Goal: Task Accomplishment & Management: Complete application form

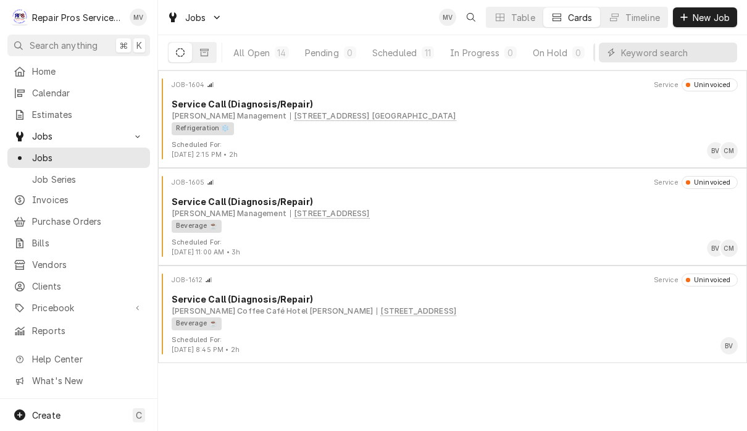
scroll to position [0, 76]
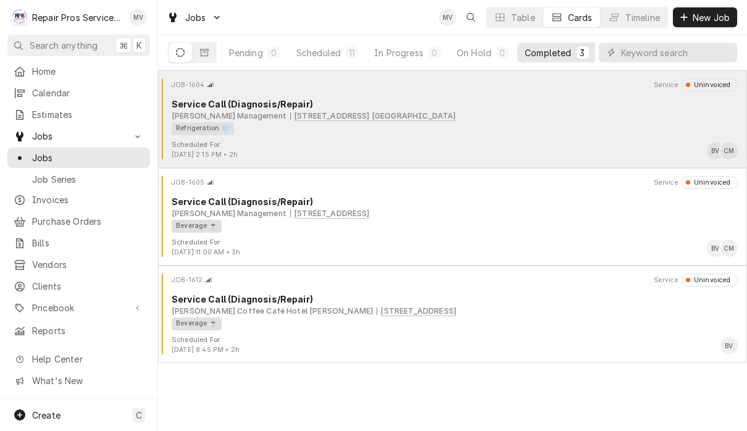
click at [498, 127] on div "Refrigeration ❄️" at bounding box center [451, 128] width 558 height 13
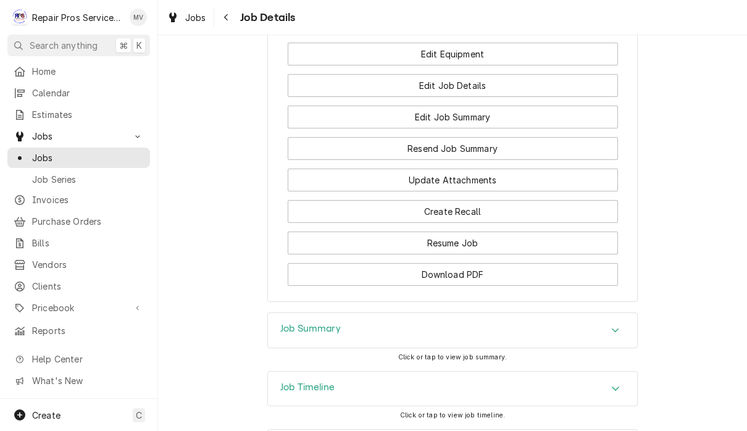
scroll to position [964, 0]
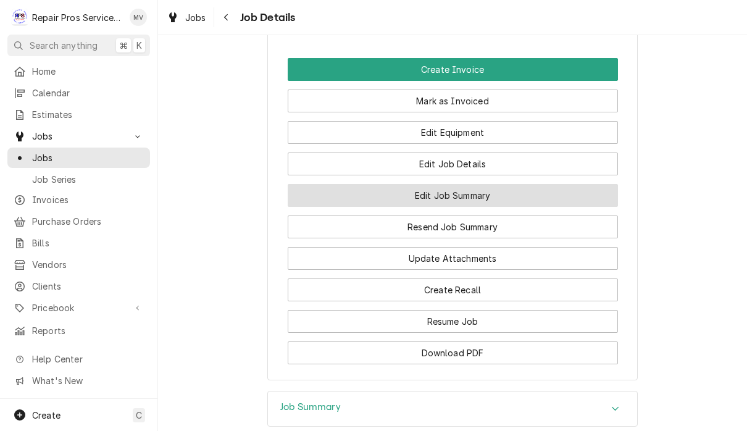
click at [483, 198] on button "Edit Job Summary" at bounding box center [453, 195] width 330 height 23
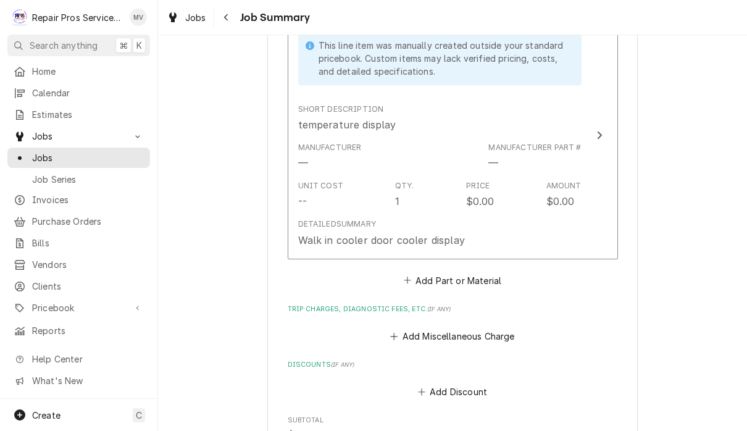
scroll to position [1082, 0]
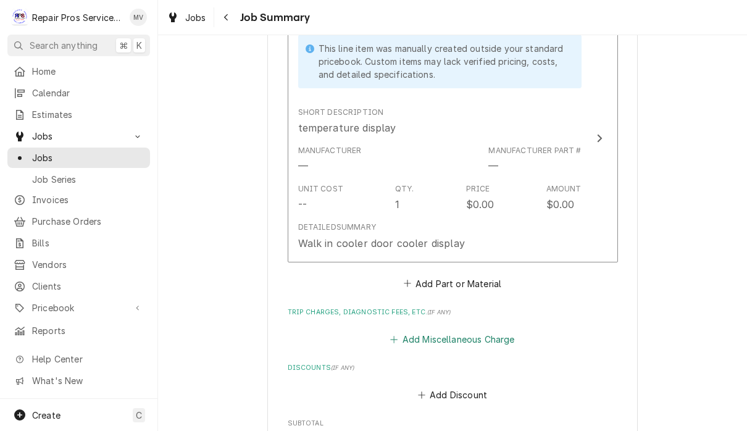
click at [511, 339] on button "Add Miscellaneous Charge" at bounding box center [452, 338] width 128 height 17
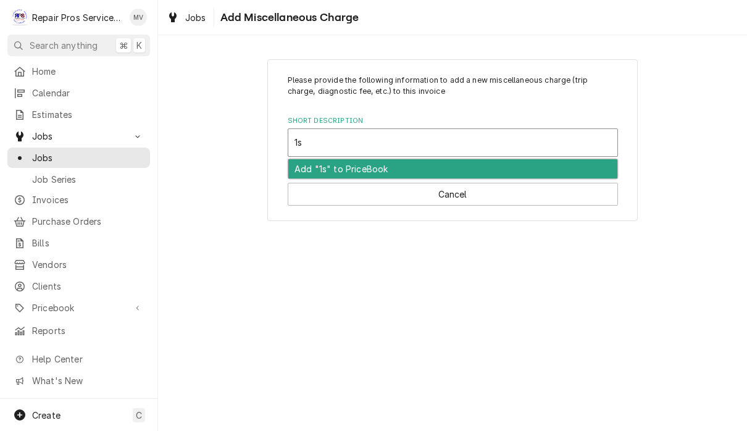
type input "1"
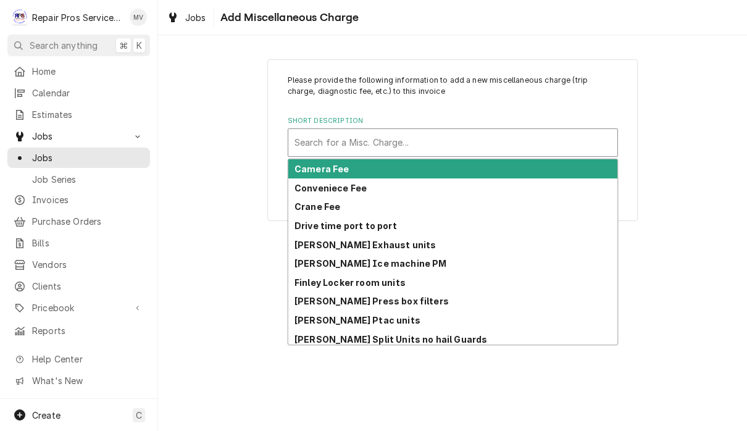
click at [677, 206] on div "Please provide the following information to add a new miscellaneous charge (tri…" at bounding box center [452, 140] width 589 height 184
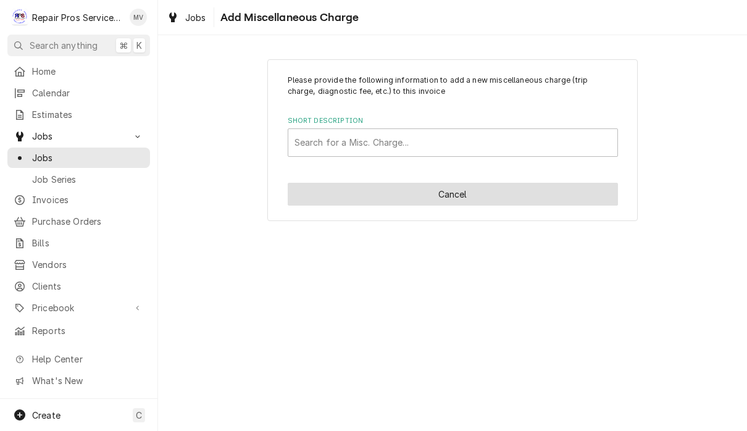
click at [496, 196] on button "Cancel" at bounding box center [453, 194] width 330 height 23
type textarea "x"
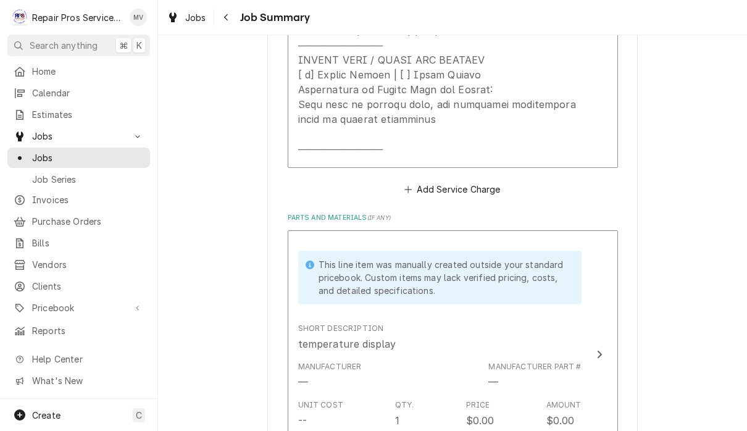
scroll to position [862, 0]
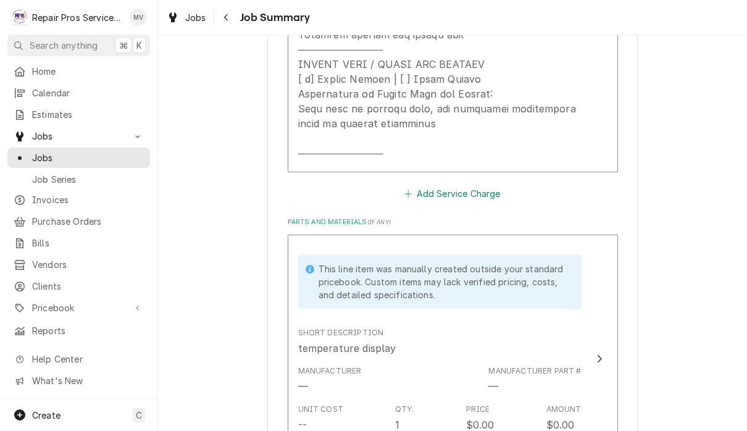
click at [468, 196] on button "Add Service Charge" at bounding box center [453, 193] width 100 height 17
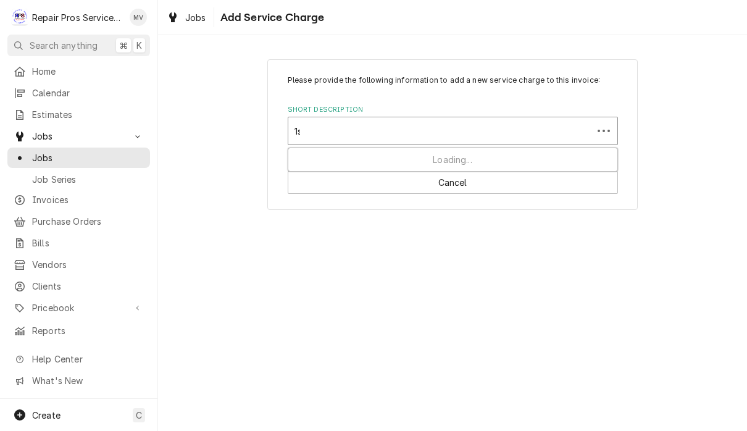
type input "1st"
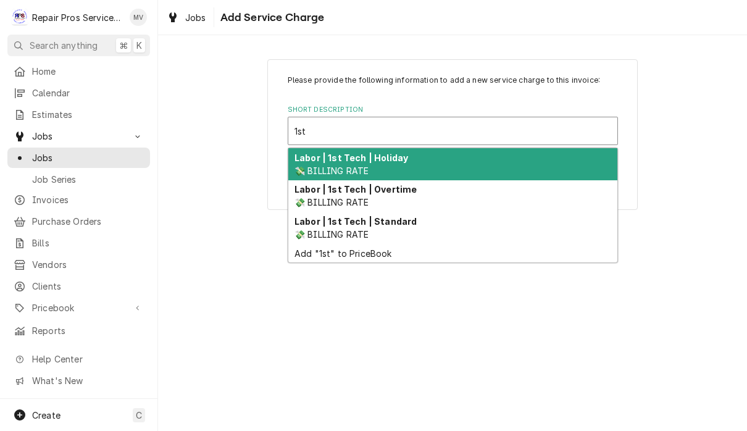
click at [373, 235] on div "Labor | 1st Tech | Standard 💸 BILLING RATE" at bounding box center [452, 228] width 329 height 32
type textarea "x"
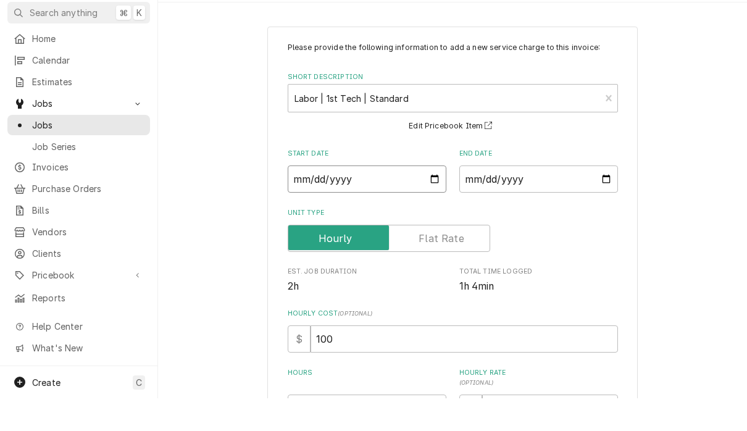
click at [363, 198] on input "Start Date" at bounding box center [367, 211] width 159 height 27
type input "2025-10-09"
type textarea "x"
click at [546, 198] on input "End Date" at bounding box center [538, 211] width 159 height 27
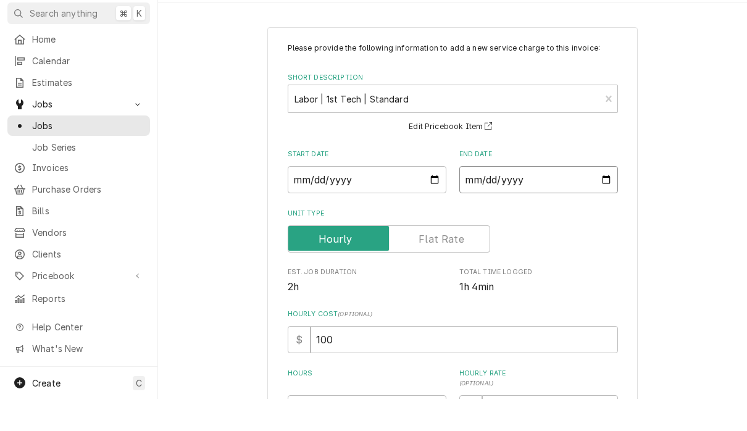
type input "2025-10-09"
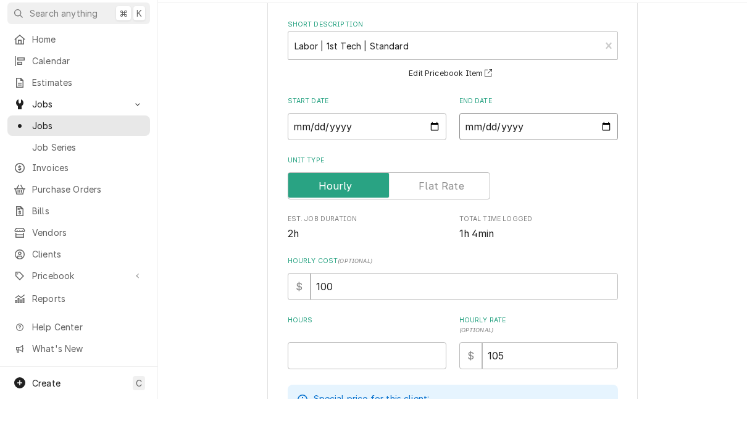
scroll to position [69, 0]
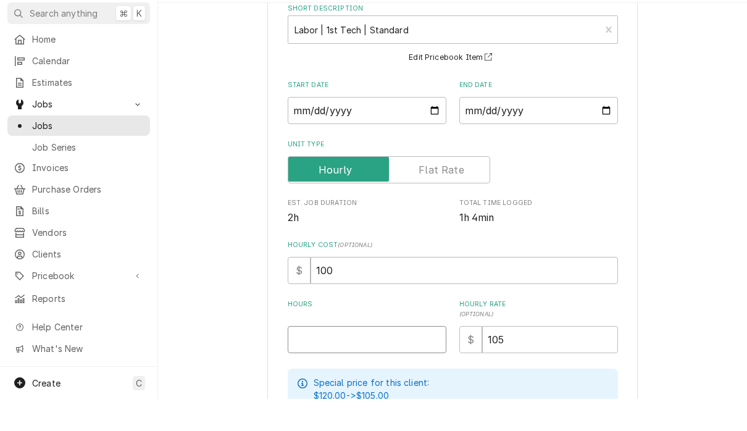
click at [396, 358] on input "Hours" at bounding box center [367, 371] width 159 height 27
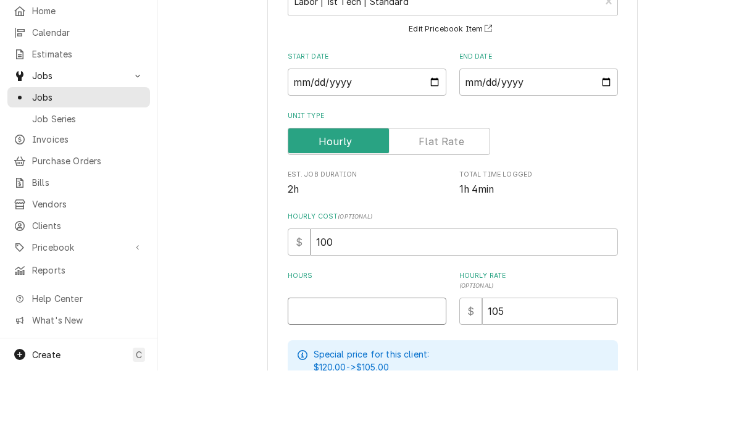
type textarea "x"
type input ".5"
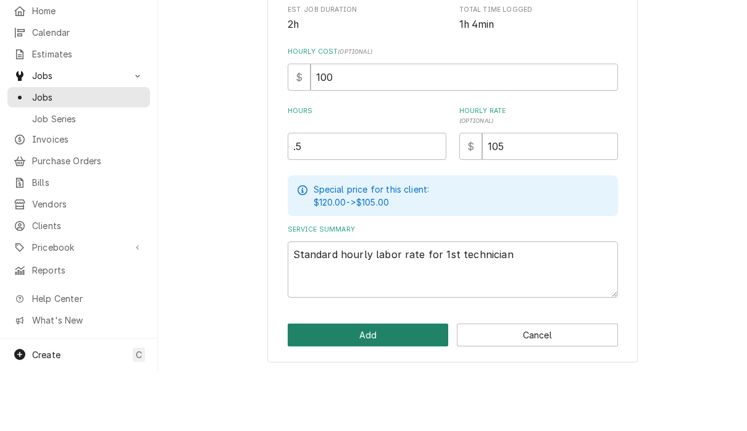
click at [422, 384] on button "Add" at bounding box center [368, 395] width 161 height 23
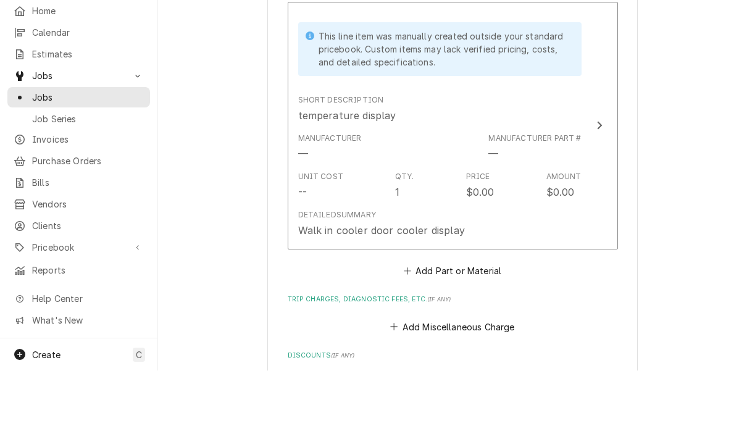
scroll to position [1207, 0]
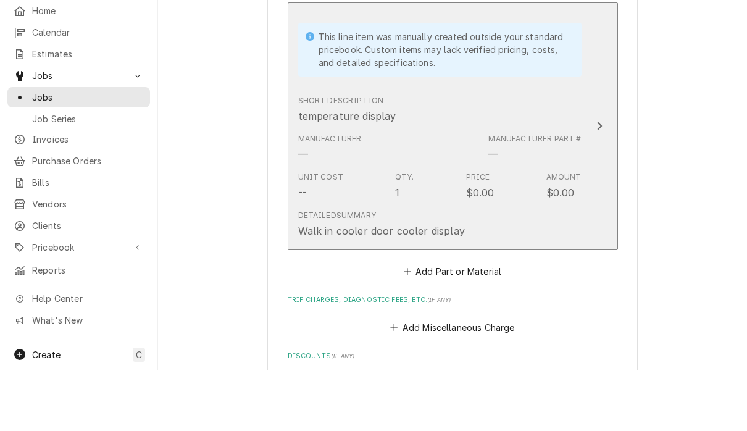
click at [600, 183] on icon "Update Line Item" at bounding box center [599, 187] width 5 height 8
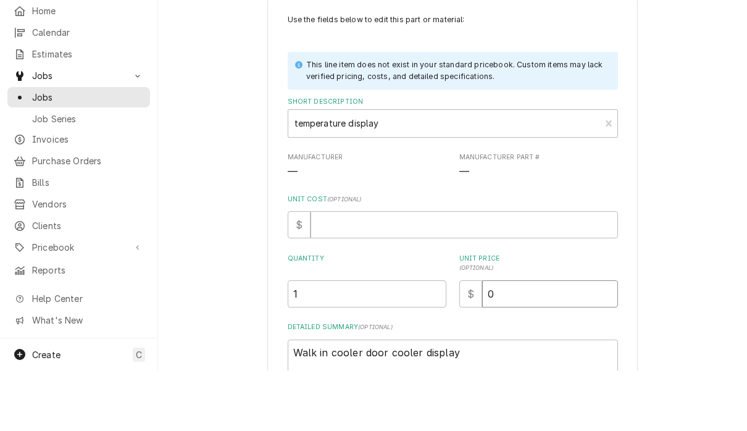
click at [524, 341] on input "0" at bounding box center [550, 354] width 136 height 27
type textarea "x"
type input "1"
type textarea "x"
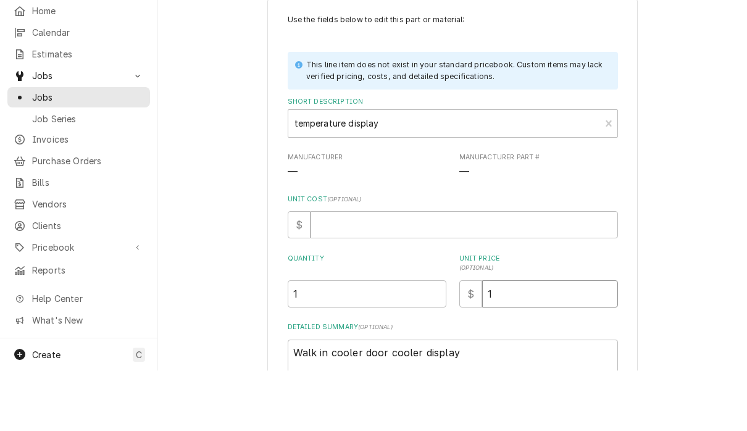
type input "19"
type textarea "x"
type input "190"
type textarea "x"
type input "190.3"
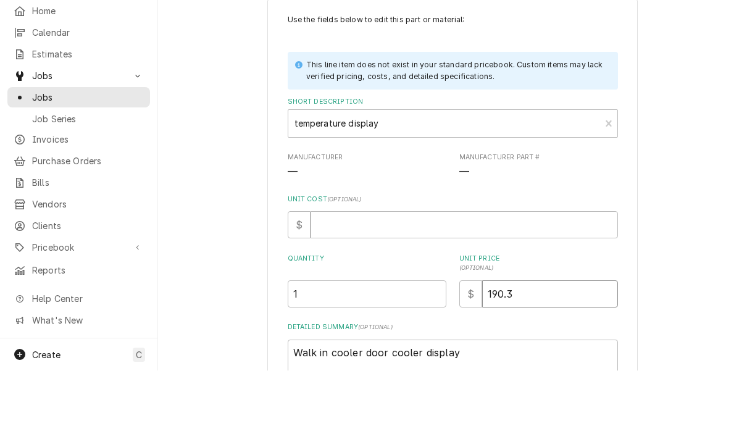
type textarea "x"
type input "190.33"
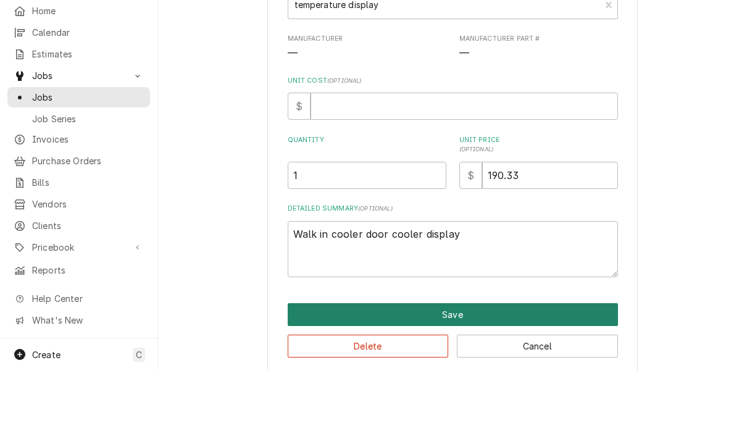
click at [537, 364] on button "Save" at bounding box center [453, 375] width 330 height 23
type textarea "x"
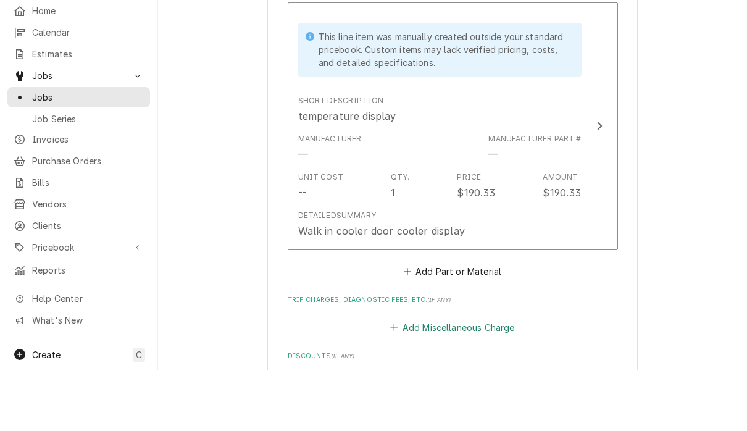
click at [488, 379] on button "Add Miscellaneous Charge" at bounding box center [452, 387] width 128 height 17
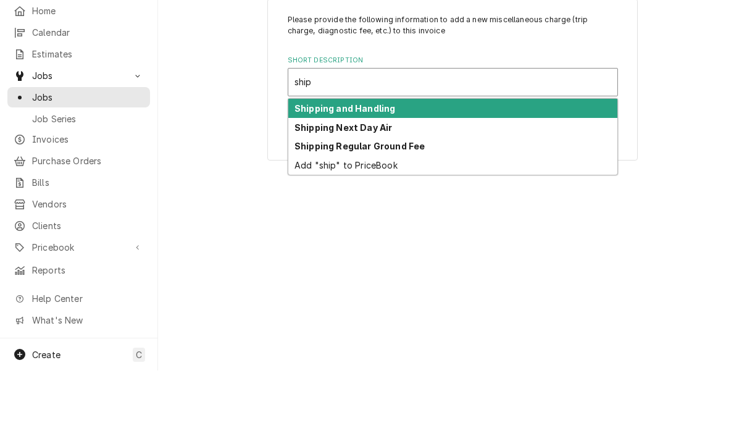
click at [424, 159] on div "Shipping and Handling" at bounding box center [452, 168] width 329 height 19
type input "ship"
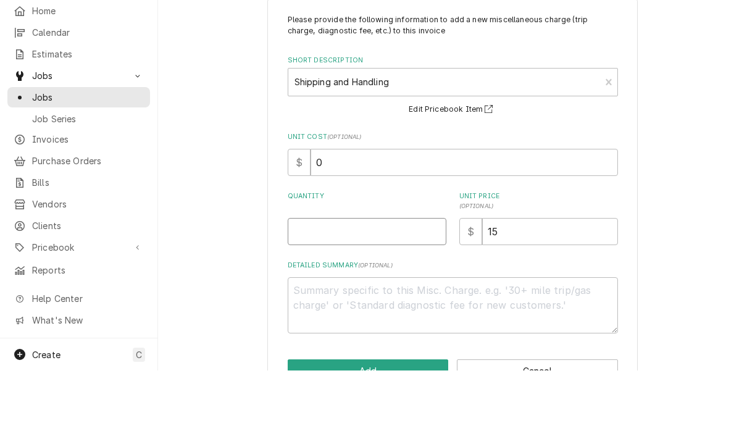
click at [391, 278] on input "Quantity" at bounding box center [367, 291] width 159 height 27
type textarea "x"
type input "1"
click at [532, 278] on input "15" at bounding box center [550, 291] width 136 height 27
type textarea "x"
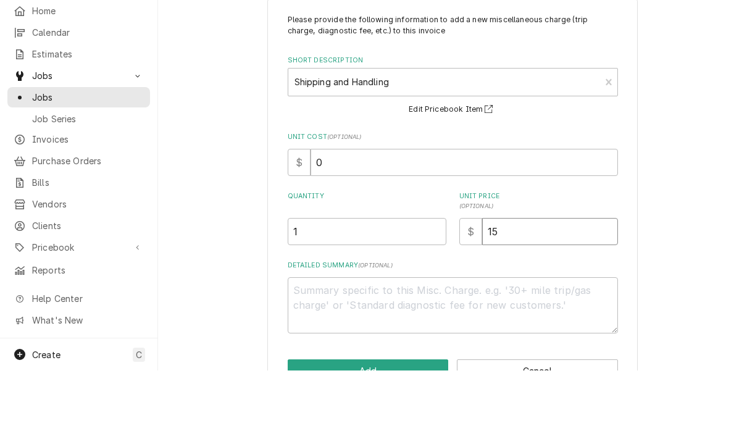
type input "1"
type textarea "x"
type input "3"
type textarea "x"
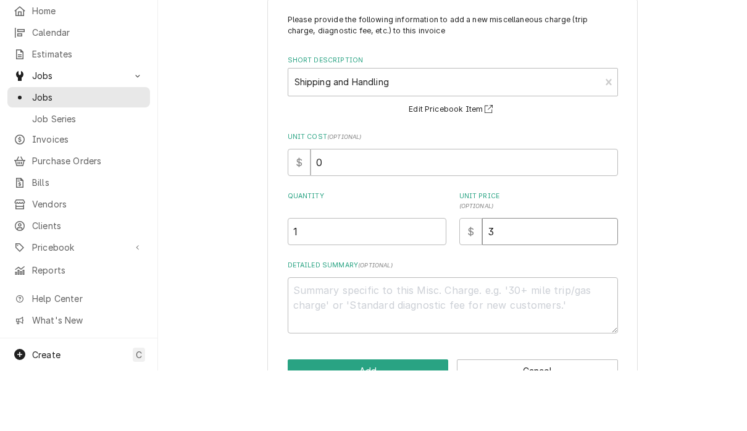
type input "35"
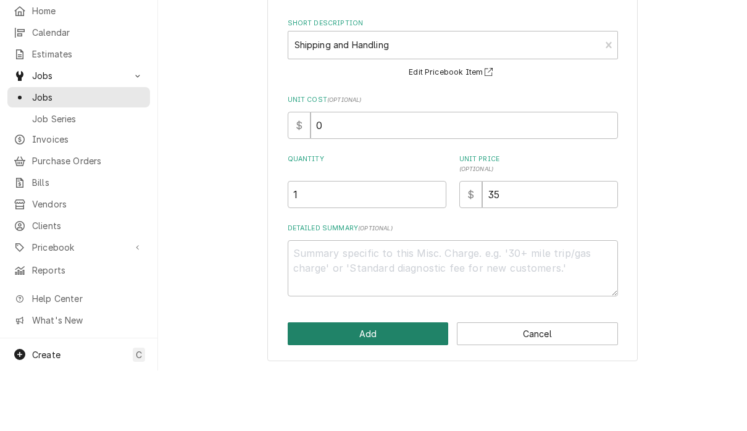
click at [390, 383] on button "Add" at bounding box center [368, 394] width 161 height 23
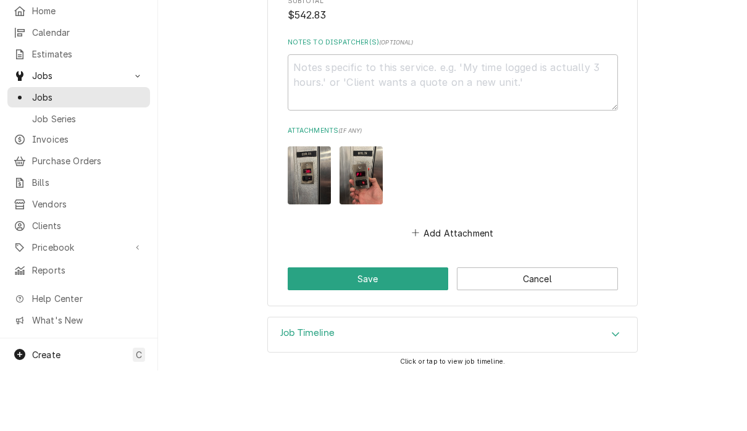
scroll to position [1715, 0]
click at [372, 328] on button "Save" at bounding box center [368, 339] width 161 height 23
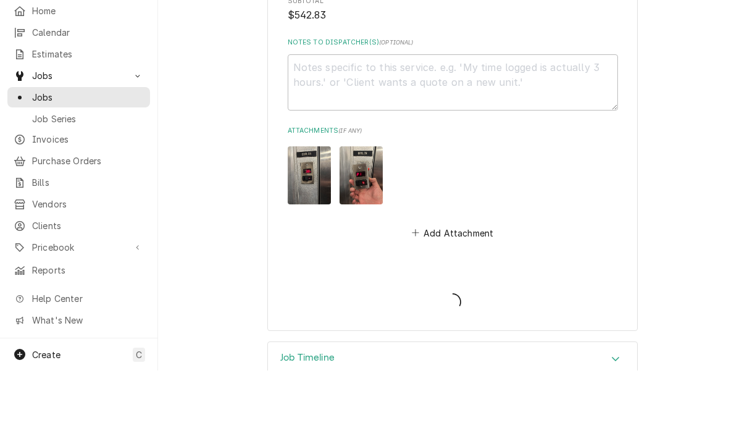
type textarea "x"
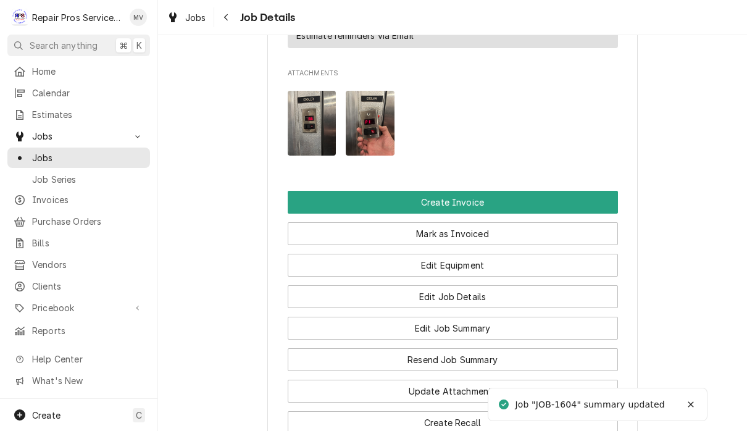
scroll to position [831, 0]
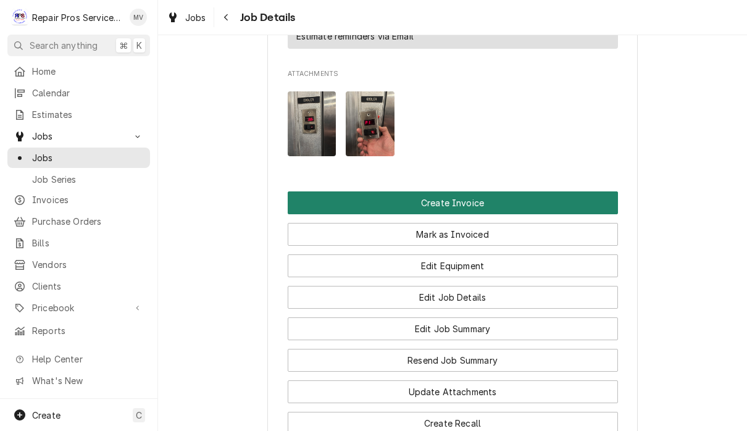
click at [576, 204] on button "Create Invoice" at bounding box center [453, 202] width 330 height 23
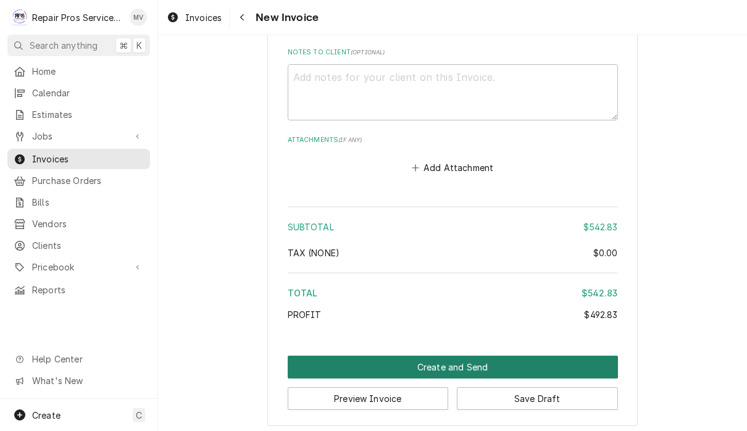
click at [605, 360] on button "Create and Send" at bounding box center [453, 367] width 330 height 23
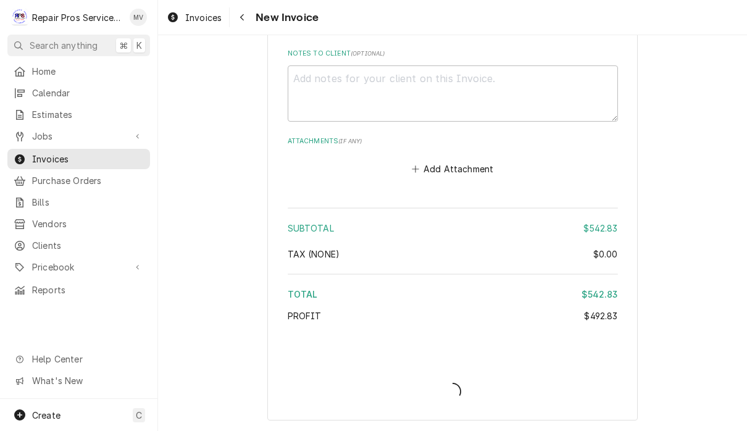
scroll to position [2689, 0]
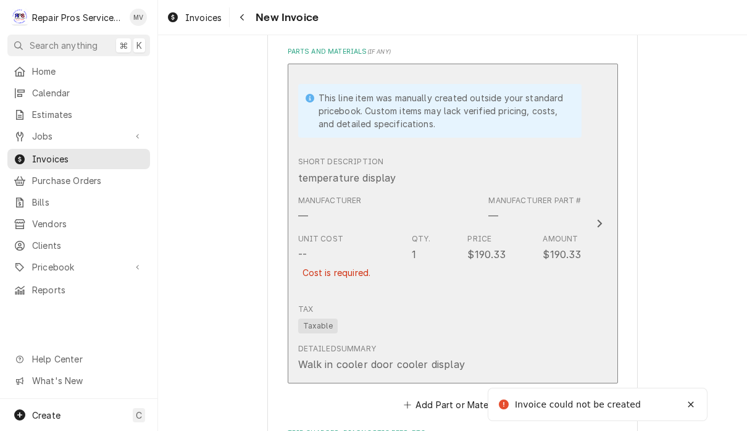
click at [600, 208] on button "This line item was manually created outside your standard pricebook. Custom ite…" at bounding box center [453, 224] width 330 height 320
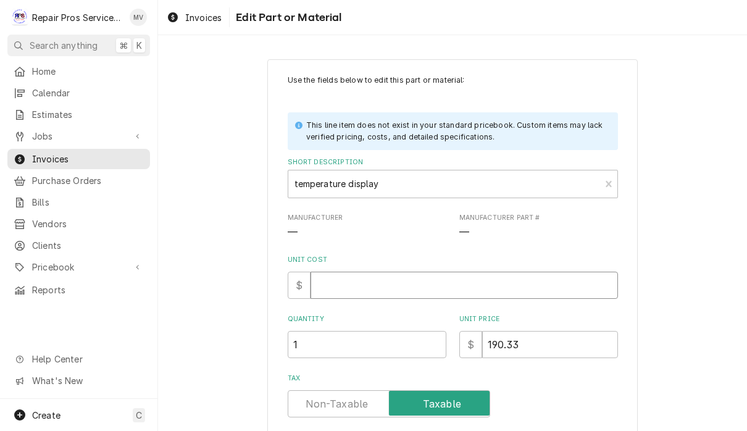
click at [366, 285] on input "Unit Cost" at bounding box center [465, 285] width 308 height 27
type textarea "x"
type input "0"
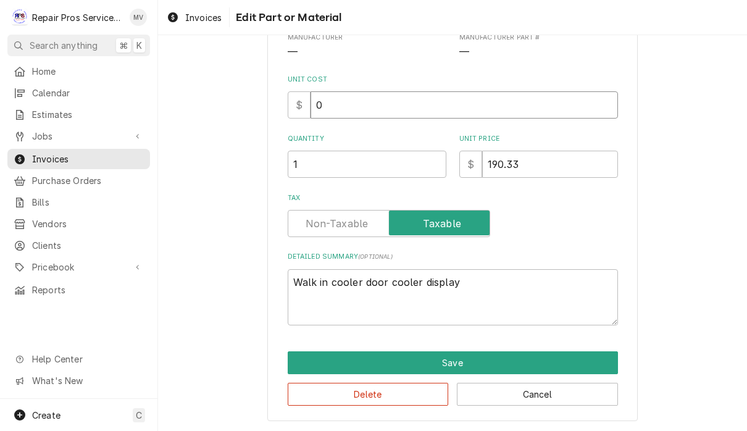
scroll to position [180, 0]
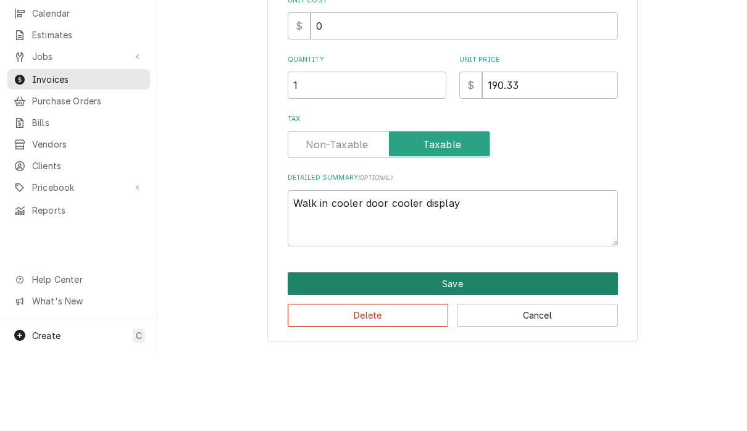
click at [576, 352] on button "Save" at bounding box center [453, 363] width 330 height 23
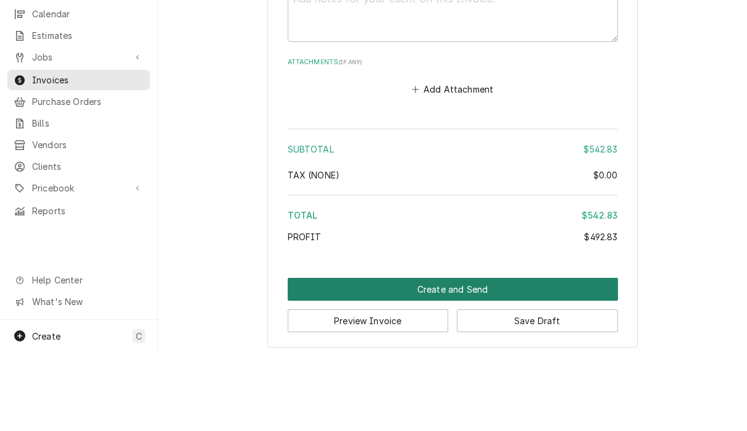
click at [581, 357] on button "Create and Send" at bounding box center [453, 368] width 330 height 23
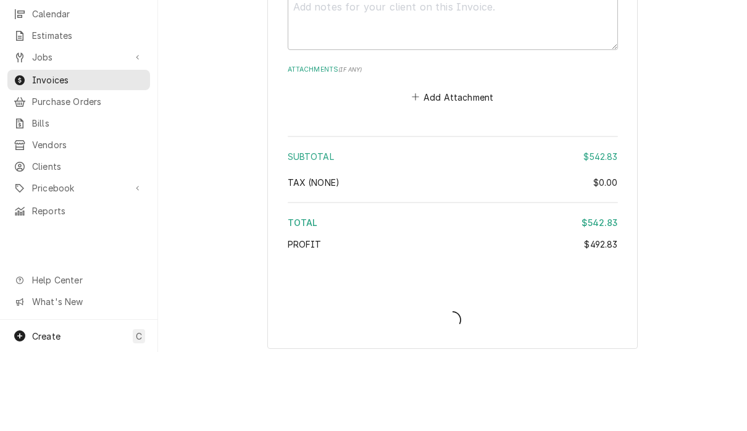
type textarea "x"
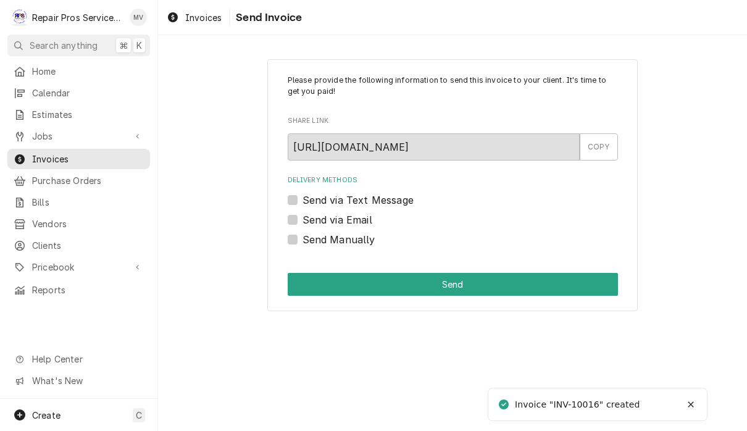
click at [343, 245] on label "Send Manually" at bounding box center [339, 239] width 73 height 15
click at [343, 245] on input "Send Manually" at bounding box center [468, 245] width 330 height 27
checkbox input "true"
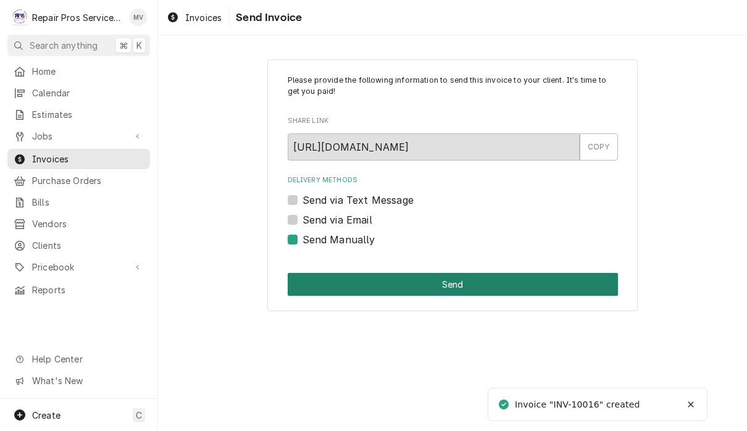
click at [469, 283] on button "Send" at bounding box center [453, 284] width 330 height 23
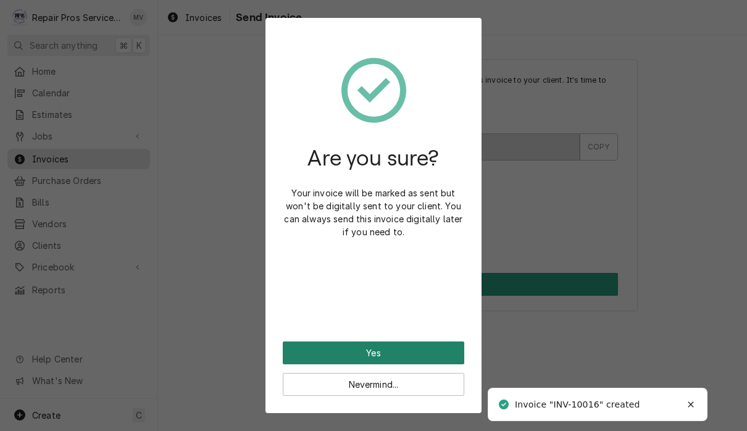
click at [444, 352] on button "Yes" at bounding box center [374, 352] width 182 height 23
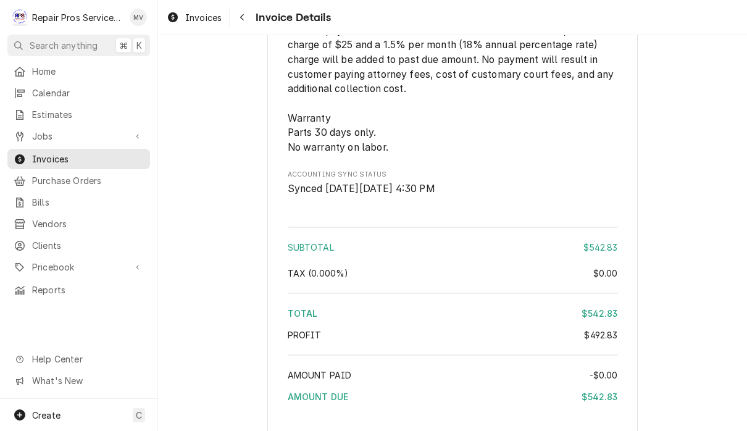
scroll to position [2159, 0]
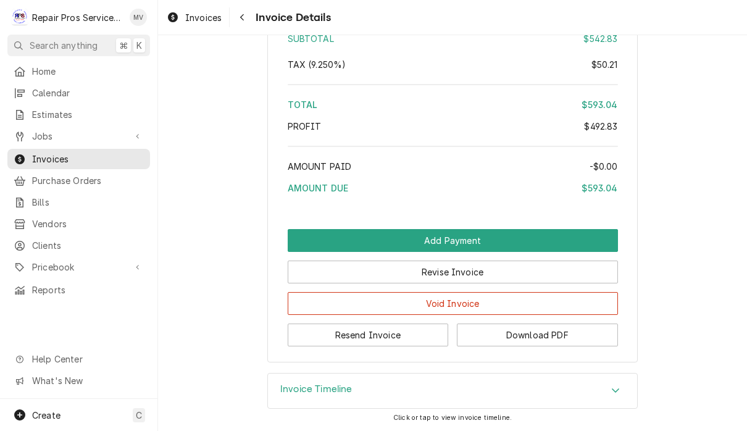
scroll to position [2374, 0]
click at [401, 337] on button "Resend Invoice" at bounding box center [368, 335] width 161 height 23
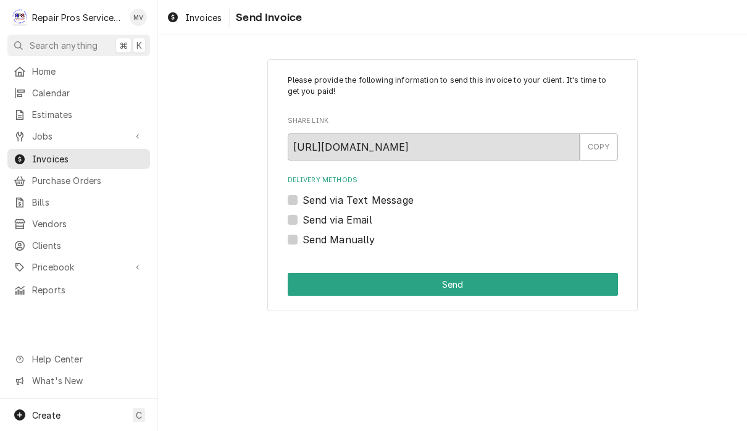
click at [358, 206] on label "Send via Text Message" at bounding box center [358, 200] width 111 height 15
click at [358, 206] on input "Send via Text Message" at bounding box center [468, 206] width 330 height 27
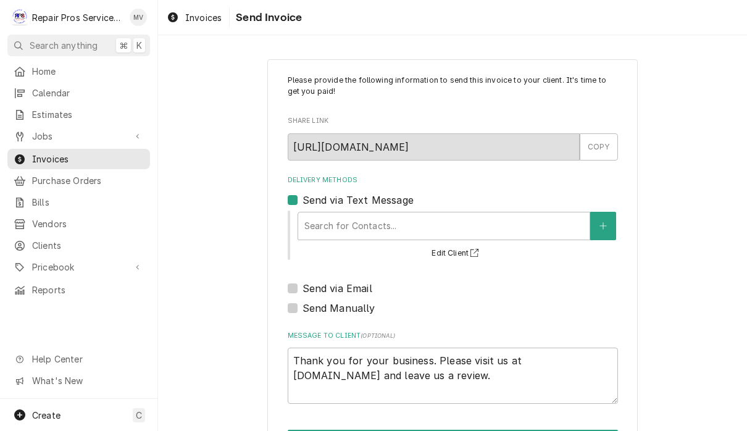
click at [303, 199] on label "Send via Text Message" at bounding box center [358, 200] width 111 height 15
click at [303, 199] on input "Send via Text Message" at bounding box center [468, 206] width 330 height 27
checkbox input "false"
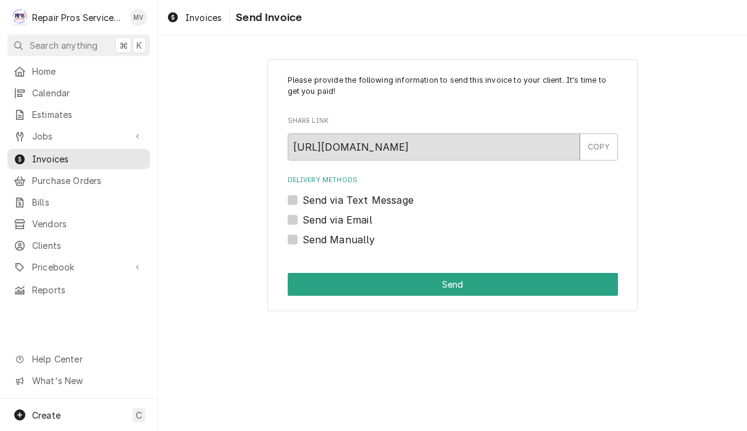
click at [358, 218] on label "Send via Email" at bounding box center [338, 219] width 70 height 15
click at [358, 218] on input "Send via Email" at bounding box center [468, 225] width 330 height 27
checkbox input "true"
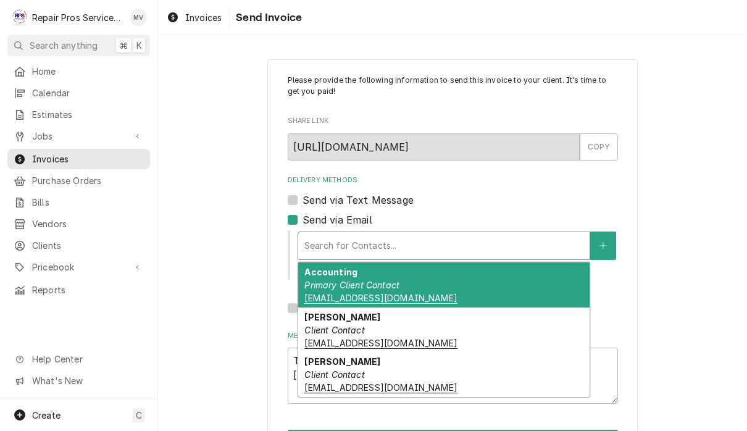
click at [425, 284] on div "Accounting Primary Client Contact khcle10@msn.com" at bounding box center [443, 284] width 291 height 45
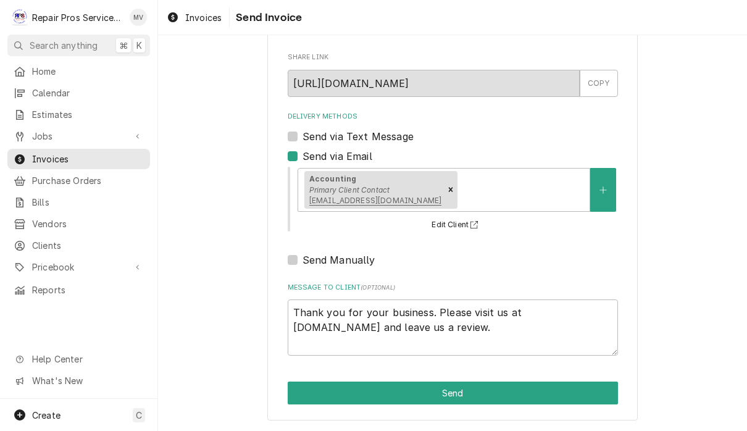
scroll to position [61, 0]
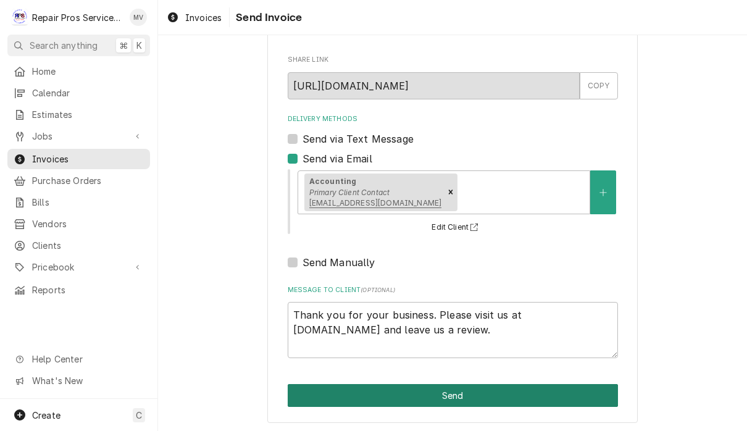
click at [544, 389] on button "Send" at bounding box center [453, 395] width 330 height 23
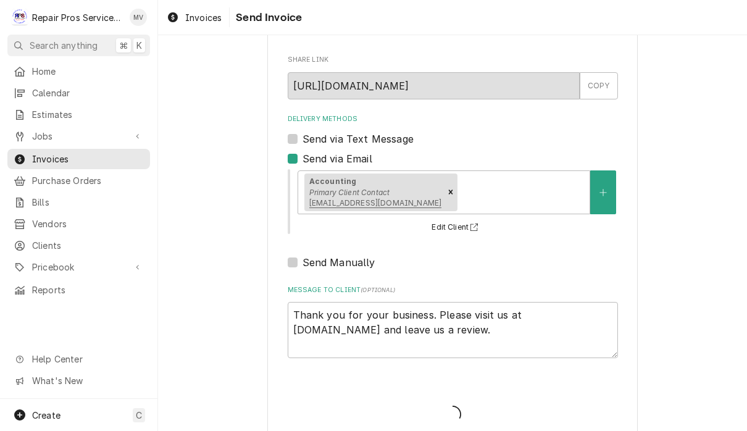
type textarea "x"
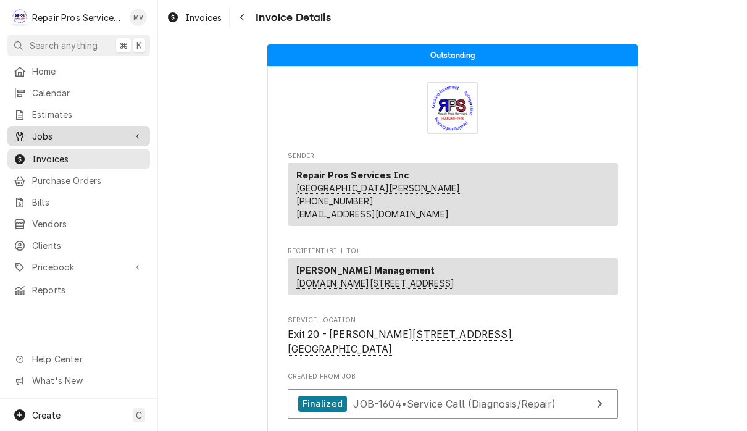
click at [77, 134] on span "Jobs" at bounding box center [78, 136] width 93 height 13
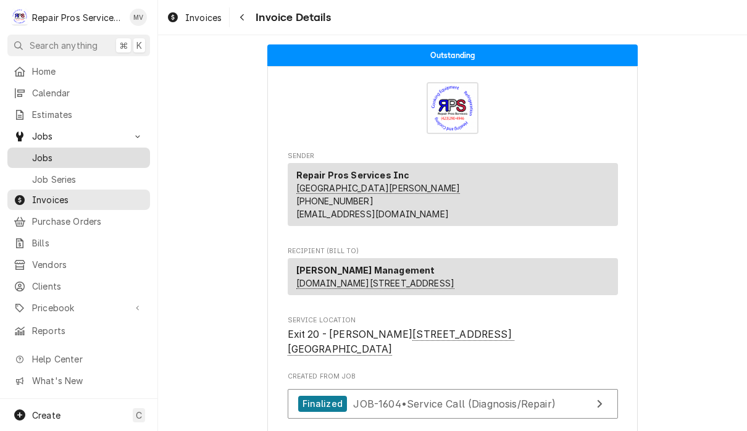
click at [91, 157] on span "Jobs" at bounding box center [88, 157] width 112 height 13
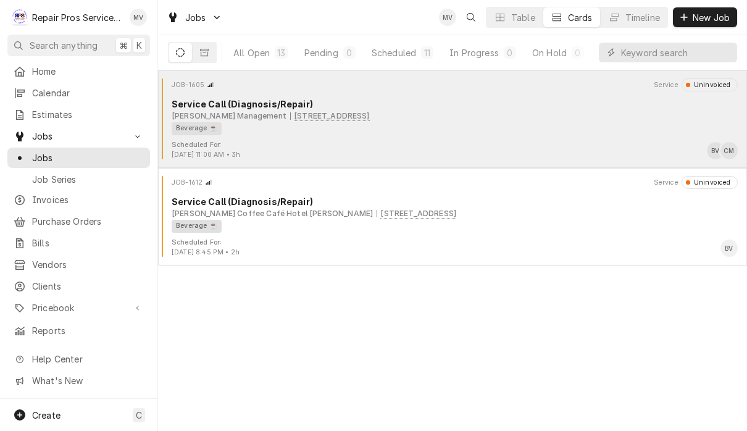
click at [615, 132] on div "Beverage ☕" at bounding box center [451, 128] width 558 height 13
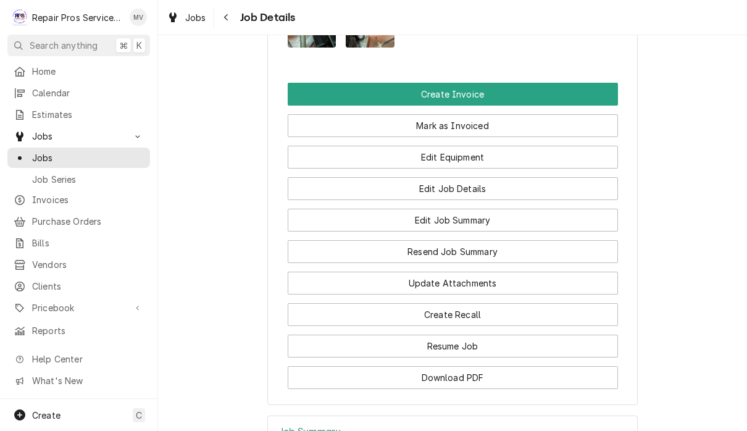
scroll to position [940, 0]
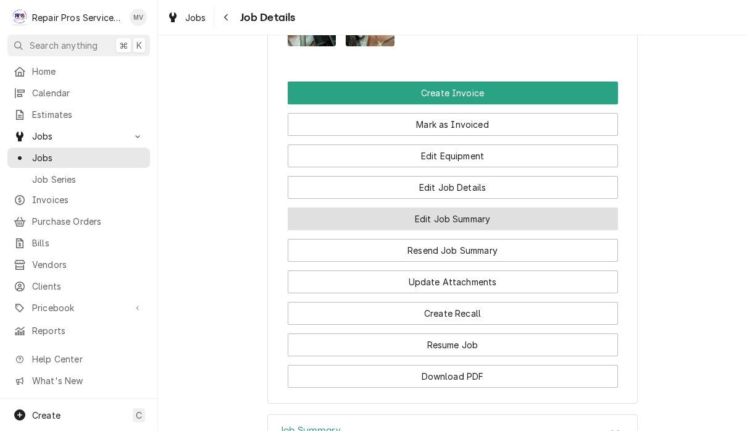
click at [554, 213] on button "Edit Job Summary" at bounding box center [453, 218] width 330 height 23
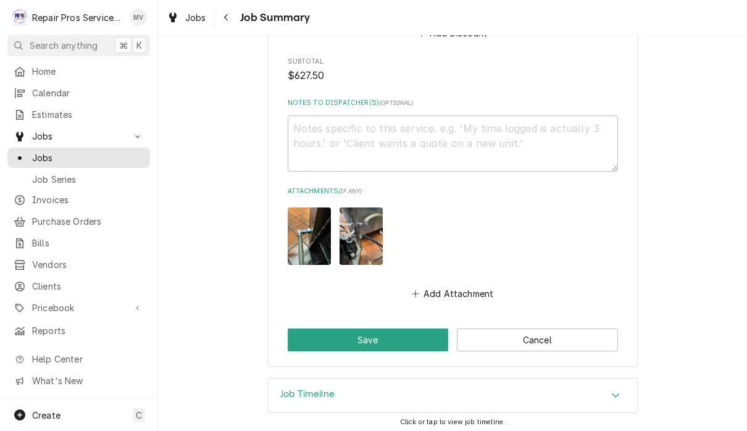
scroll to position [1528, 0]
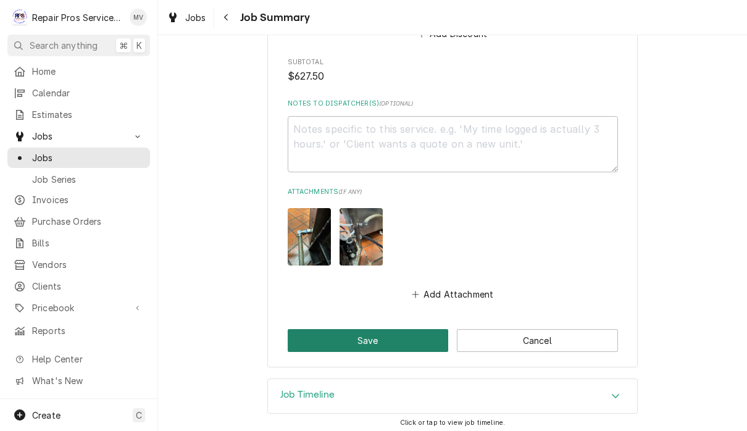
click at [384, 338] on button "Save" at bounding box center [368, 340] width 161 height 23
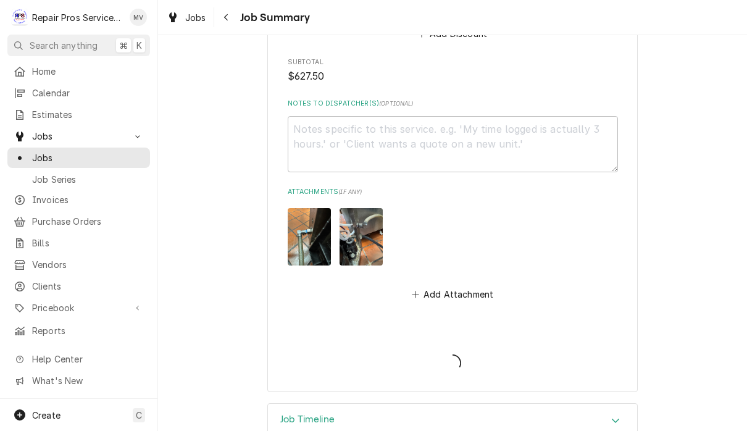
type textarea "x"
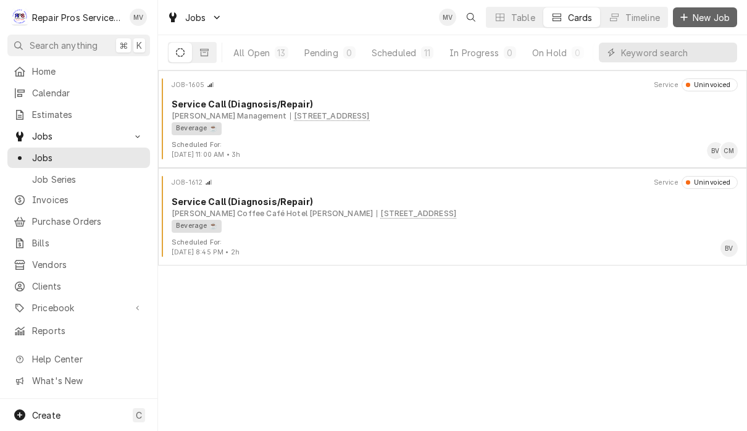
click at [720, 20] on span "New Job" at bounding box center [711, 17] width 42 height 13
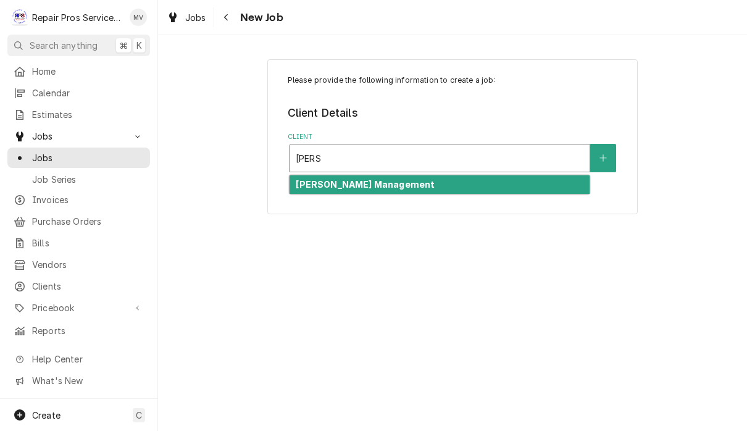
click at [415, 183] on div "[PERSON_NAME] Management" at bounding box center [440, 184] width 300 height 19
type input "smith"
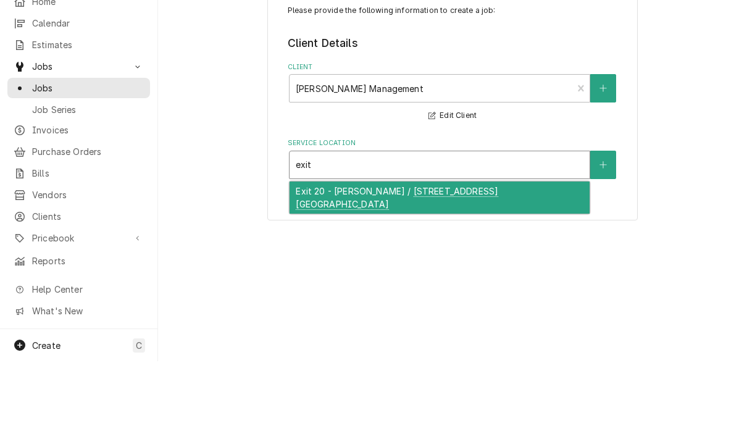
click at [499, 251] on div "Exit 20 - McDonald's / 281 Pleasant Grove Rd. SW, Cleveland, TN 37353" at bounding box center [440, 267] width 300 height 32
type input "exit"
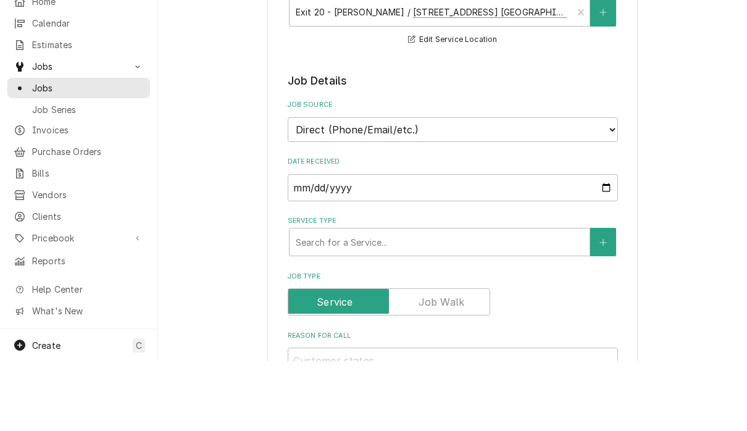
scroll to position [156, 0]
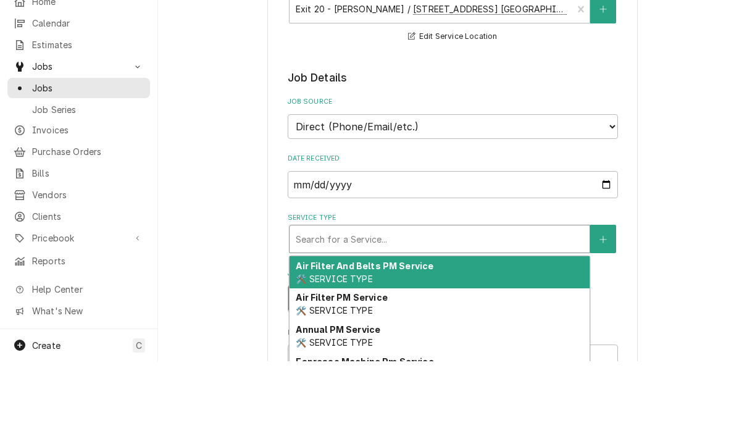
type textarea "x"
type input "d"
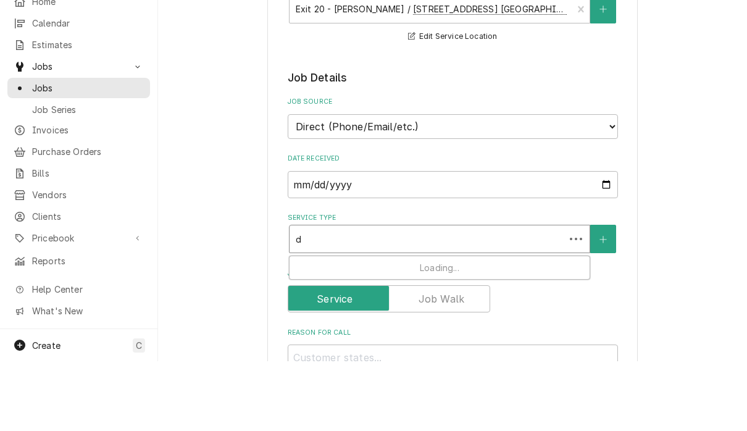
type textarea "x"
type input "di"
type textarea "x"
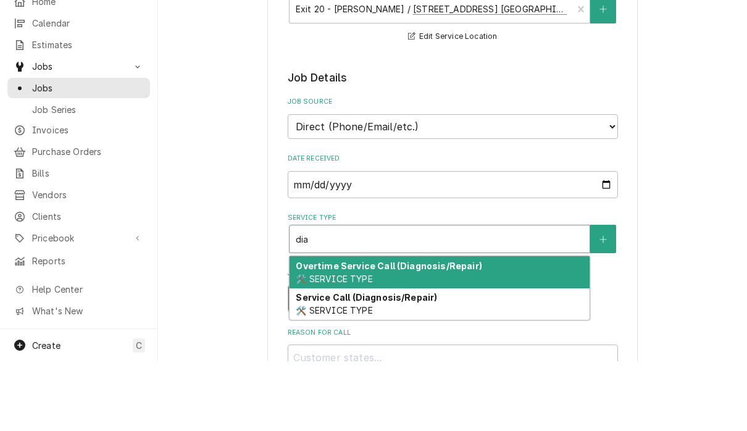
click at [474, 358] on div "Service Call (Diagnosis/Repair) 🛠️ SERVICE TYPE" at bounding box center [440, 374] width 300 height 32
type input "dia"
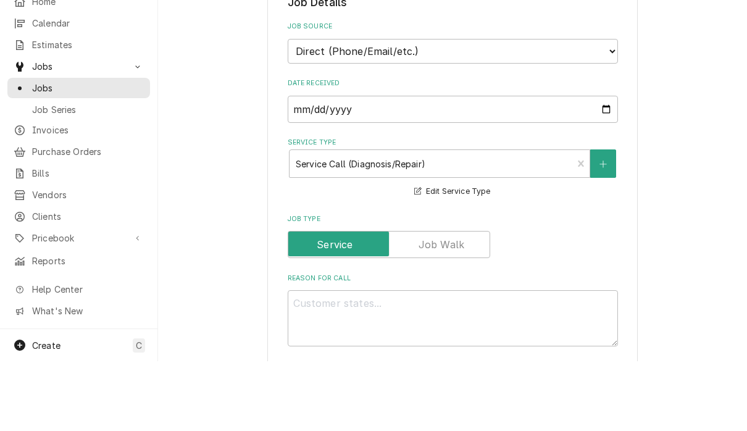
scroll to position [281, 0]
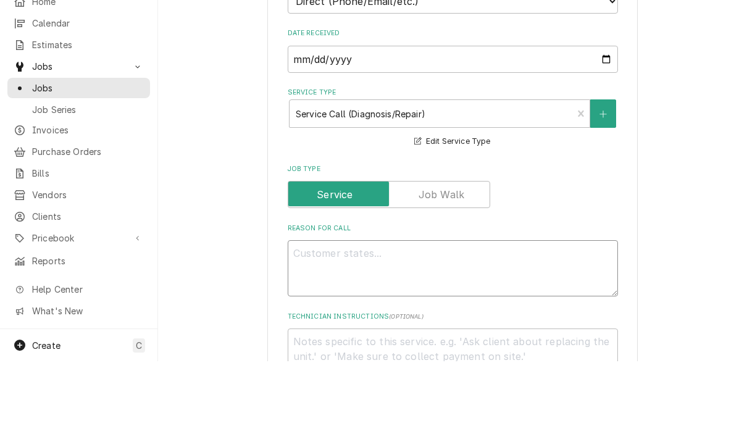
click at [365, 310] on textarea "Reason For Call" at bounding box center [453, 338] width 330 height 56
click at [375, 310] on textarea "Reason For Call" at bounding box center [453, 338] width 330 height 56
paste textarea "Seal walk in freezer door, and reinstall temperature probe on freezer evaporator"
type textarea "x"
type textarea "Seal walk in freezer door, and reinstall temperature probe on freezer evaporator"
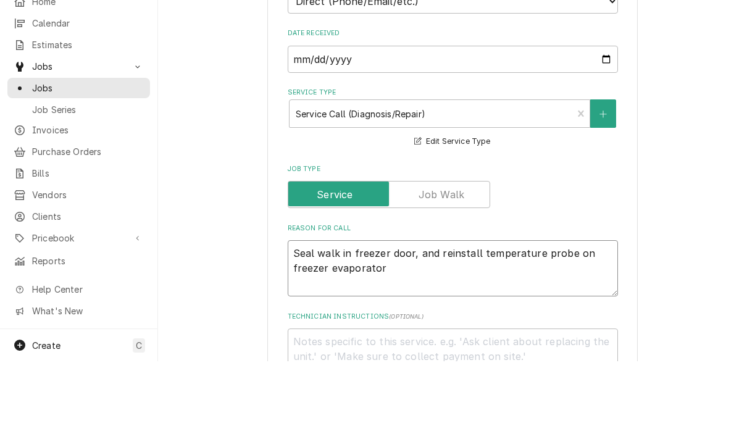
type textarea "x"
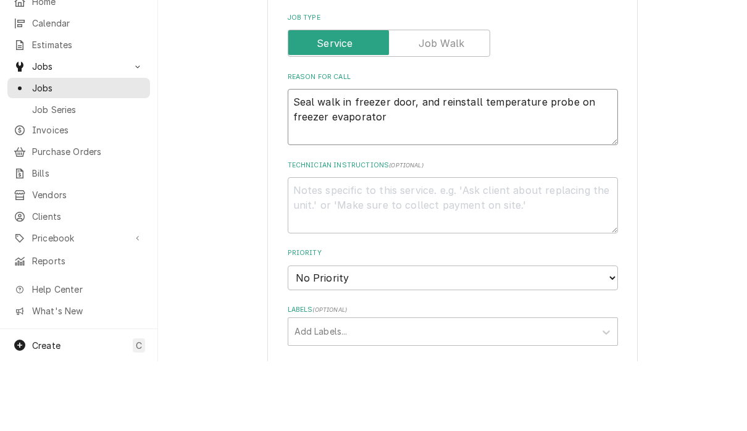
scroll to position [438, 0]
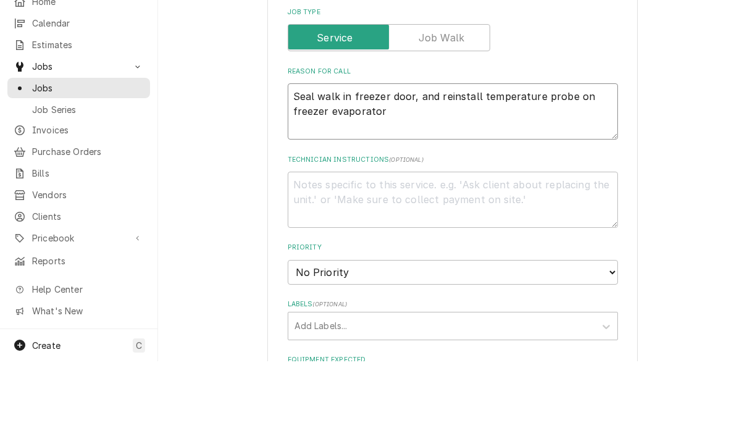
type textarea "Seal walk in freezer door, and reinstall temperature probe on freezer evaporator"
click at [573, 330] on select "No Priority Urgent High Medium Low" at bounding box center [453, 342] width 330 height 25
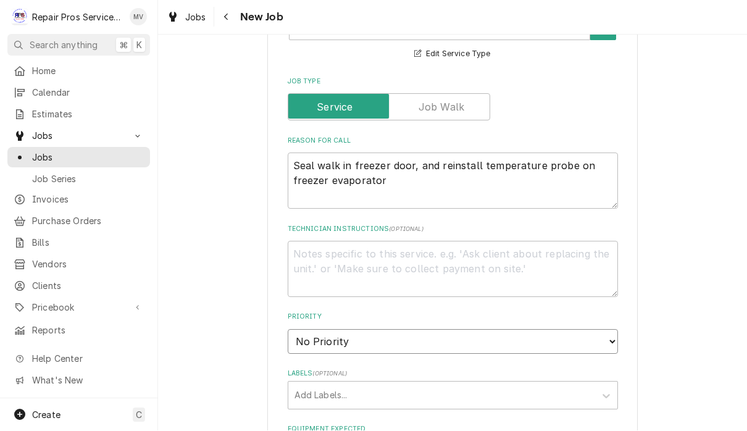
select select "3"
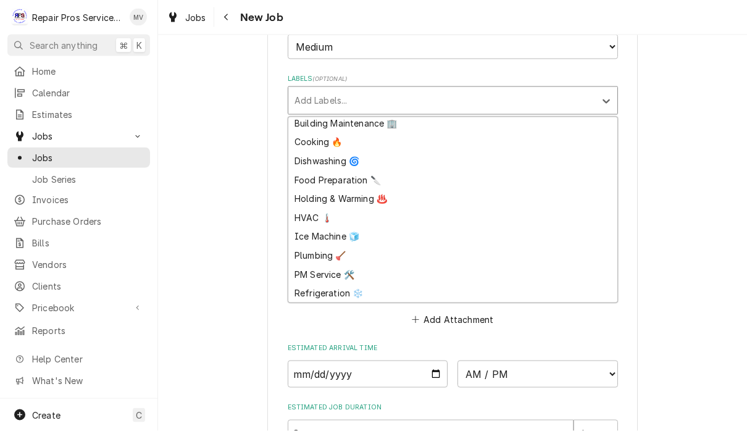
scroll to position [23, 0]
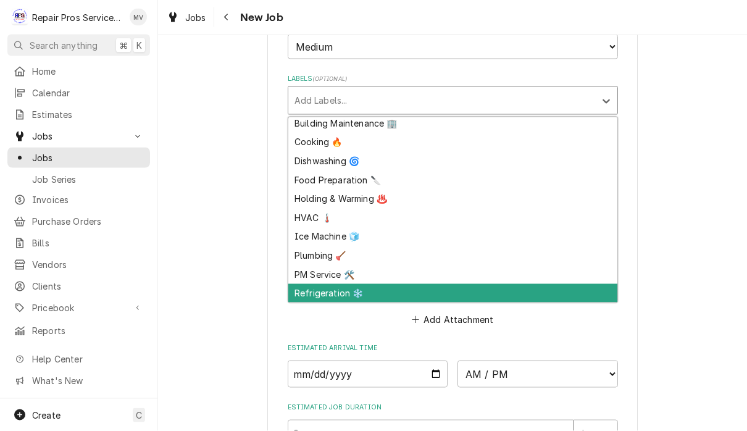
click at [340, 284] on div "Refrigeration ❄️" at bounding box center [452, 293] width 329 height 19
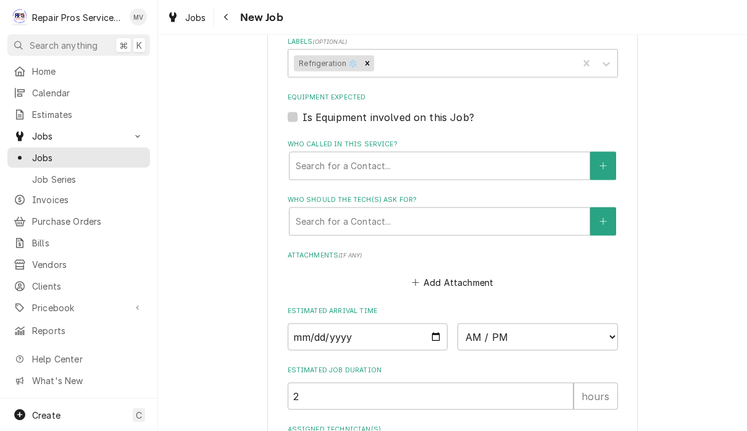
type textarea "x"
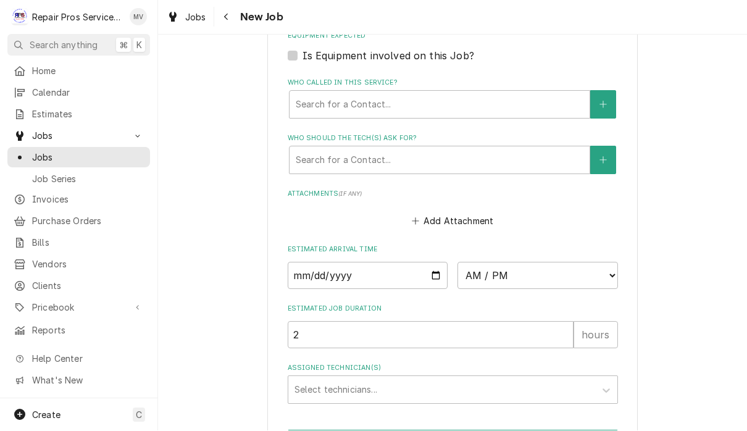
scroll to position [834, 0]
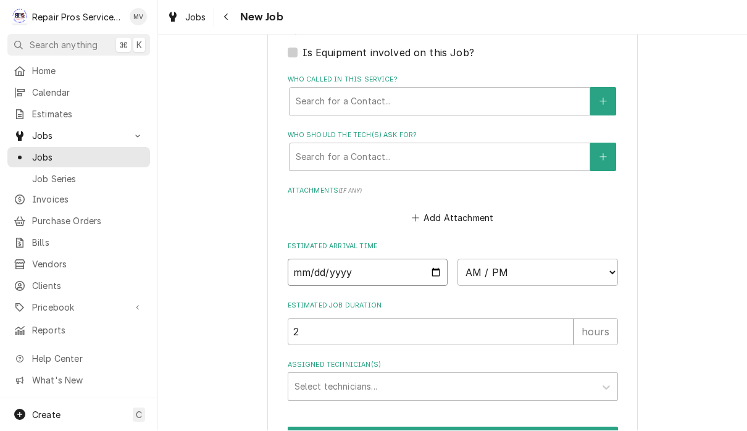
click at [346, 267] on input "Date" at bounding box center [368, 272] width 161 height 27
type input "2025-10-09"
type textarea "x"
type input "2025-10-21"
type textarea "x"
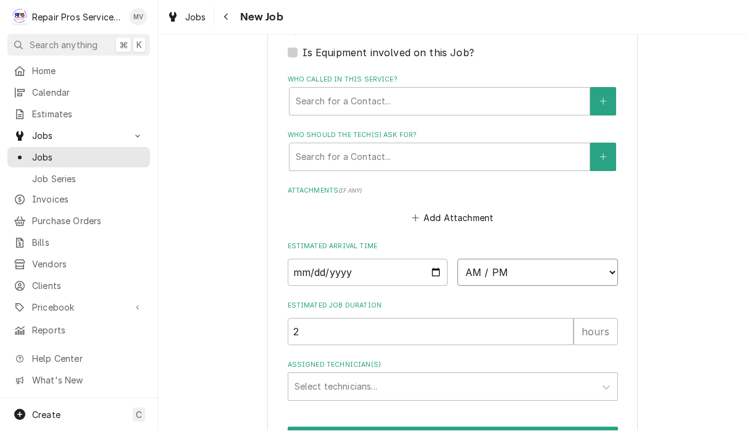
click at [469, 259] on select "AM / PM 6:00 AM 6:15 AM 6:30 AM 6:45 AM 7:00 AM 7:15 AM 7:30 AM 7:45 AM 8:00 AM…" at bounding box center [538, 272] width 161 height 27
select select "08:30:00"
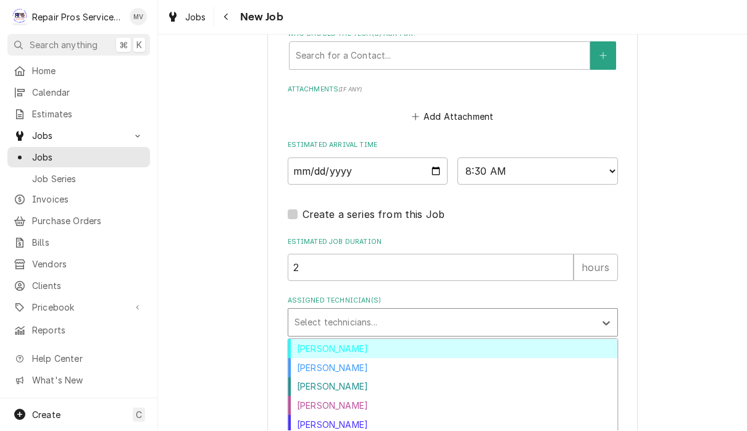
scroll to position [935, 0]
click at [412, 340] on div "Brian Volker" at bounding box center [452, 349] width 329 height 19
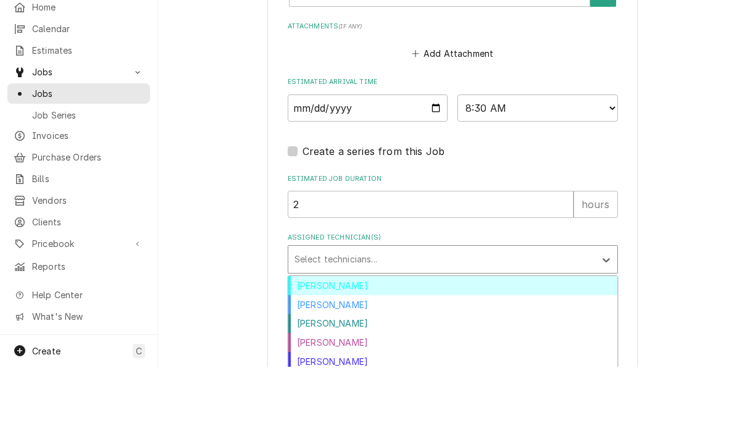
click at [350, 359] on div "Caleb Kvale" at bounding box center [452, 368] width 329 height 19
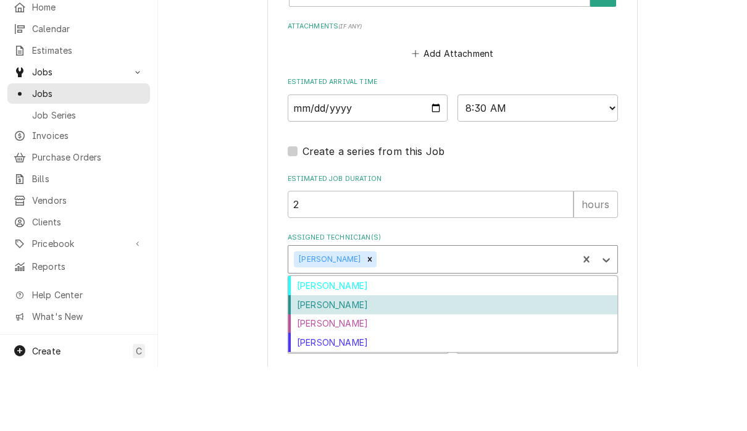
click at [362, 359] on div "[PERSON_NAME]" at bounding box center [452, 368] width 329 height 19
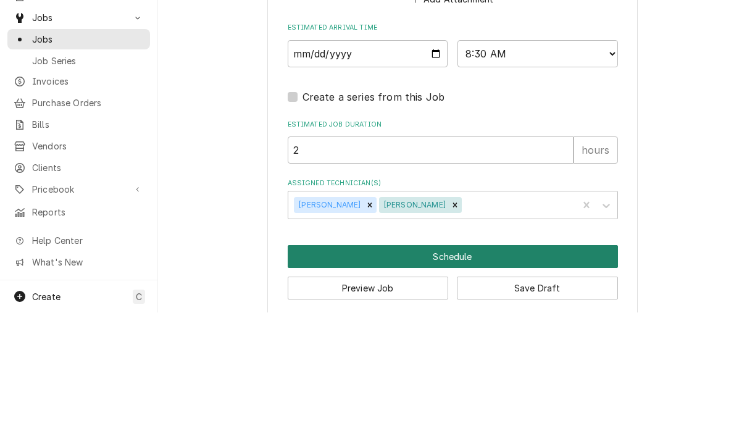
click at [484, 364] on button "Schedule" at bounding box center [453, 375] width 330 height 23
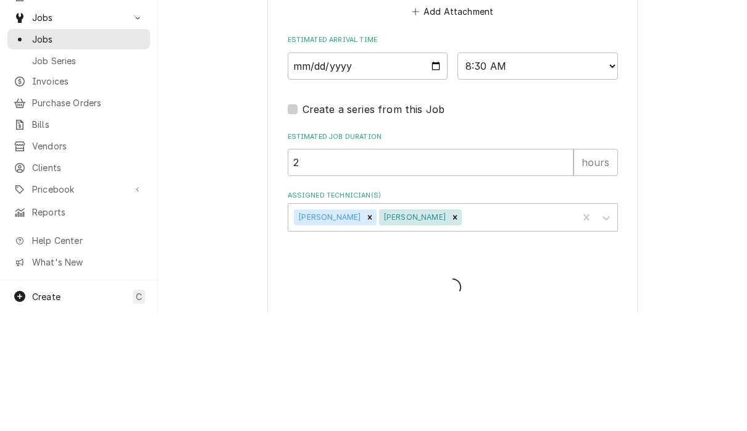
type textarea "x"
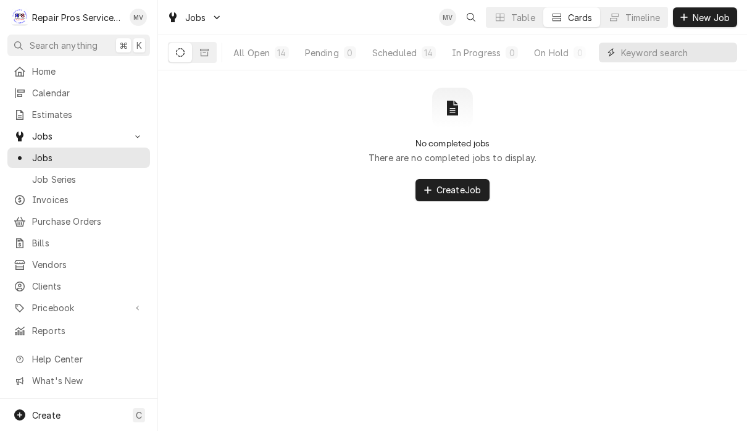
click at [653, 48] on input "Dynamic Content Wrapper" at bounding box center [676, 53] width 110 height 20
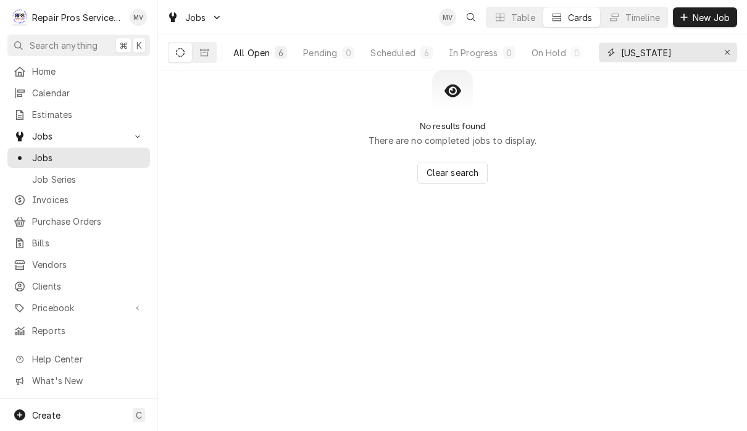
type input "Texas"
click at [253, 55] on div "All Open" at bounding box center [251, 52] width 36 height 13
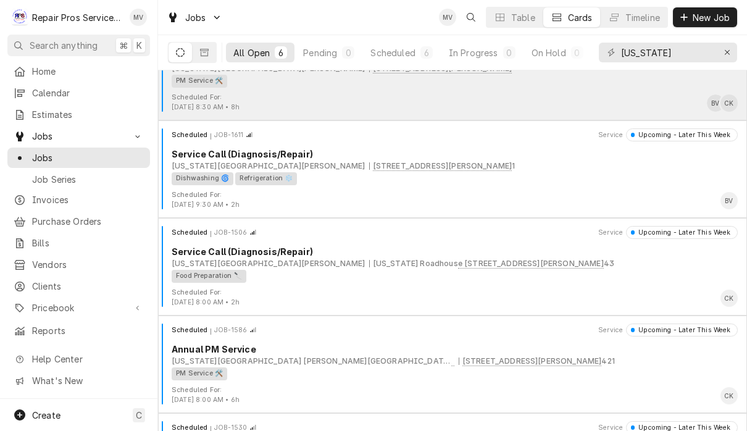
scroll to position [49, 0]
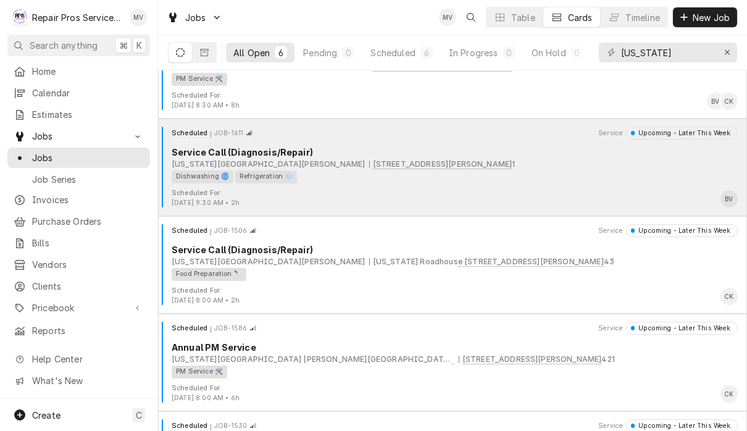
click at [569, 174] on div "Dishwashing 🌀 Refrigeration ❄️" at bounding box center [451, 176] width 558 height 13
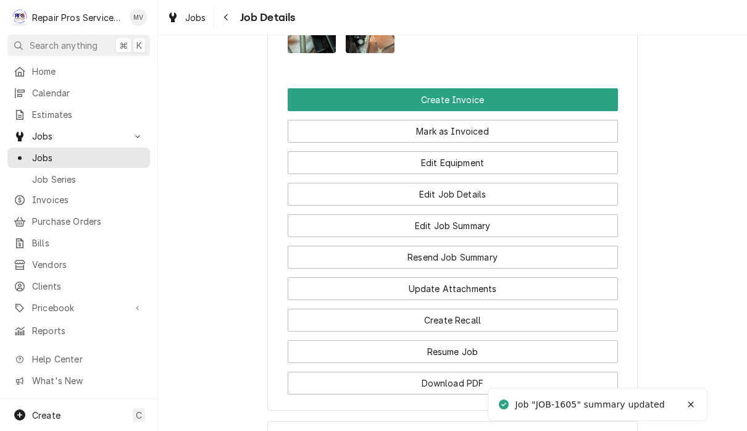
scroll to position [927, 0]
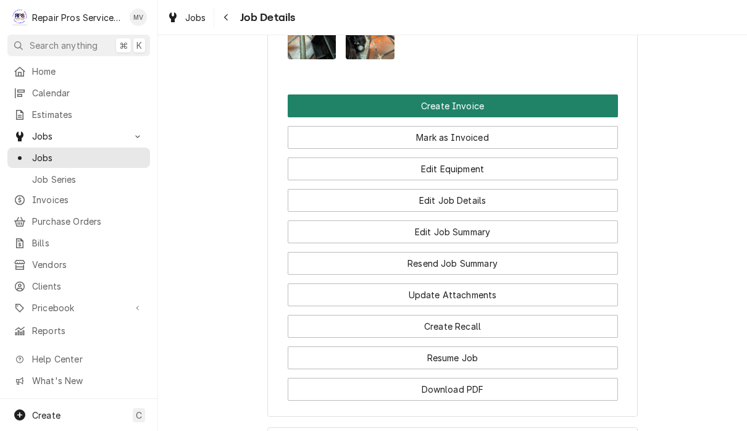
click at [500, 98] on button "Create Invoice" at bounding box center [453, 105] width 330 height 23
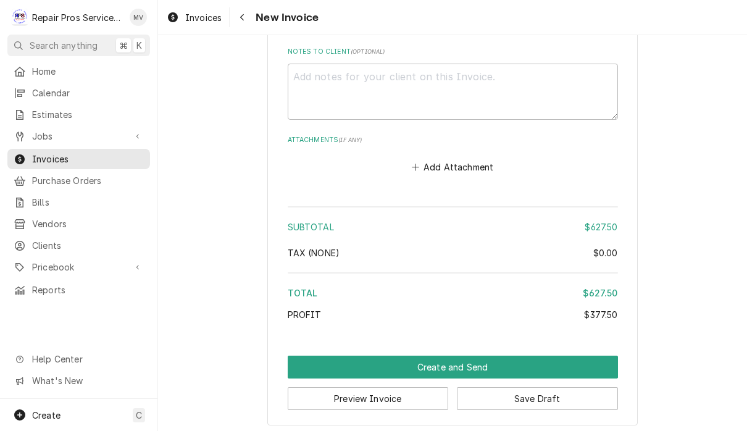
scroll to position [2470, 0]
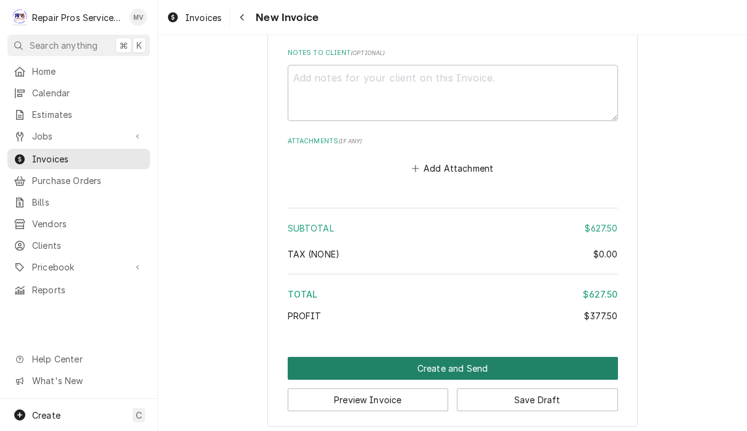
click at [568, 358] on button "Create and Send" at bounding box center [453, 368] width 330 height 23
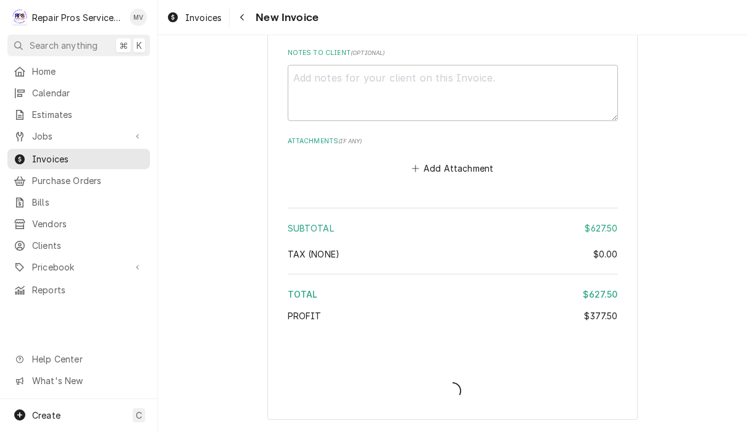
scroll to position [2462, 0]
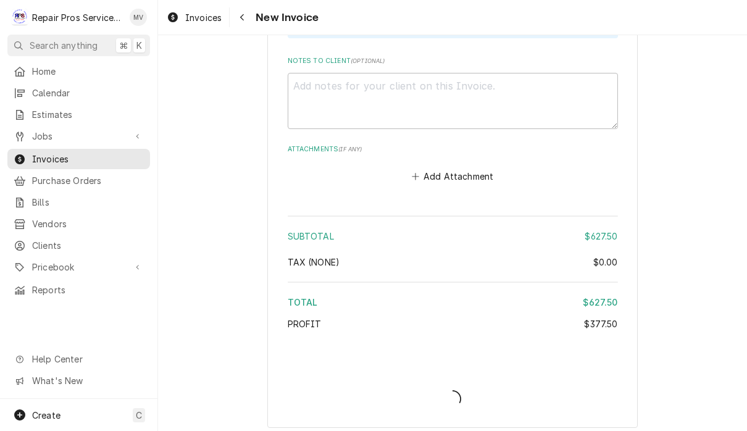
type textarea "x"
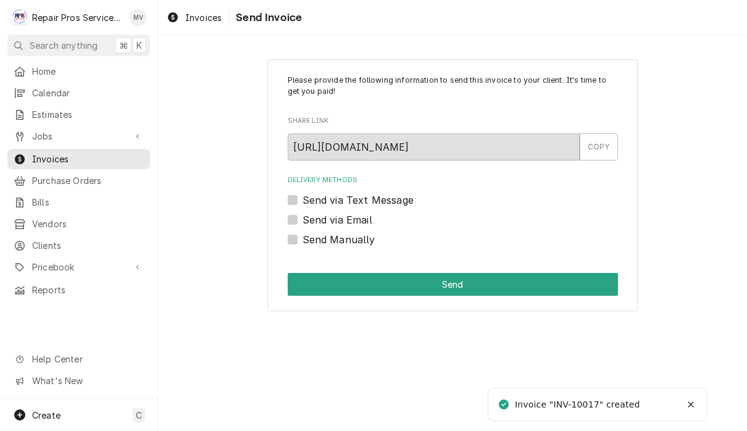
click at [361, 242] on label "Send Manually" at bounding box center [339, 239] width 73 height 15
click at [361, 242] on input "Send Manually" at bounding box center [468, 245] width 330 height 27
checkbox input "true"
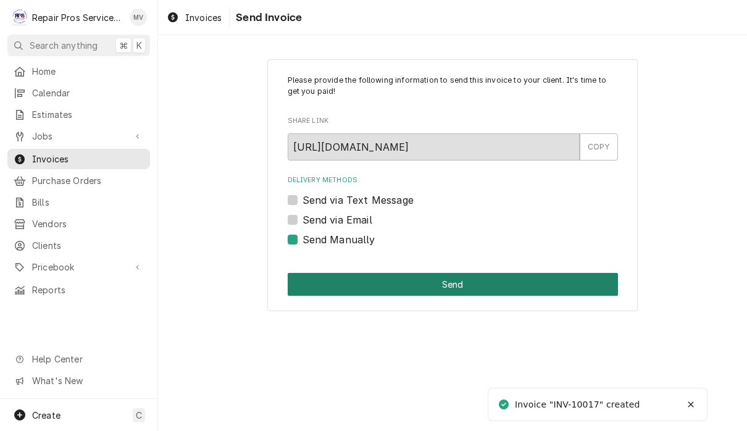
click at [484, 277] on button "Send" at bounding box center [453, 284] width 330 height 23
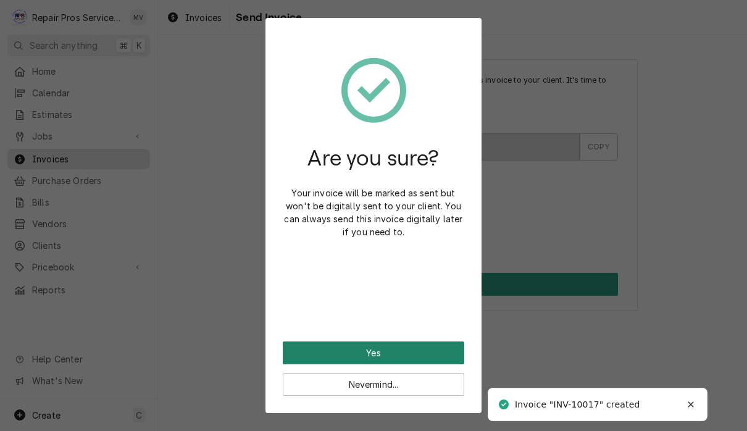
click at [427, 353] on button "Yes" at bounding box center [374, 352] width 182 height 23
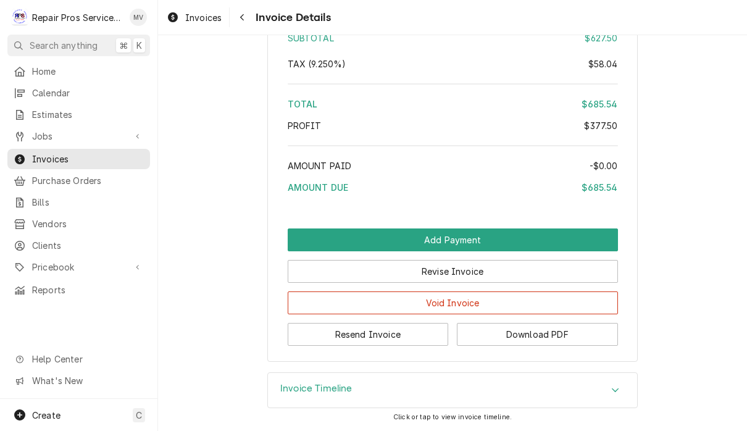
scroll to position [2211, 0]
click at [412, 337] on button "Resend Invoice" at bounding box center [368, 334] width 161 height 23
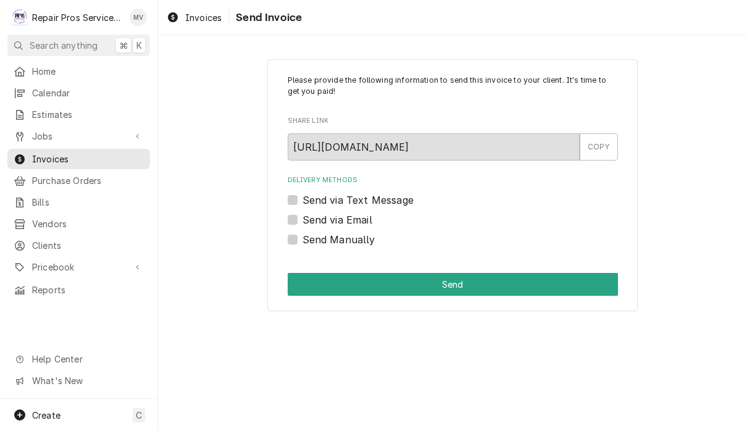
click at [370, 222] on label "Send via Email" at bounding box center [338, 219] width 70 height 15
click at [370, 222] on input "Send via Email" at bounding box center [468, 225] width 330 height 27
checkbox input "true"
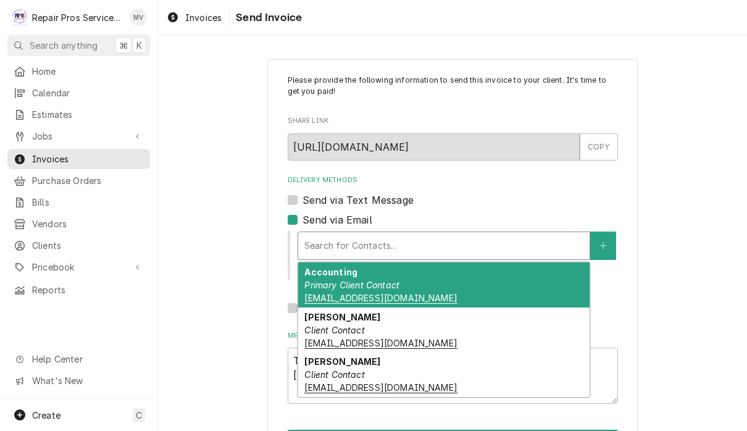
click at [496, 287] on div "Accounting Primary Client Contact khcle10@msn.com" at bounding box center [443, 284] width 291 height 45
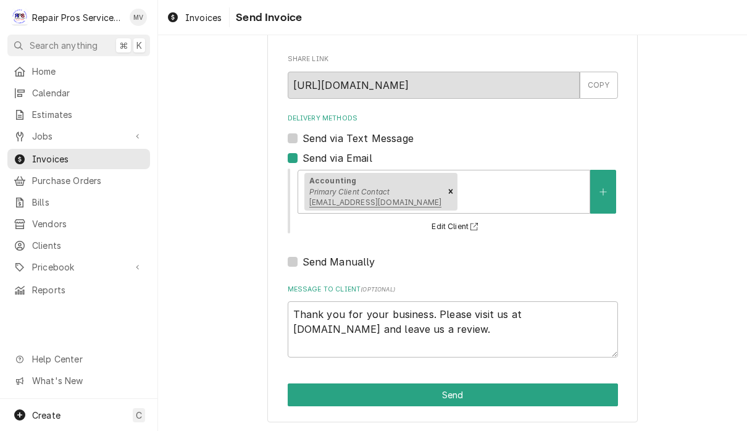
scroll to position [61, 0]
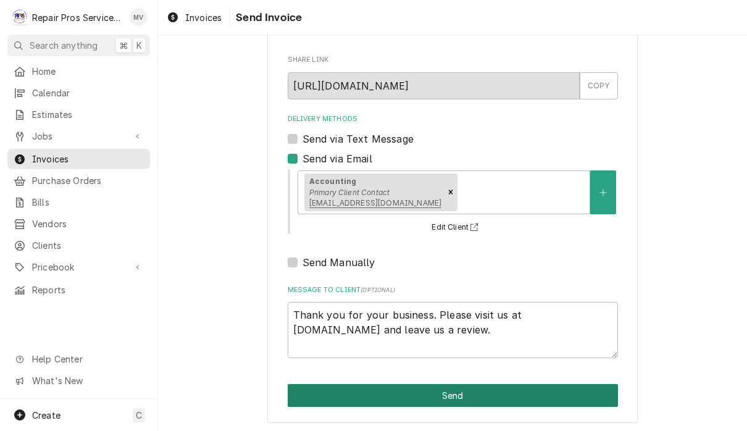
click at [538, 394] on button "Send" at bounding box center [453, 395] width 330 height 23
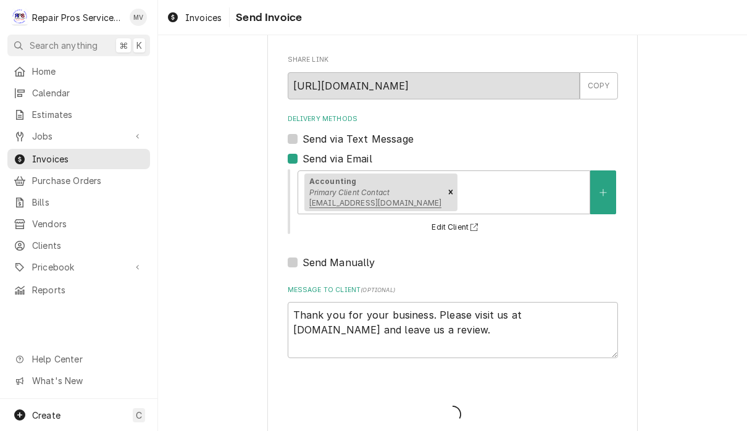
type textarea "x"
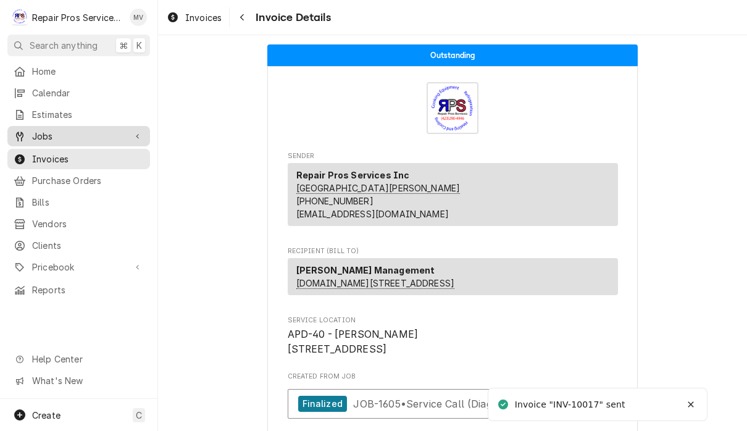
click at [46, 133] on span "Jobs" at bounding box center [78, 136] width 93 height 13
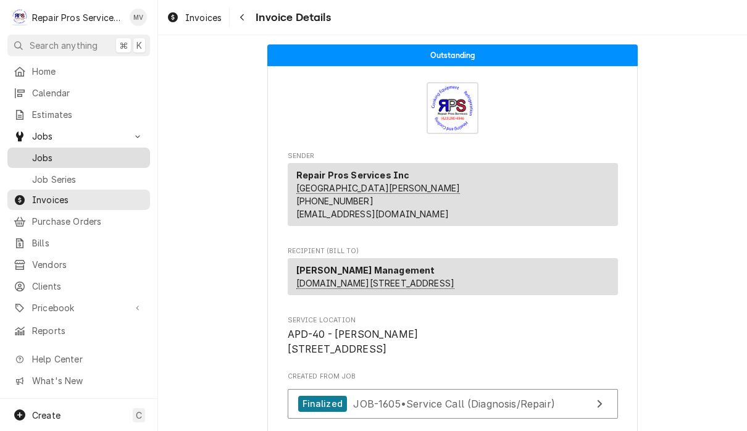
click at [43, 151] on span "Jobs" at bounding box center [88, 157] width 112 height 13
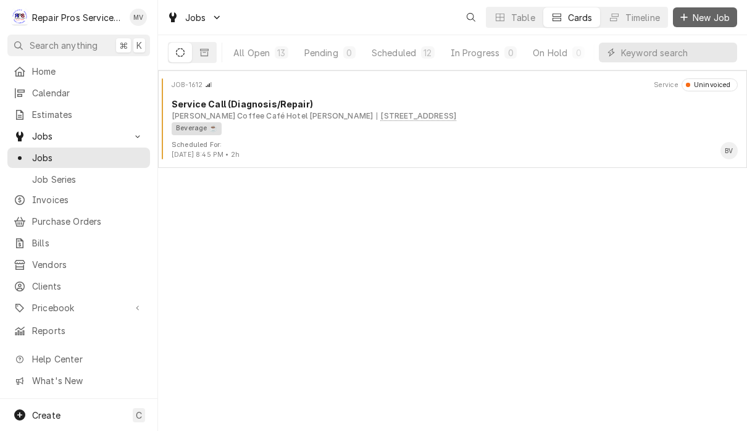
click at [692, 15] on span "New Job" at bounding box center [711, 17] width 42 height 13
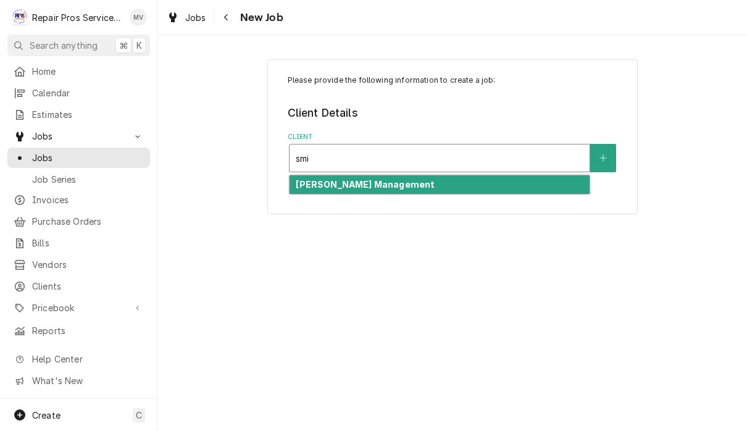
click at [381, 188] on div "Smith Management" at bounding box center [440, 184] width 300 height 19
type input "smi"
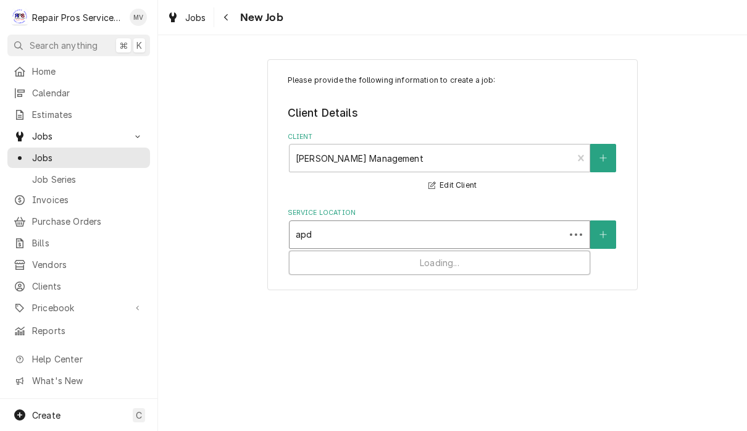
type input "apd"
click at [441, 277] on div "Please provide the following information to create a job: Client Details Client…" at bounding box center [452, 175] width 370 height 232
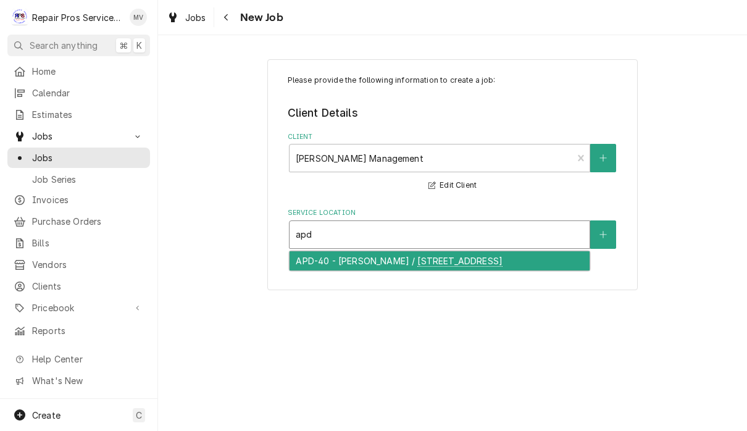
click at [412, 257] on div "APD-40 - McDonald's / 2365 APD 40, Cleveland, TN 37323" at bounding box center [440, 260] width 300 height 19
type input "apd"
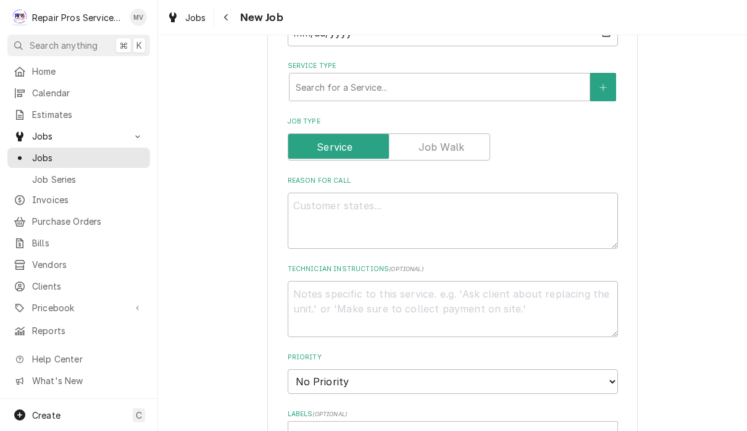
scroll to position [379, 0]
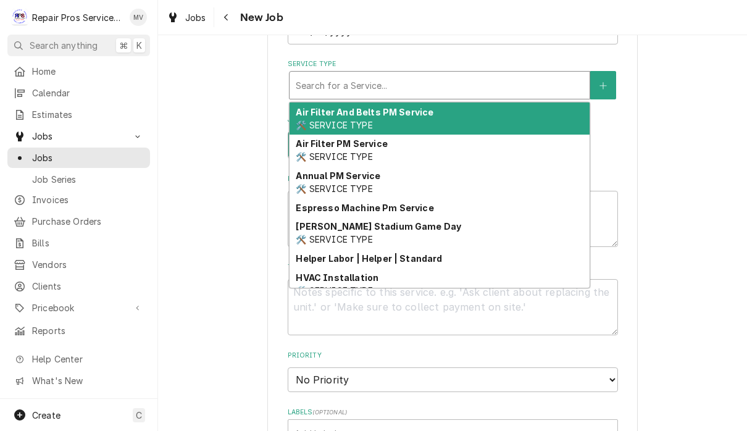
type textarea "x"
type input "d"
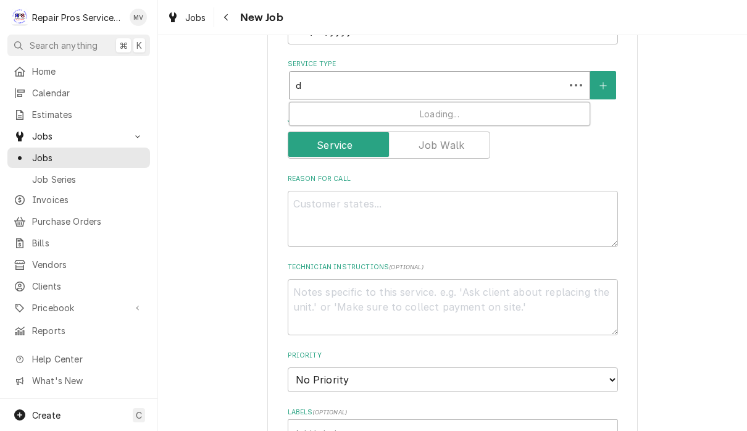
type textarea "x"
type input "di"
type textarea "x"
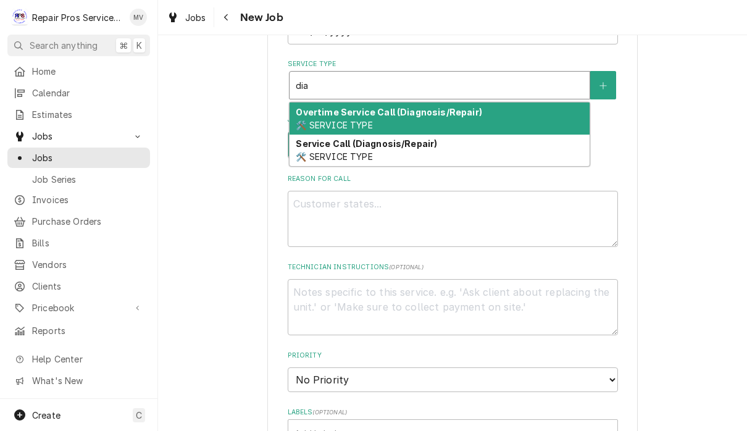
click at [454, 146] on div "Service Call (Diagnosis/Repair) 🛠️ SERVICE TYPE" at bounding box center [440, 151] width 300 height 32
type input "dia"
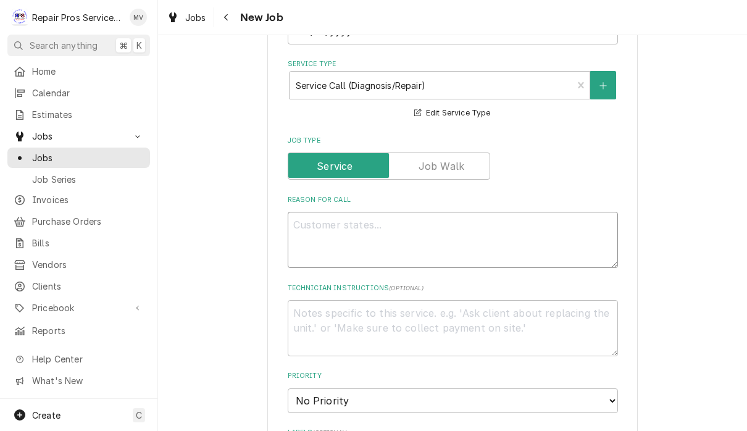
click at [417, 212] on textarea "Reason For Call" at bounding box center [453, 240] width 330 height 56
click at [425, 233] on textarea "Reason For Call" at bounding box center [453, 240] width 330 height 56
click at [322, 225] on textarea "Reason For Call" at bounding box center [453, 240] width 330 height 56
click at [319, 225] on textarea "Reason For Call" at bounding box center [453, 240] width 330 height 56
click at [322, 230] on textarea "Reason For Call" at bounding box center [453, 240] width 330 height 56
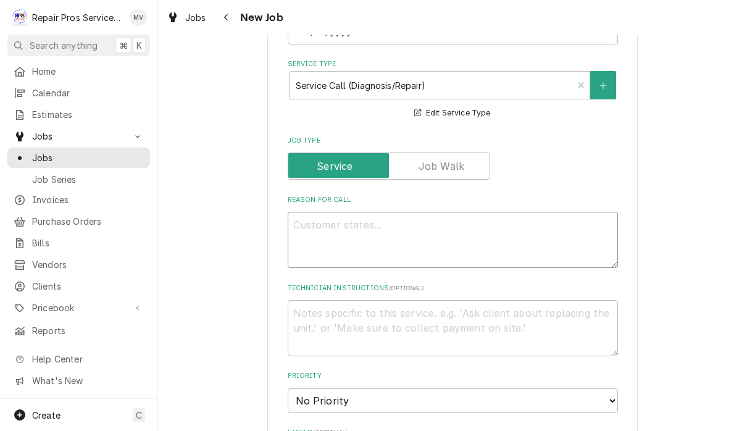
paste textarea "Walk in freezer door sweep needs replaced"
type textarea "x"
type textarea "Walk in freezer door sweep needs replaced"
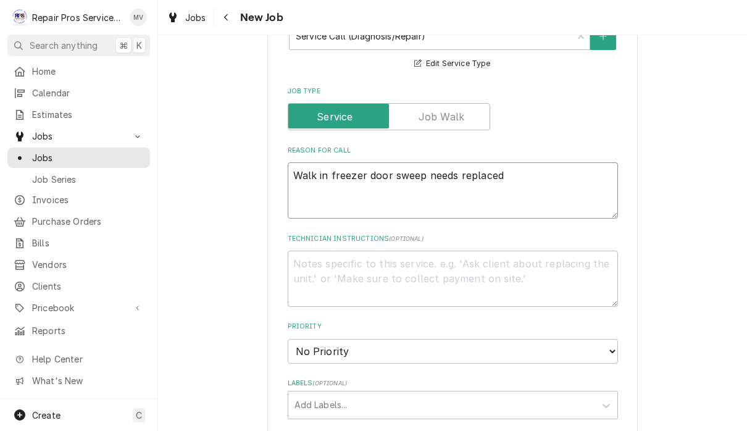
scroll to position [429, 0]
click at [292, 164] on textarea "Walk in freezer door sweep needs replaced" at bounding box center [453, 190] width 330 height 56
type textarea "x"
type textarea "RWalk in freezer door sweep needs replaced"
type textarea "x"
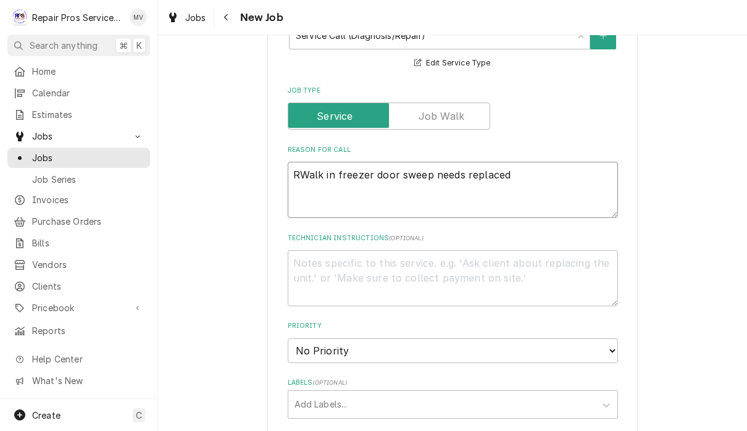
type textarea "ReWalk in freezer door sweep needs replaced"
type textarea "x"
type textarea "RepWalk in freezer door sweep needs replaced"
type textarea "x"
type textarea "ReplWalk in freezer door sweep needs replaced"
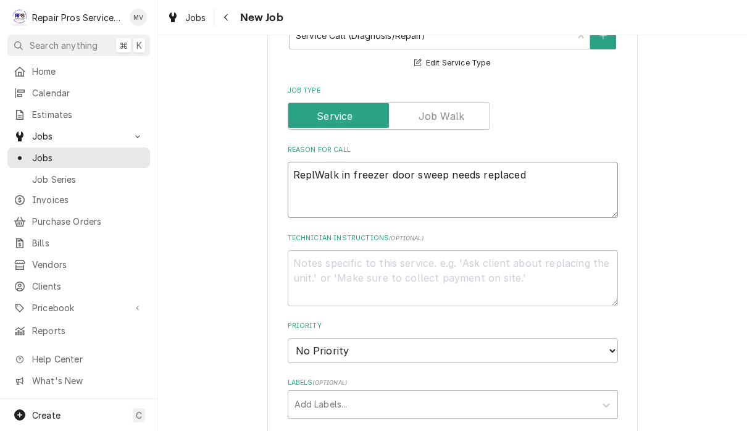
type textarea "x"
type textarea "ReplaWalk in freezer door sweep needs replaced"
type textarea "x"
type textarea "ReplacWalk in freezer door sweep needs replaced"
type textarea "x"
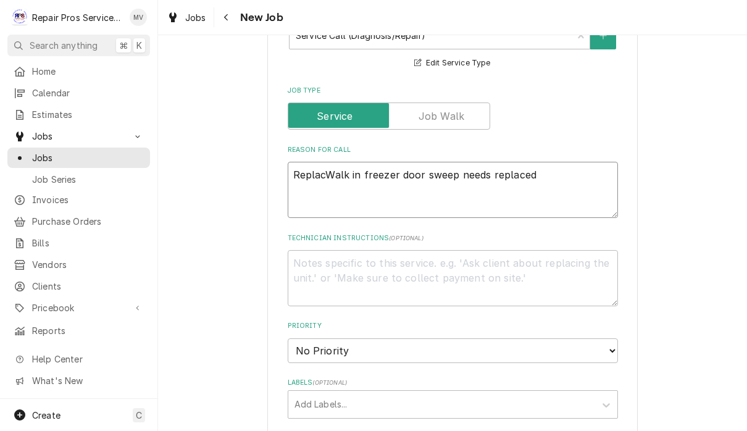
type textarea "ReplaceWalk in freezer door sweep needs replaced"
type textarea "x"
type textarea "Replace Walk in freezer door sweep needs replaced"
click at [572, 163] on textarea "Replace Walk in freezer door sweep needs replaced" at bounding box center [453, 190] width 330 height 56
type textarea "x"
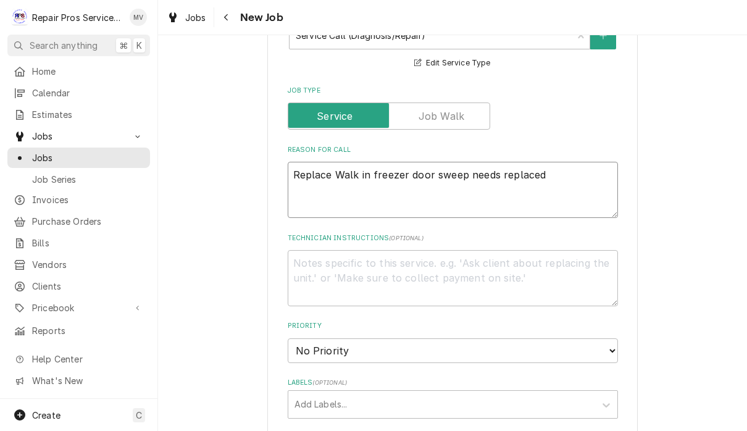
type textarea "Replace Walk in freezer door sweep needs replaced\"
type textarea "x"
type textarea "Replace Walk in freezer door sweep needs replaced"
type textarea "x"
type textarea "Replace Walk in freezer door sweep needs replace"
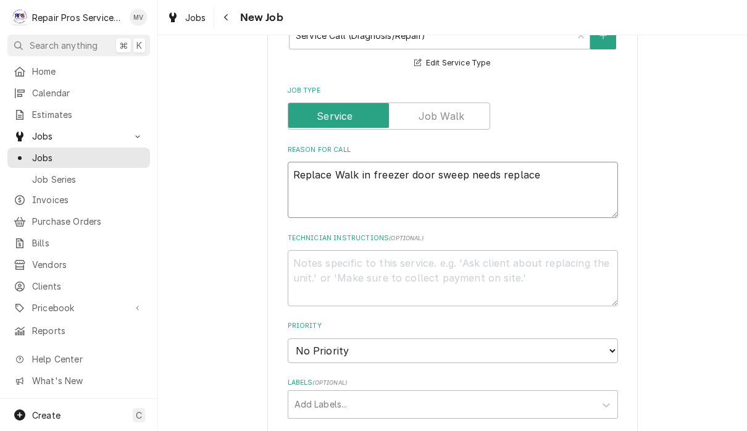
type textarea "x"
type textarea "Replace Walk in freezer door sweep needs replac"
type textarea "x"
type textarea "Replace Walk in freezer door sweep needs repla"
type textarea "x"
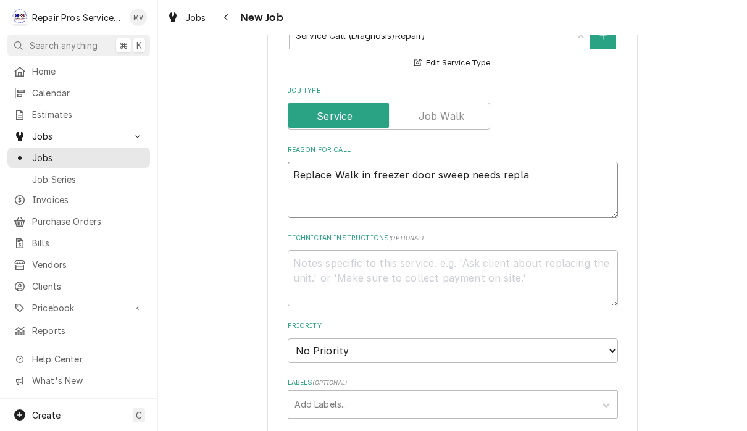
type textarea "Replace Walk in freezer door sweep needs repl"
type textarea "x"
type textarea "Replace Walk in freezer door sweep needs rep"
type textarea "x"
type textarea "Replace Walk in freezer door sweep needs re"
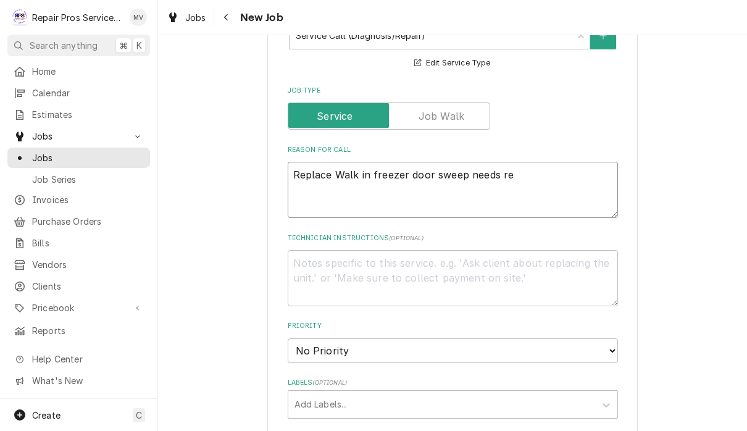
type textarea "x"
type textarea "Replace Walk in freezer door sweep needs r"
type textarea "x"
type textarea "Replace Walk in freezer door sweep needs"
type textarea "x"
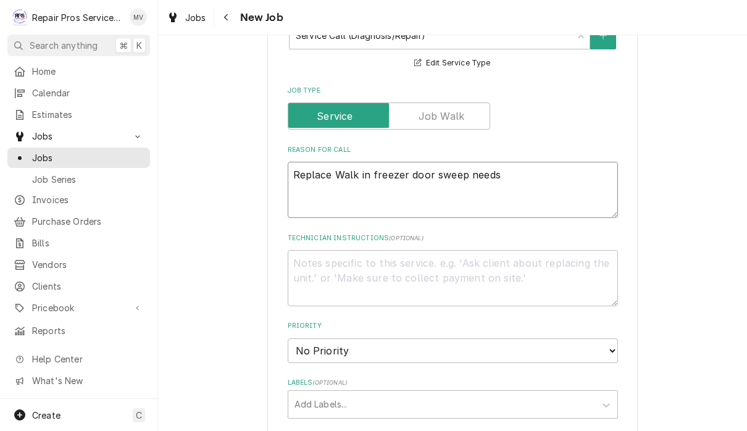
type textarea "Replace Walk in freezer door sweep needs"
type textarea "x"
type textarea "Replace Walk in freezer door sweep need"
type textarea "x"
type textarea "Replace Walk in freezer door sweep nee"
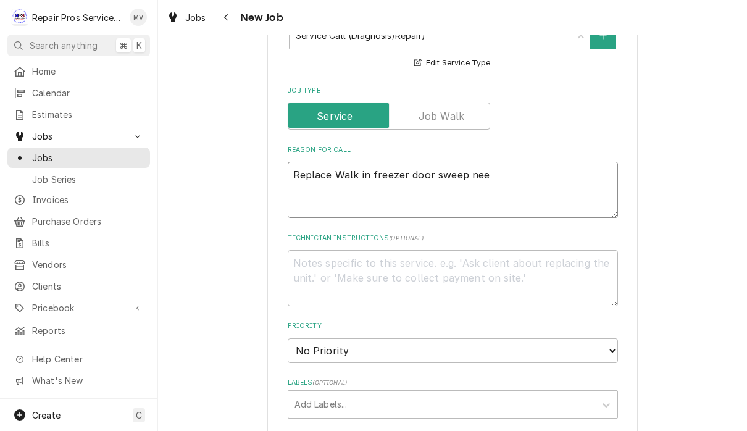
type textarea "x"
type textarea "Replace Walk in freezer door sweep ne"
type textarea "x"
type textarea "Replace Walk in freezer door sweep n"
type textarea "x"
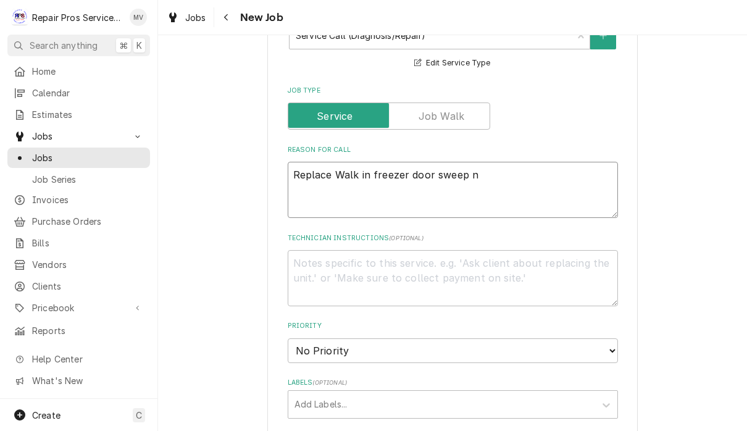
type textarea "Replace Walk in freezer door sweep"
type textarea "x"
type textarea "Replace Walk in freezer door sweep"
type textarea "x"
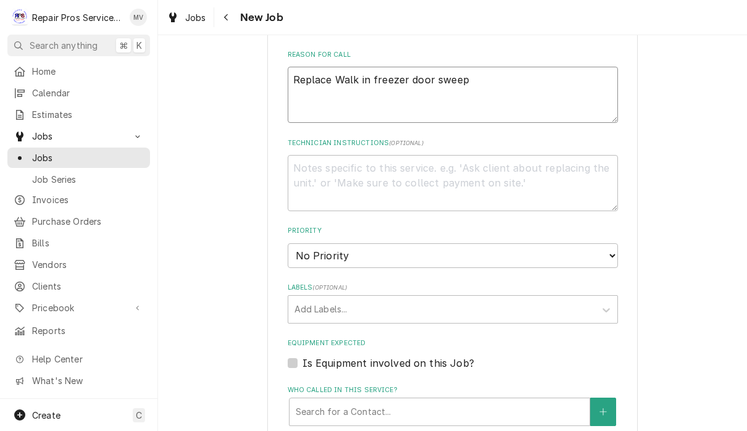
scroll to position [527, 0]
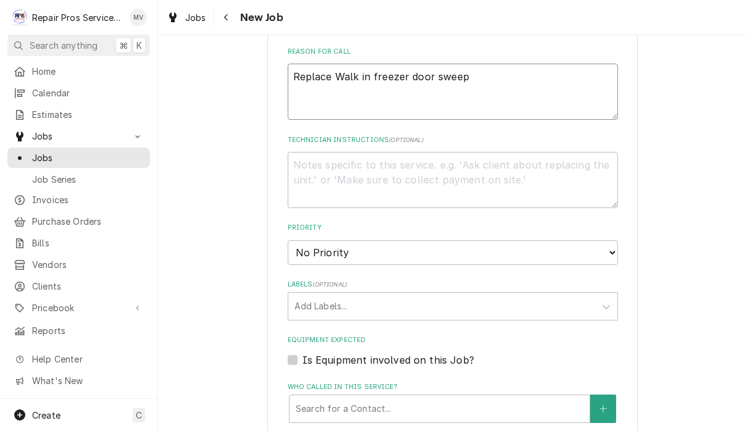
type textarea "Replace Walk in freezer door sweep"
click at [546, 241] on select "No Priority Urgent High Medium Low" at bounding box center [453, 252] width 330 height 25
select select "3"
type textarea "x"
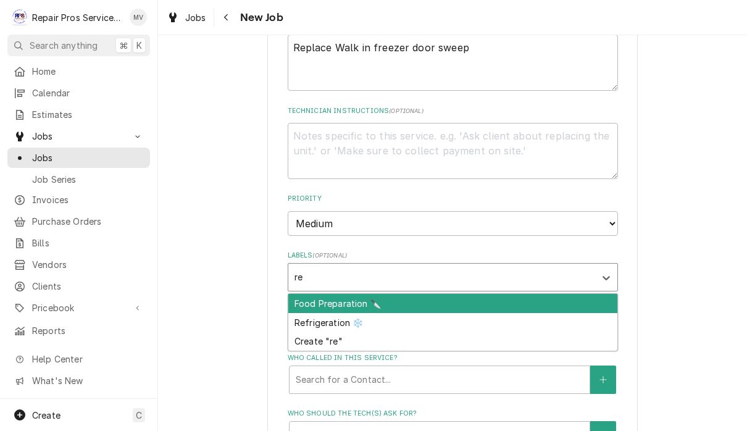
scroll to position [559, 0]
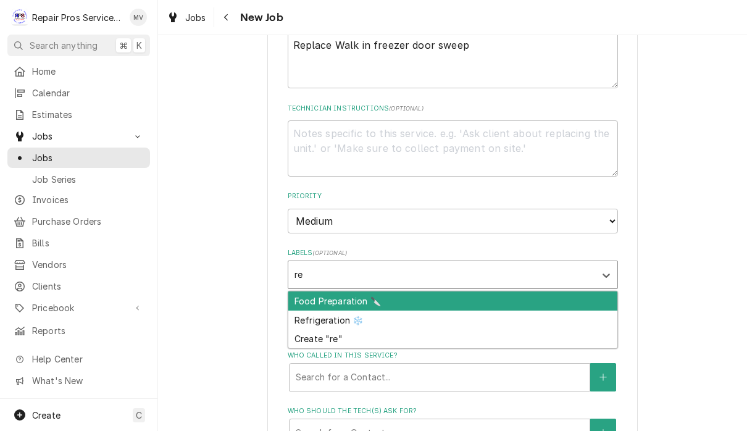
click at [324, 311] on div "Refrigeration ❄️" at bounding box center [452, 320] width 329 height 19
type input "re"
type textarea "x"
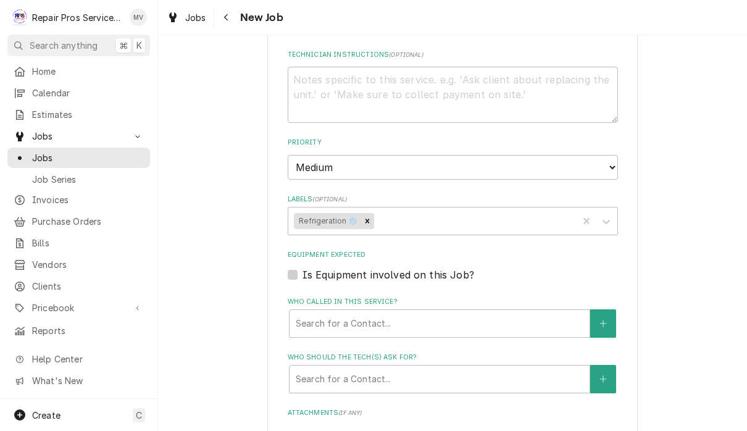
type textarea "x"
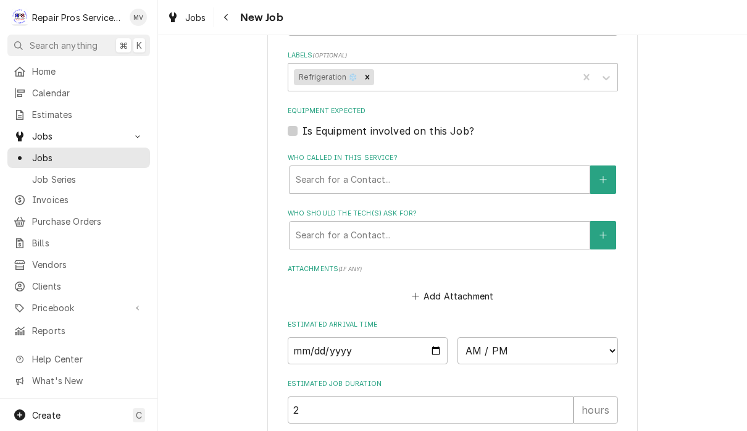
scroll to position [814, 0]
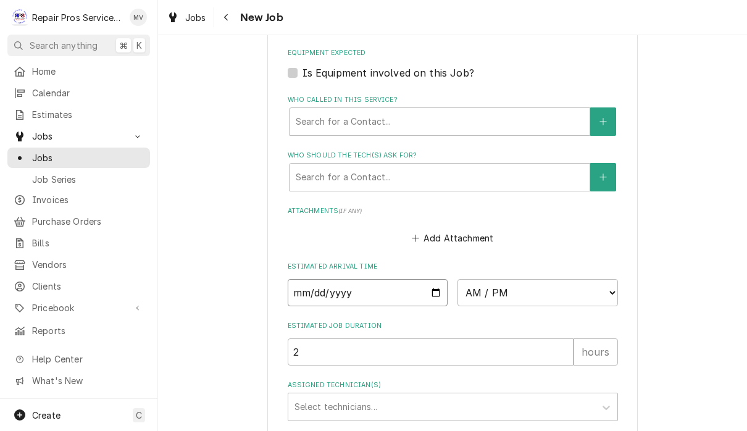
click at [320, 280] on input "Date" at bounding box center [368, 292] width 161 height 27
type input "[DATE]"
type textarea "x"
type input "2025-10-22"
type textarea "x"
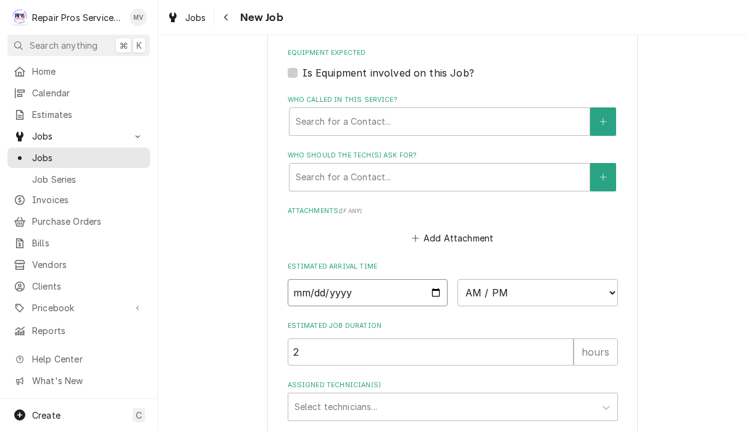
type input "2025-10-21"
type textarea "x"
click at [467, 282] on select "AM / PM 6:00 AM 6:15 AM 6:30 AM 6:45 AM 7:00 AM 7:15 AM 7:30 AM 7:45 AM 8:00 AM…" at bounding box center [538, 292] width 161 height 27
select select "10:30:00"
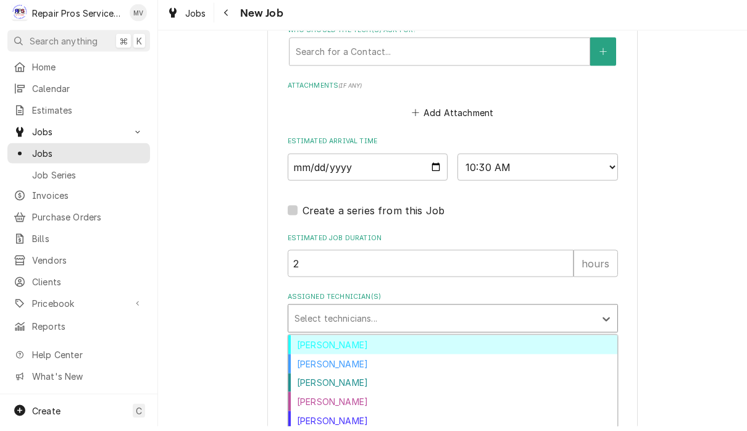
scroll to position [935, 0]
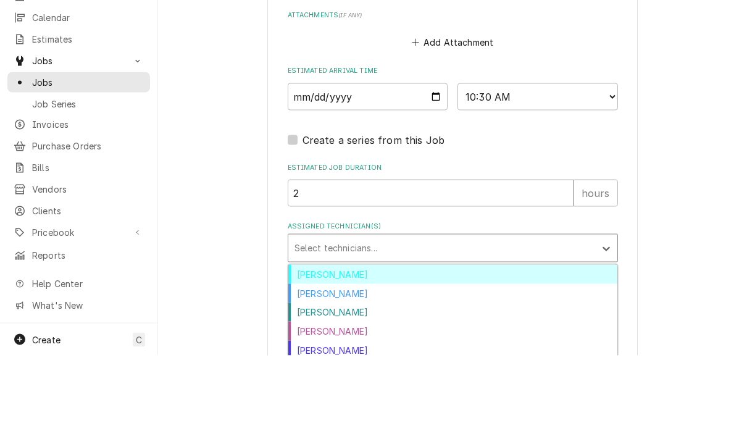
click at [341, 359] on div "Caleb Kvale" at bounding box center [452, 368] width 329 height 19
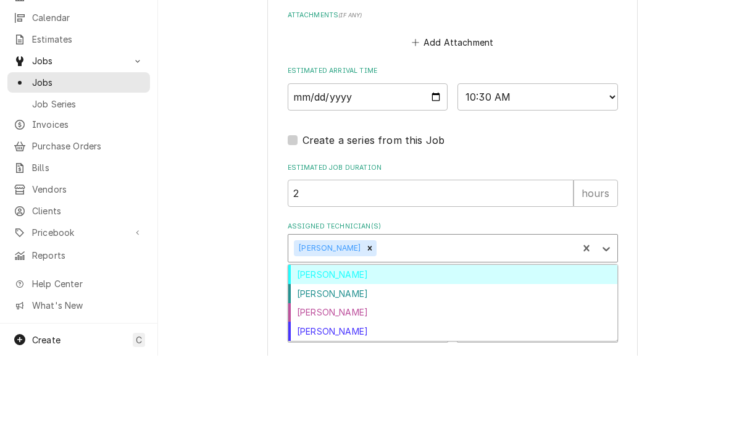
scroll to position [0, 0]
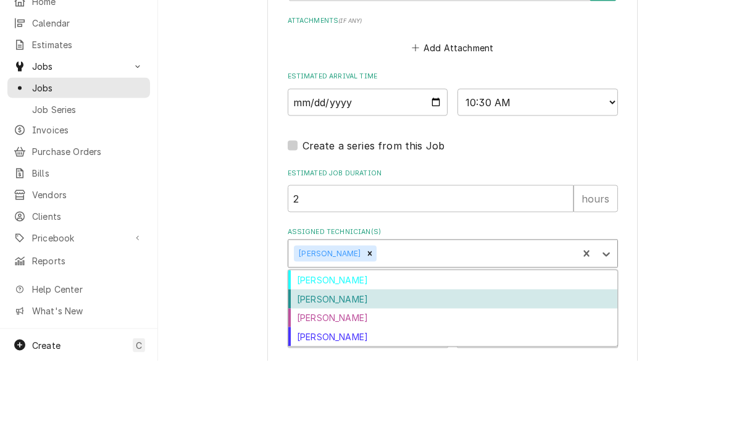
click at [345, 359] on div "Colten McCurry" at bounding box center [452, 368] width 329 height 19
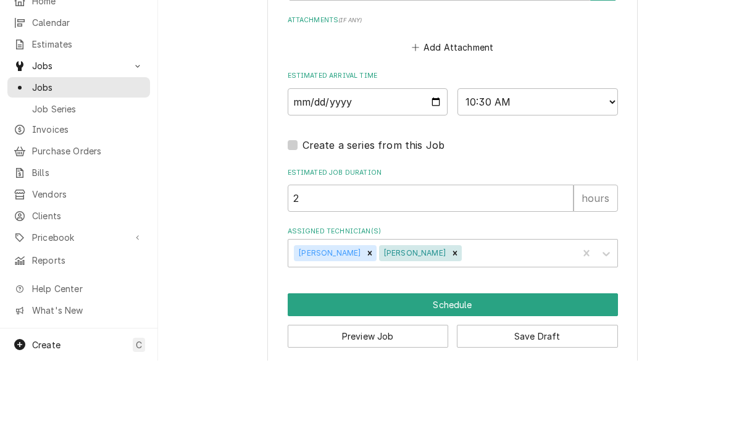
scroll to position [1, 0]
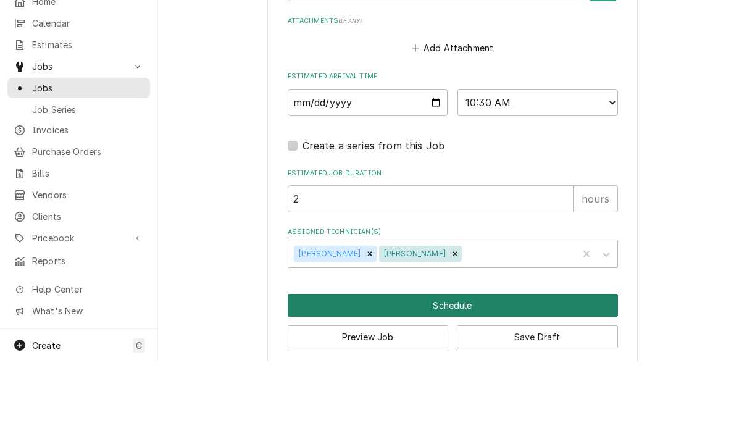
click at [530, 364] on button "Schedule" at bounding box center [453, 375] width 330 height 23
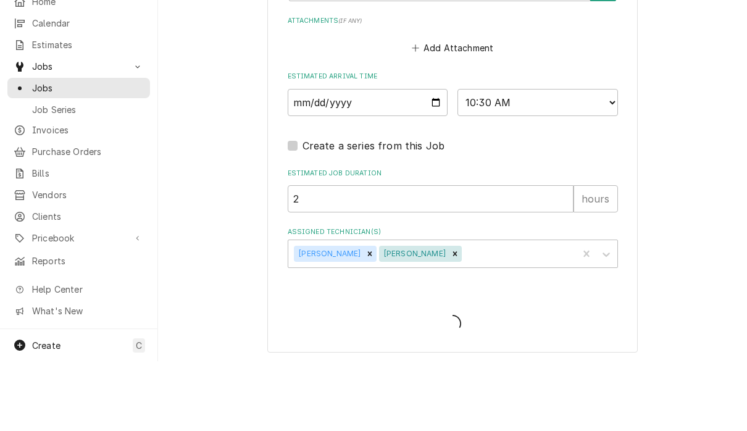
scroll to position [923, 0]
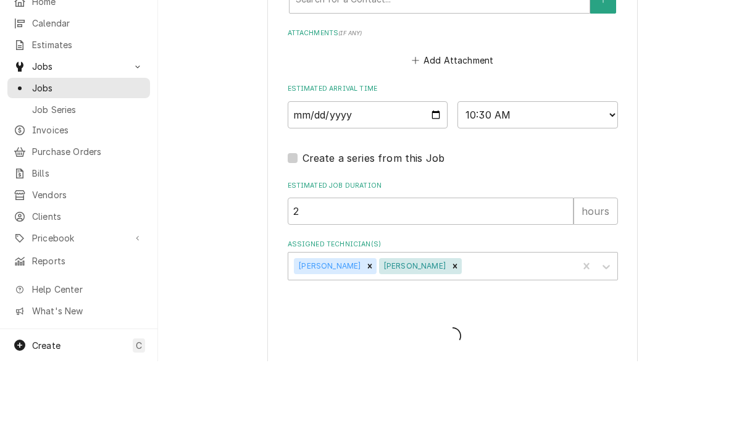
type textarea "x"
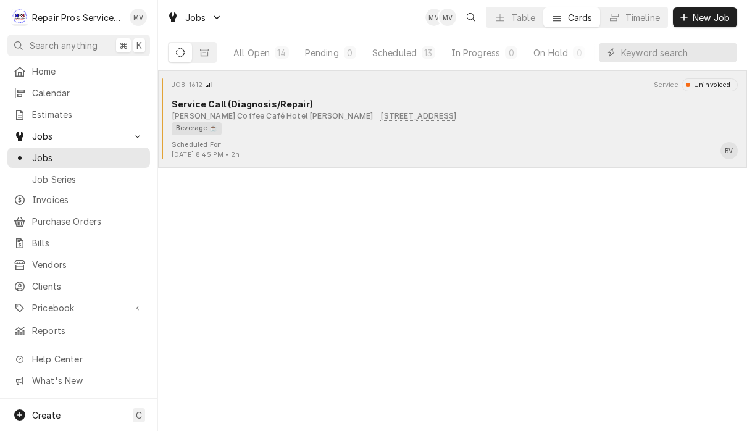
click at [583, 114] on div "Peets Coffee Café Hotel Clemons 819 Chestnut St, Chattanooga, TN 37402" at bounding box center [455, 116] width 566 height 11
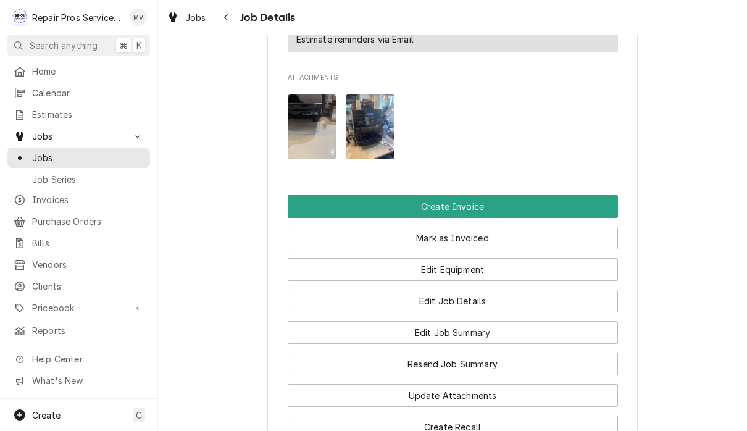
scroll to position [799, 0]
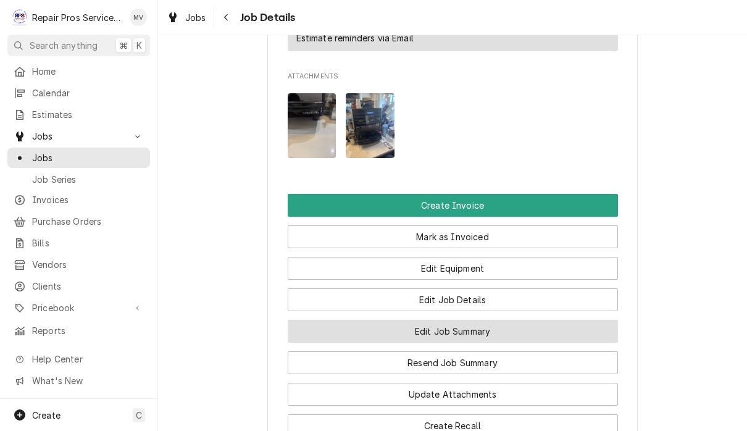
click at [583, 335] on button "Edit Job Summary" at bounding box center [453, 331] width 330 height 23
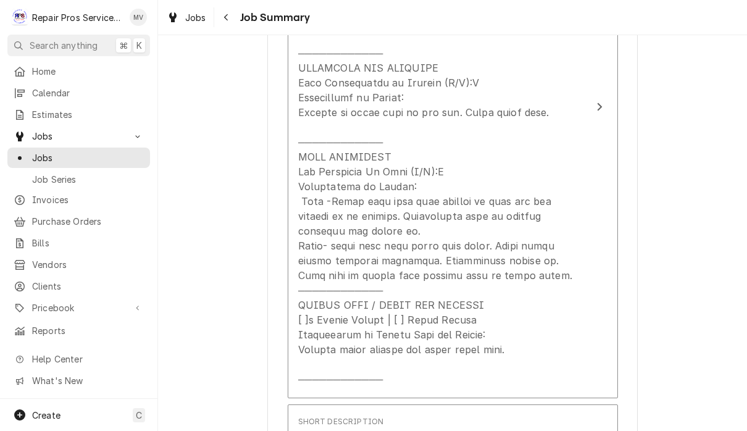
scroll to position [539, 0]
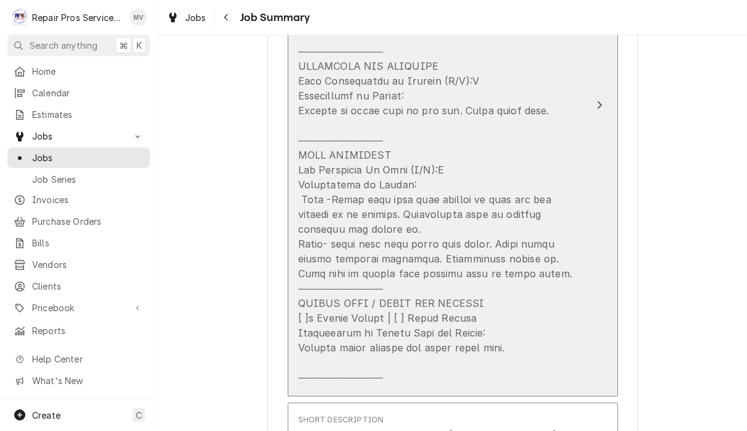
click at [592, 153] on button "Short Description Service Call (Diagnosis/Repair) Service Date Oct 9, 2025 Hour…" at bounding box center [453, 105] width 330 height 582
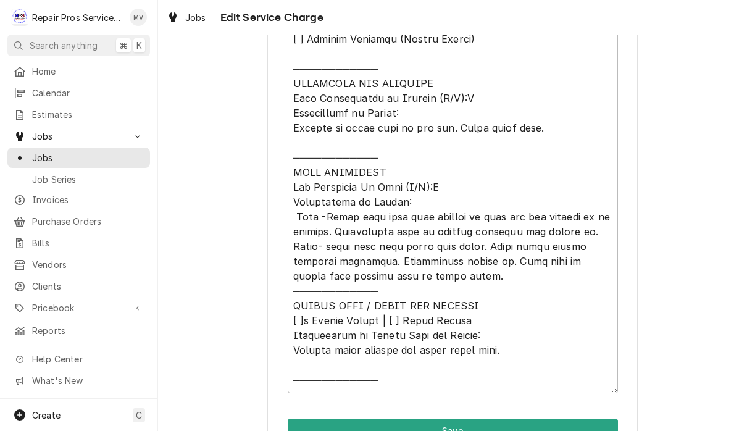
scroll to position [530, 0]
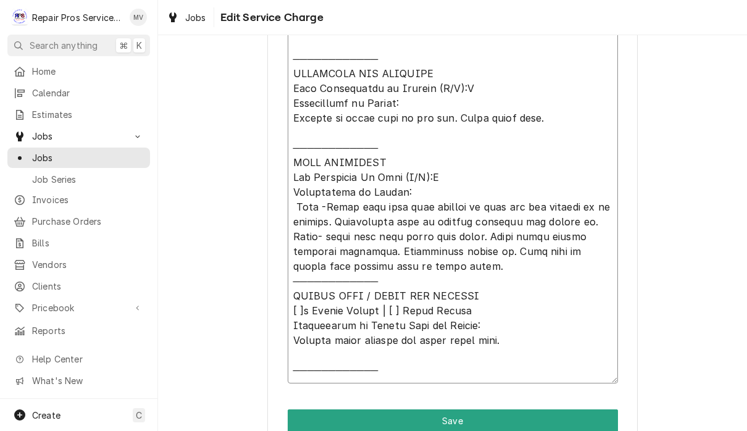
click at [595, 205] on textarea "Service Summary" at bounding box center [453, 170] width 330 height 427
type textarea "x"
type textarea "𝗩𝗜𝗦𝗜𝗧 𝗢𝗩𝗘𝗥𝗩𝗜𝗘𝗪 [ ] 𝗡𝗼 𝗜𝘀𝘀𝘂𝗲 𝗙𝗼𝘂𝗻𝗱 [ ] 𝗤𝘂𝗼𝘁𝗲 𝗡𝗲𝗲𝗱𝗲𝗱 𝗳𝗼𝗿 𝗥𝗲𝗽𝗮𝗶𝗿 X[ ] 𝗥𝗲𝗽𝗮𝗶𝗿𝘀 𝗔𝗽𝗽𝗿…"
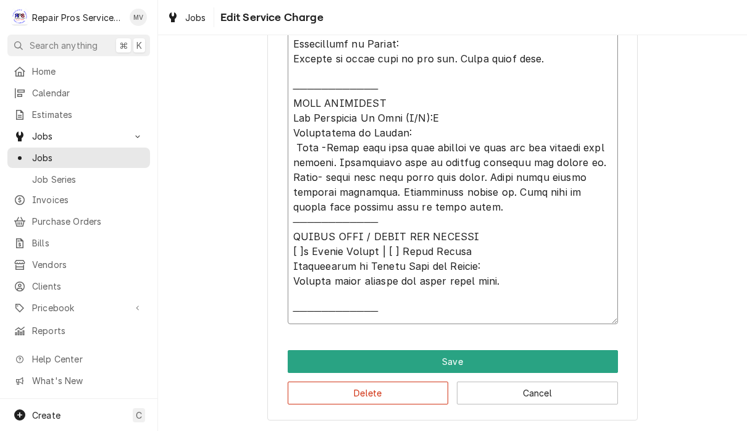
scroll to position [588, 0]
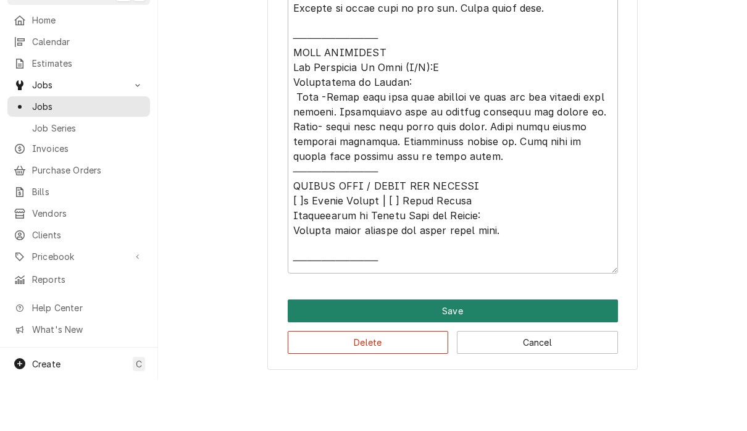
click at [531, 351] on button "Save" at bounding box center [453, 362] width 330 height 23
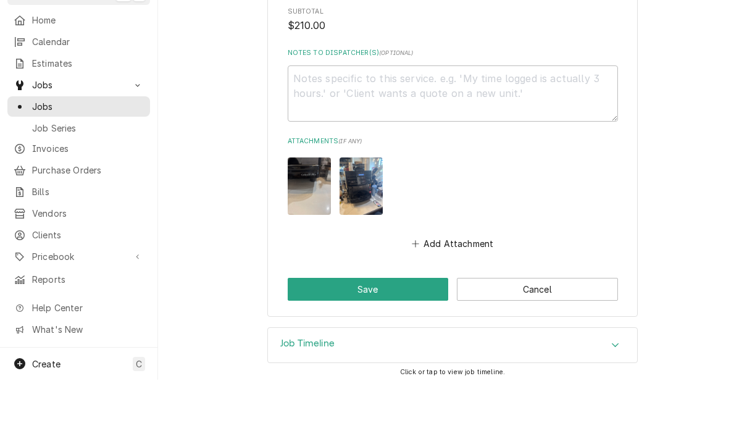
scroll to position [1263, 0]
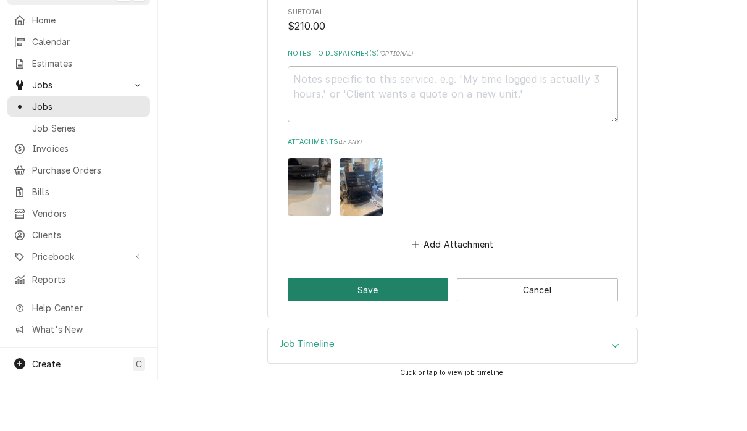
click at [400, 330] on button "Save" at bounding box center [368, 341] width 161 height 23
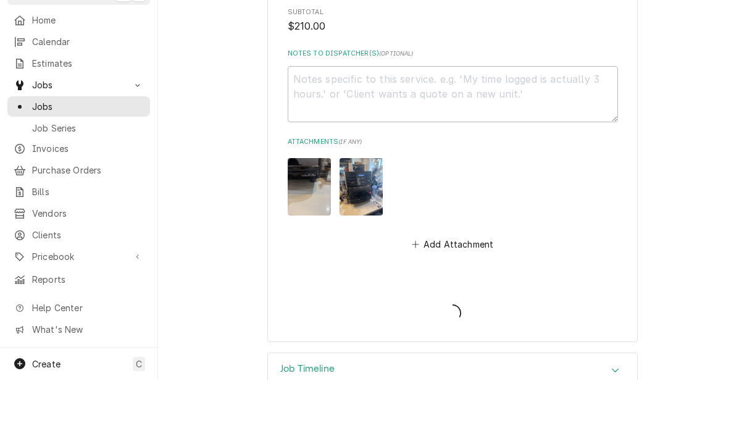
type textarea "x"
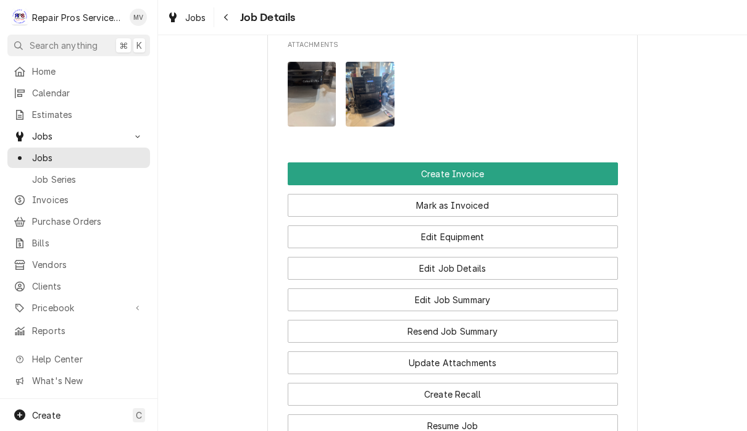
scroll to position [831, 0]
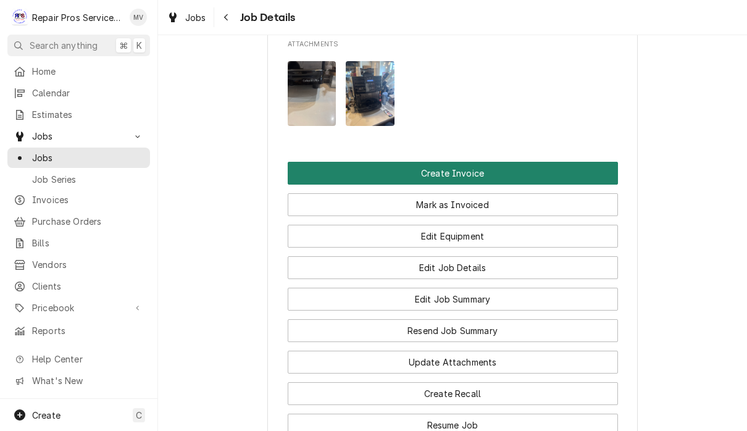
click at [576, 174] on button "Create Invoice" at bounding box center [453, 173] width 330 height 23
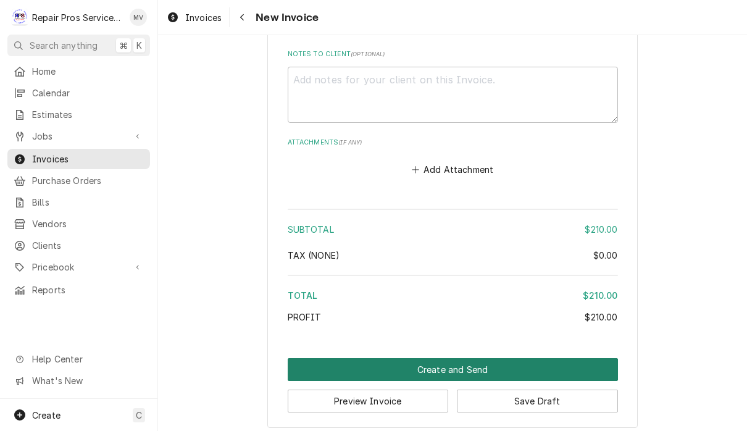
click at [573, 358] on button "Create and Send" at bounding box center [453, 369] width 330 height 23
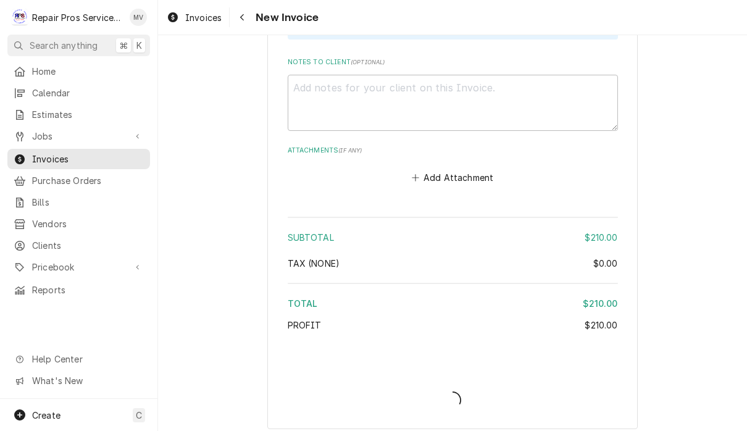
type textarea "x"
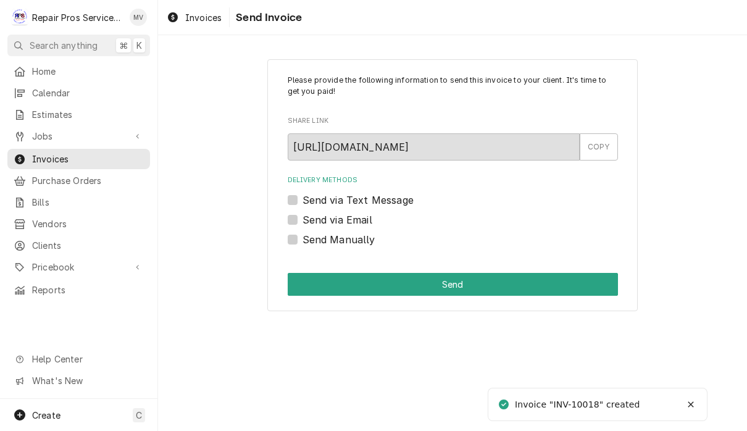
click at [358, 241] on label "Send Manually" at bounding box center [339, 239] width 73 height 15
click at [358, 241] on input "Send Manually" at bounding box center [468, 245] width 330 height 27
checkbox input "true"
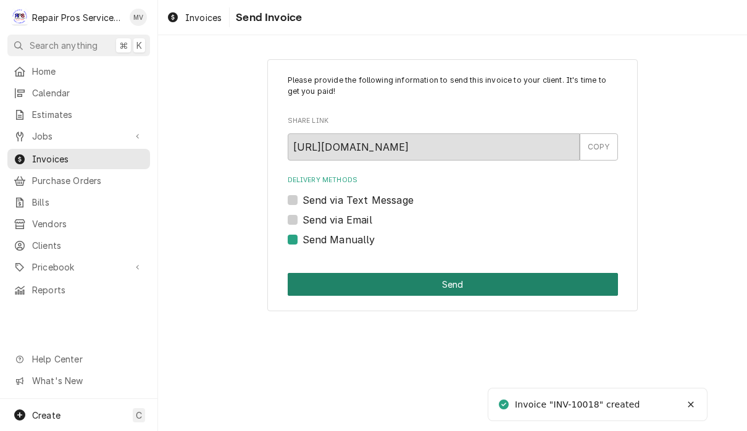
click at [474, 283] on button "Send" at bounding box center [453, 284] width 330 height 23
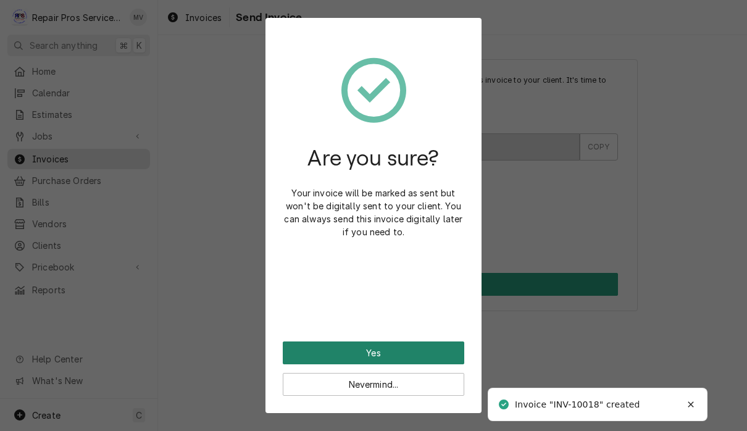
click at [442, 355] on button "Yes" at bounding box center [374, 352] width 182 height 23
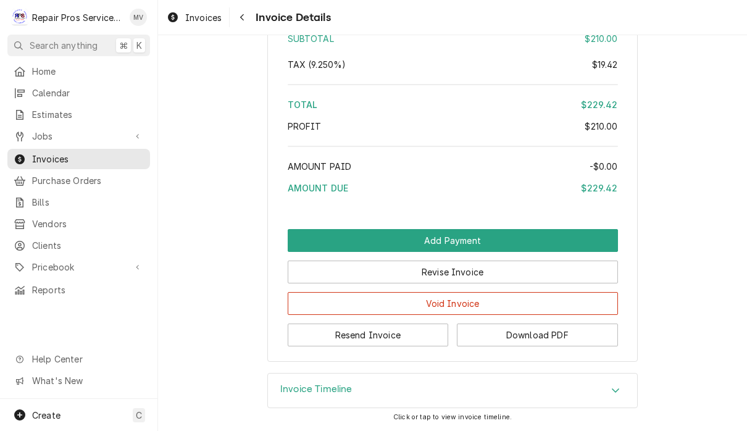
scroll to position [1902, 0]
click at [400, 339] on button "Resend Invoice" at bounding box center [368, 335] width 161 height 23
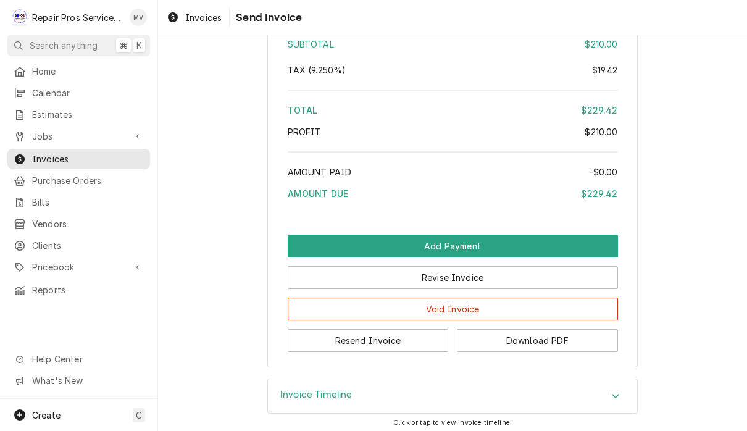
scroll to position [1875, 0]
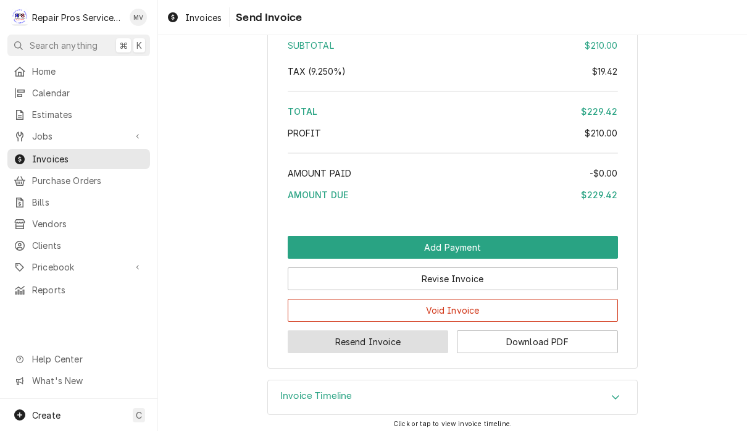
click at [403, 353] on button "Resend Invoice" at bounding box center [368, 341] width 161 height 23
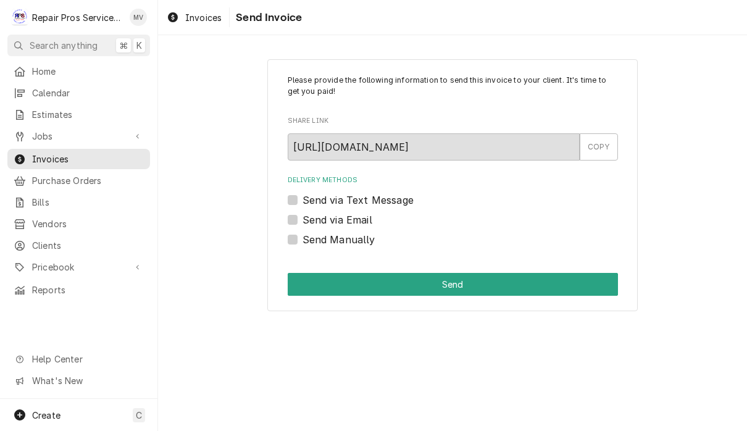
click at [366, 219] on label "Send via Email" at bounding box center [338, 219] width 70 height 15
click at [366, 219] on input "Send via Email" at bounding box center [468, 225] width 330 height 27
checkbox input "true"
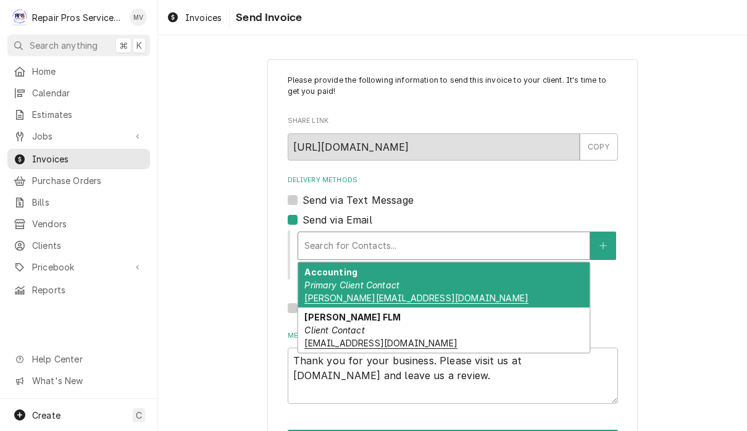
click at [527, 283] on div "Accounting Primary Client Contact brookeb@defoorbrothers.com" at bounding box center [443, 284] width 291 height 45
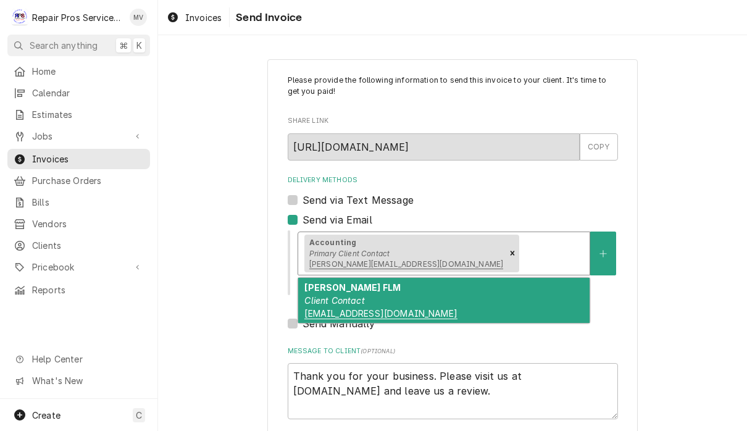
click at [509, 296] on div "Chloe Wells FLM Client Contact chloew@defoorgroup.com" at bounding box center [443, 300] width 291 height 45
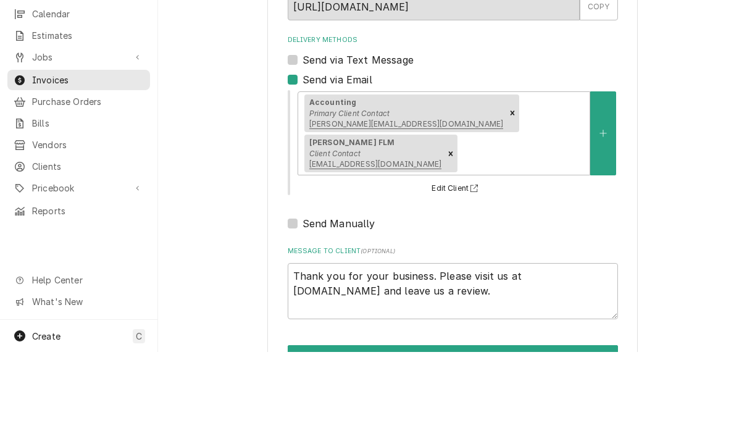
scroll to position [1, 0]
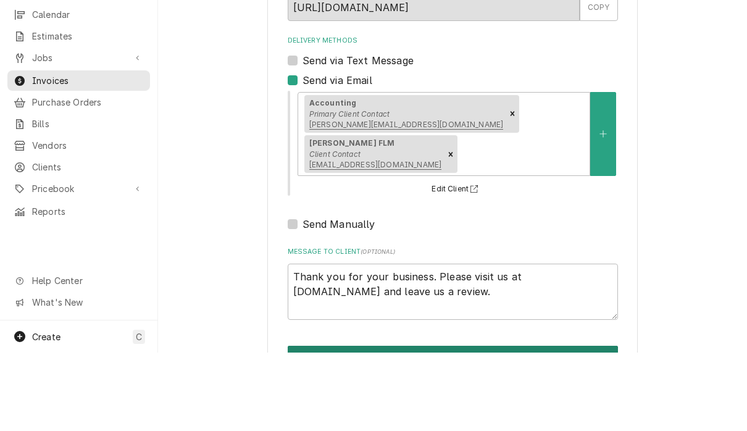
click at [471, 424] on button "Send" at bounding box center [453, 435] width 330 height 23
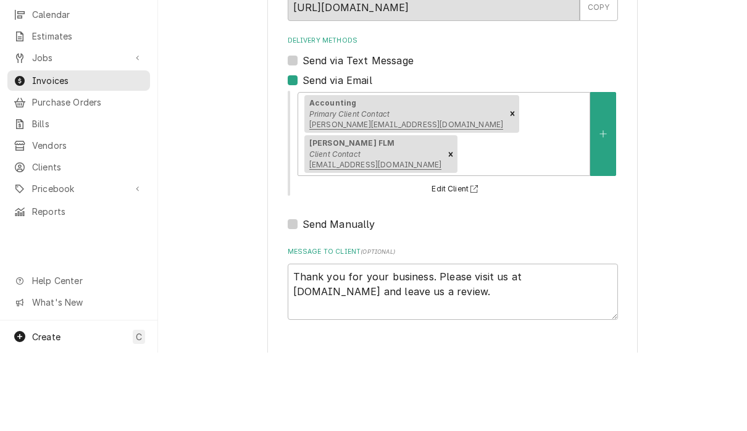
type textarea "x"
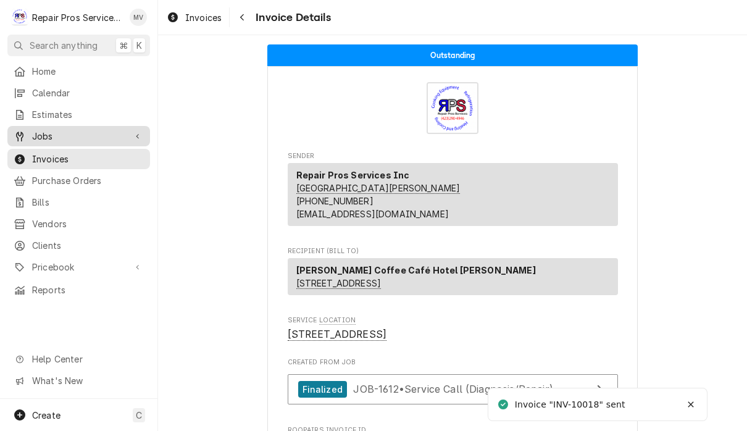
click at [45, 132] on span "Jobs" at bounding box center [78, 136] width 93 height 13
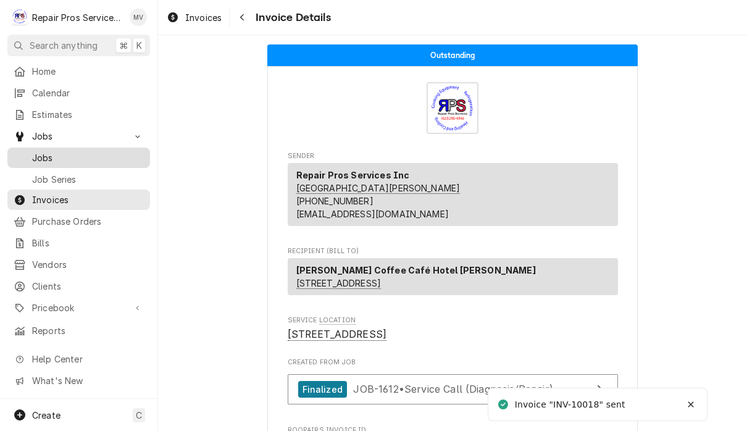
click at [37, 151] on span "Jobs" at bounding box center [88, 157] width 112 height 13
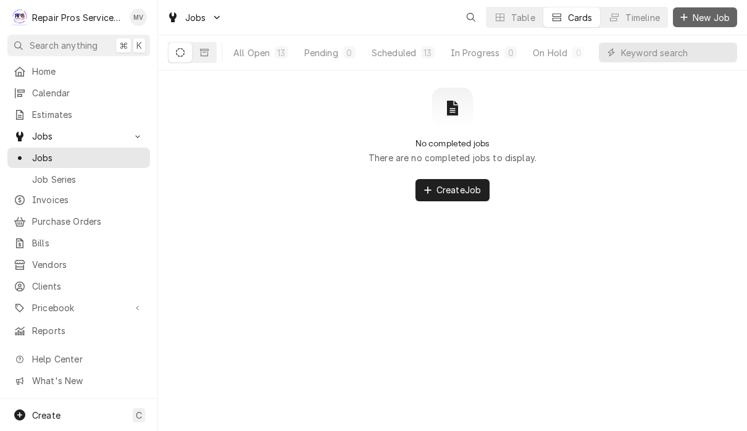
click at [713, 13] on span "New Job" at bounding box center [711, 17] width 42 height 13
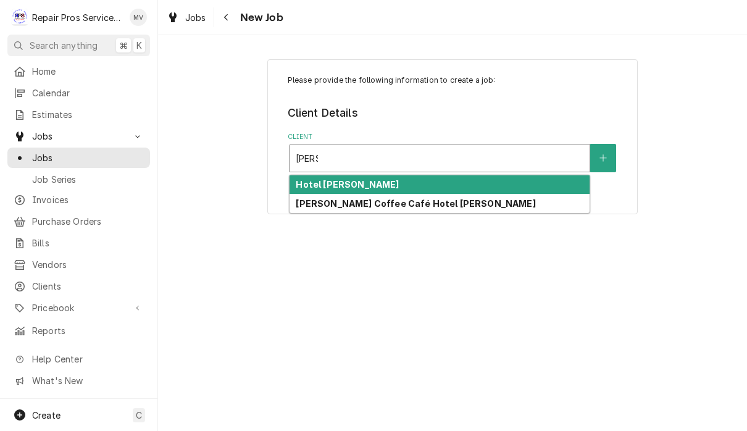
click at [514, 175] on div "Hotel [PERSON_NAME]" at bounding box center [440, 184] width 300 height 19
type input "clem"
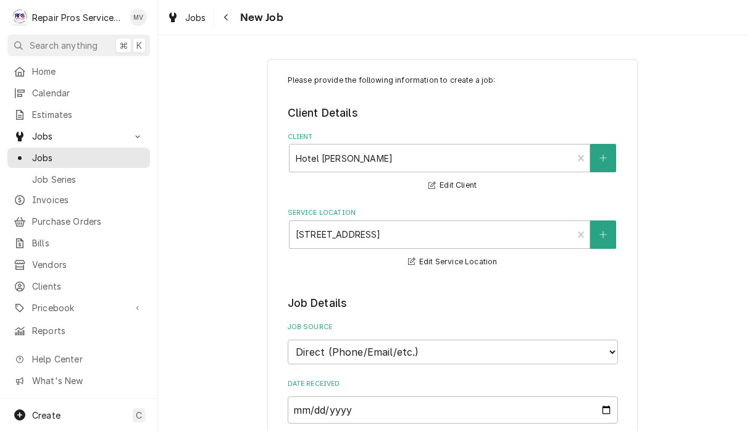
type textarea "x"
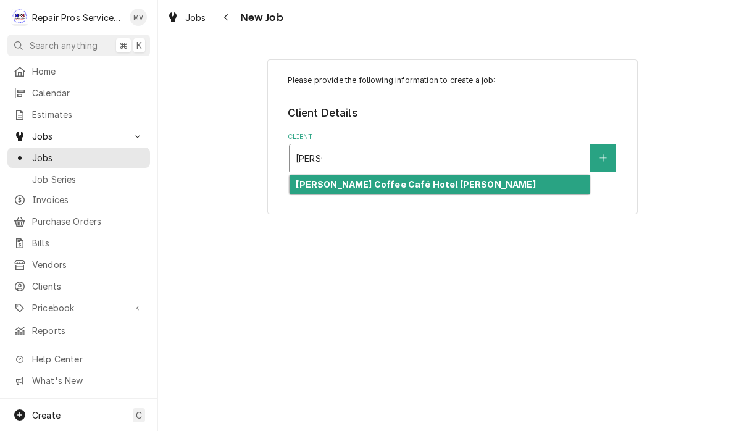
click at [458, 185] on div "Peets Coffee Café Hotel Clemons" at bounding box center [440, 184] width 300 height 19
type input "peets"
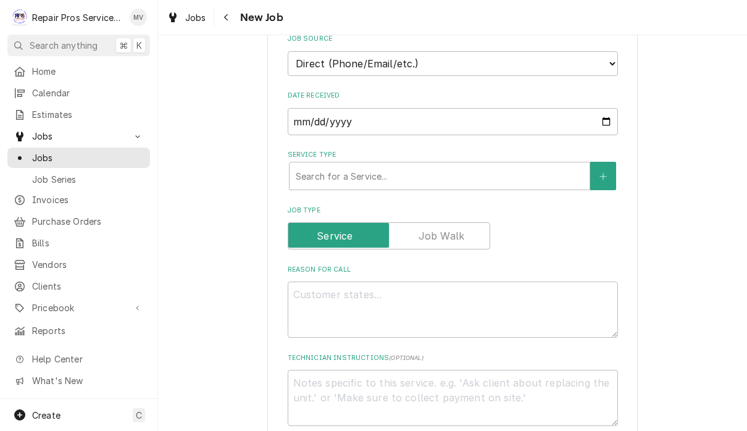
scroll to position [290, 0]
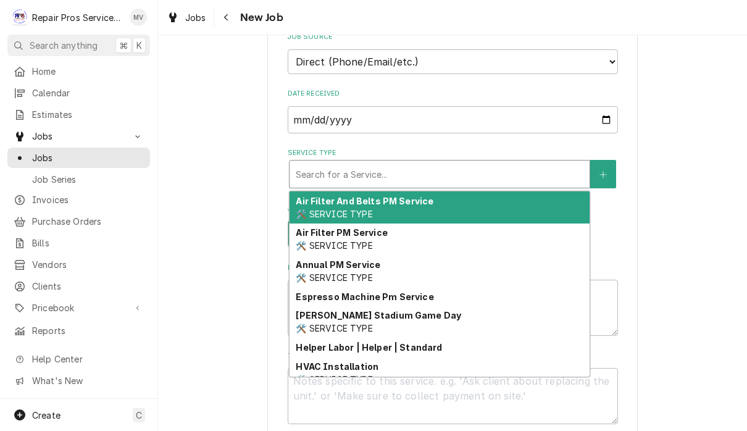
type textarea "x"
type input "d"
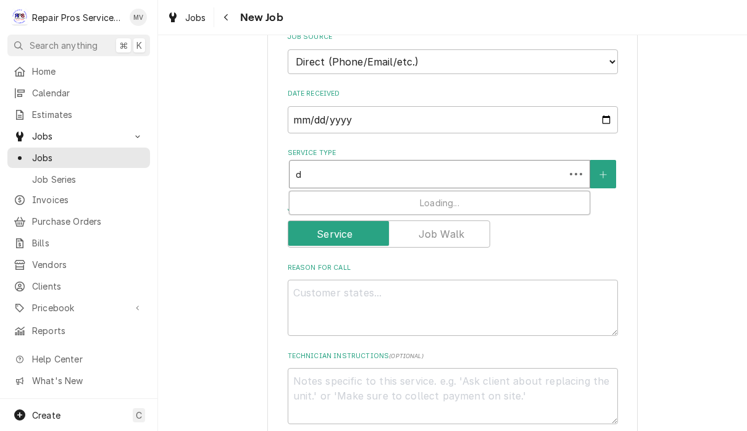
type textarea "x"
type input "di"
type textarea "x"
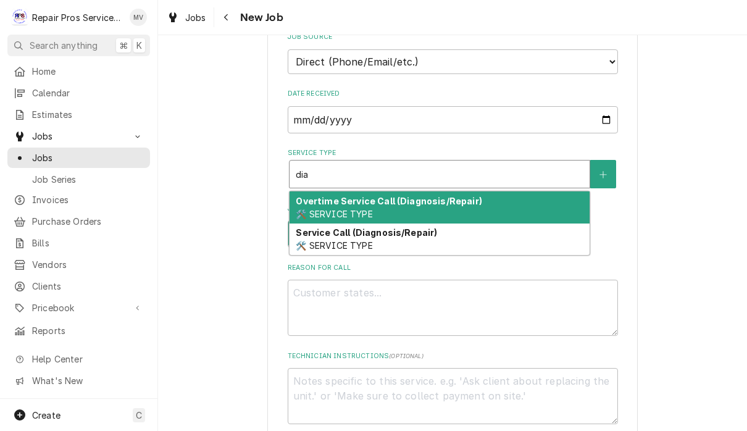
click at [440, 238] on div "Service Call (Diagnosis/Repair) 🛠️ SERVICE TYPE" at bounding box center [440, 240] width 300 height 32
type input "dia"
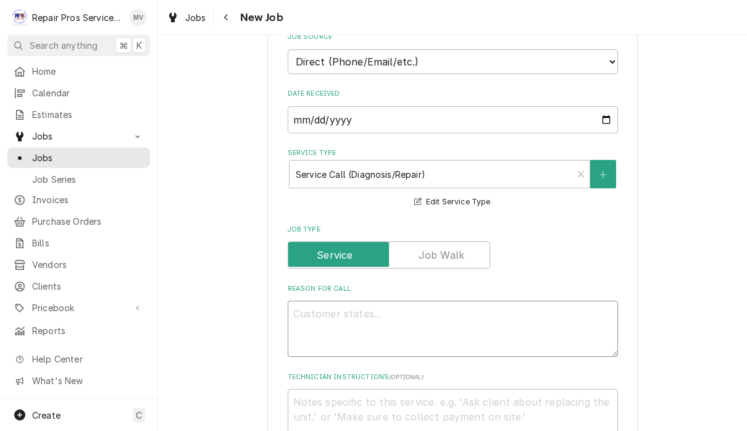
click at [374, 310] on textarea "Reason For Call" at bounding box center [453, 329] width 330 height 56
click at [377, 314] on textarea "Reason For Call" at bounding box center [453, 329] width 330 height 56
paste textarea "Replace water filters and reset error code."
type textarea "x"
type textarea "Replace water filters and reset error code."
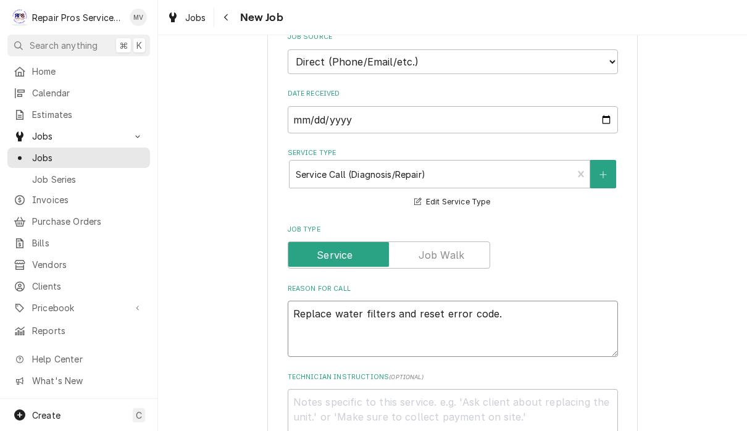
type textarea "x"
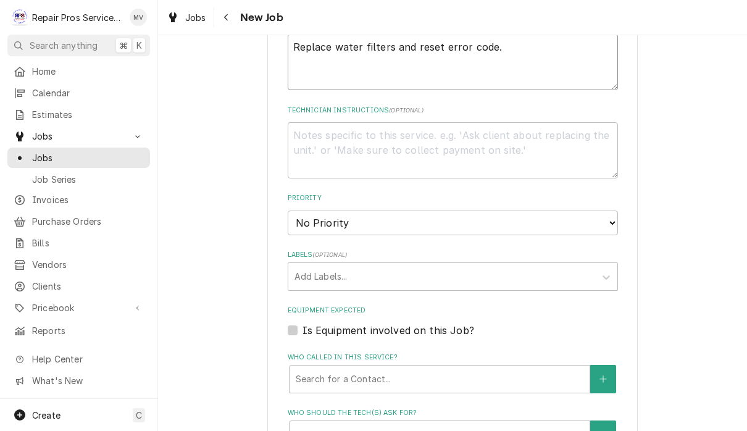
scroll to position [558, 0]
type textarea "Replace water filters and reset error code."
click at [571, 211] on select "No Priority Urgent High Medium Low" at bounding box center [453, 222] width 330 height 25
select select "3"
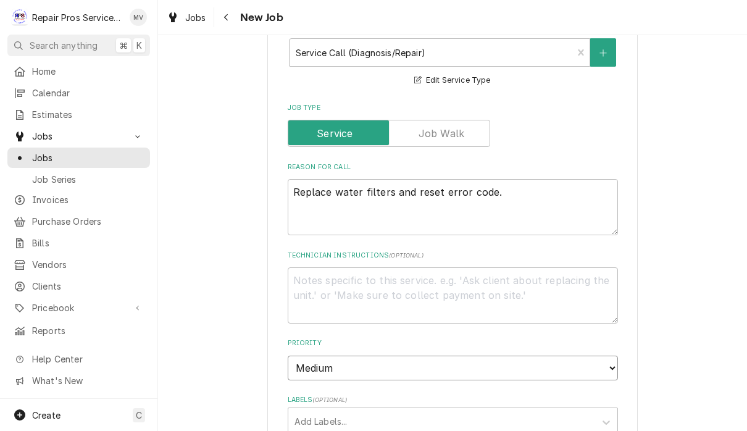
scroll to position [413, 0]
click at [403, 206] on textarea "Replace water filters and reset error code." at bounding box center [453, 206] width 330 height 56
click at [397, 180] on textarea "Replace water filters and reset error code." at bounding box center [453, 206] width 330 height 56
type textarea "x"
type textarea "Replace water filters oand reset error code."
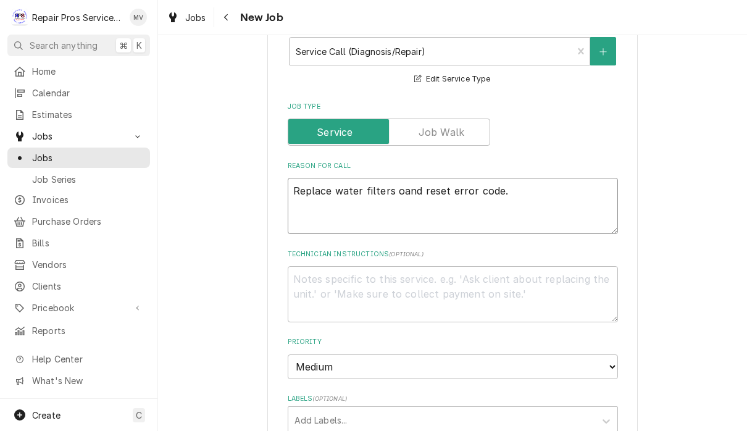
type textarea "x"
type textarea "Replace water filters onand reset error code."
type textarea "x"
type textarea "Replace water filters on and reset error code."
type textarea "x"
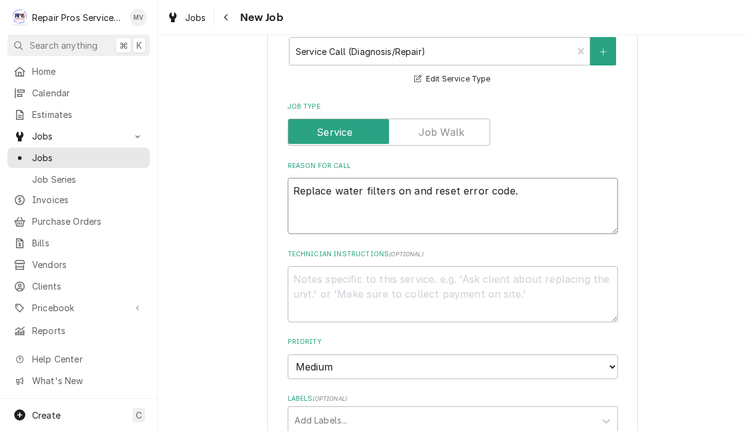
type textarea "Replace water filters on eand reset error code."
type textarea "x"
type textarea "Replace water filters on esand reset error code."
type textarea "x"
type textarea "Replace water filters on espand reset error code."
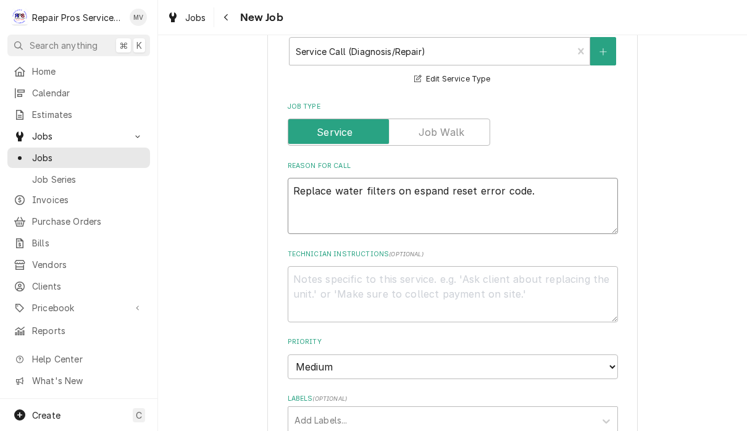
type textarea "x"
type textarea "Replace water filters on esprand reset error code."
type textarea "x"
type textarea "Replace water filters on espreand reset error code."
type textarea "x"
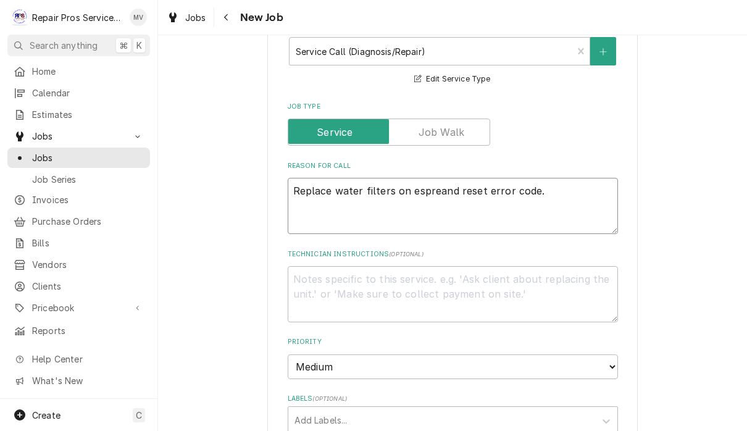
type textarea "Replace water filters on espresand reset error code."
type textarea "x"
type textarea "Replace water filters on espressand reset error code."
type textarea "x"
type textarea "Replace water filters on espressoand reset error code."
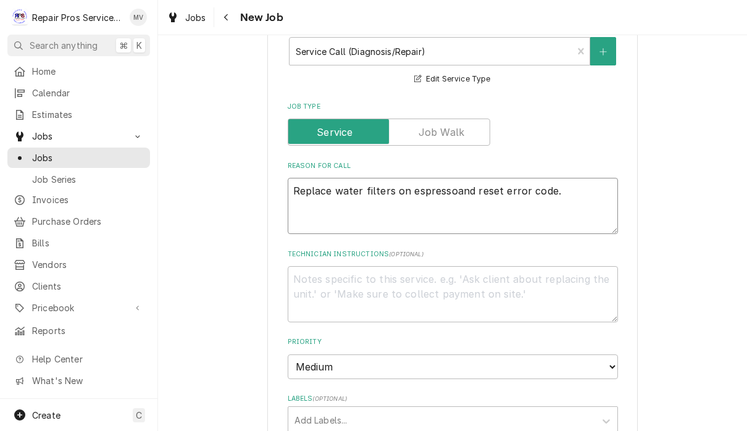
type textarea "x"
type textarea "Replace water filters on espresso and reset error code."
type textarea "x"
type textarea "Replace water filters on espresso ,and reset error code."
type textarea "x"
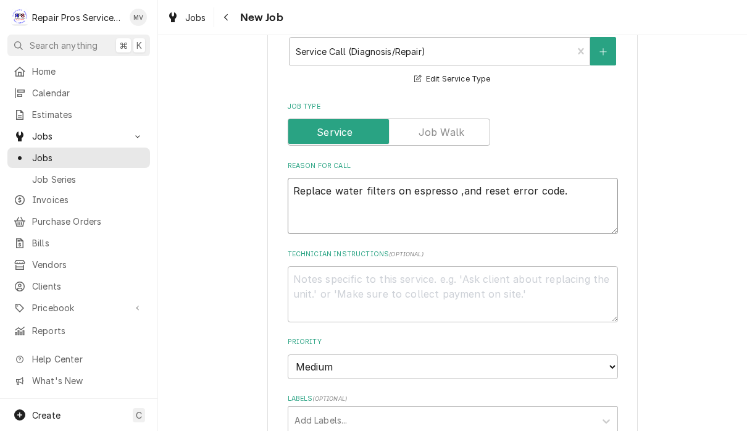
type textarea "Replace water filters on espresso and reset error code."
type textarea "x"
type textarea "Replace water filters on espresso mand reset error code."
type textarea "x"
type textarea "Replace water filters on espresso maand reset error code."
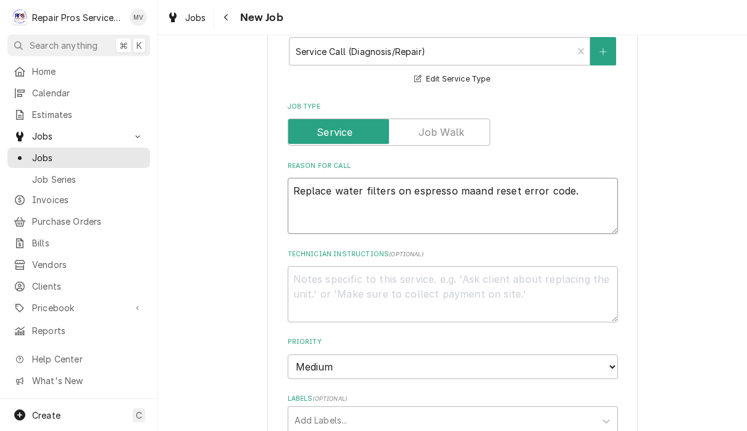
type textarea "x"
type textarea "Replace water filters on espresso macand reset error code."
type textarea "x"
type textarea "Replace water filters on espresso machand reset error code."
type textarea "x"
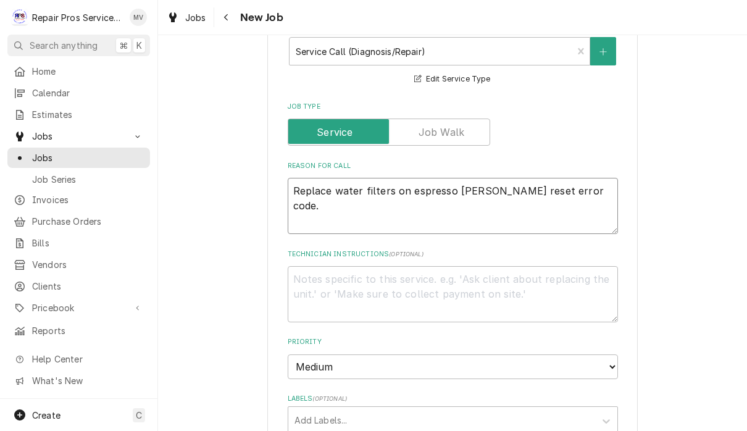
type textarea "Replace water filters on espresso machiand reset error code."
type textarea "x"
type textarea "Replace water filters on espresso machinand reset error code."
type textarea "x"
type textarea "Replace water filters on espresso machineand reset error code."
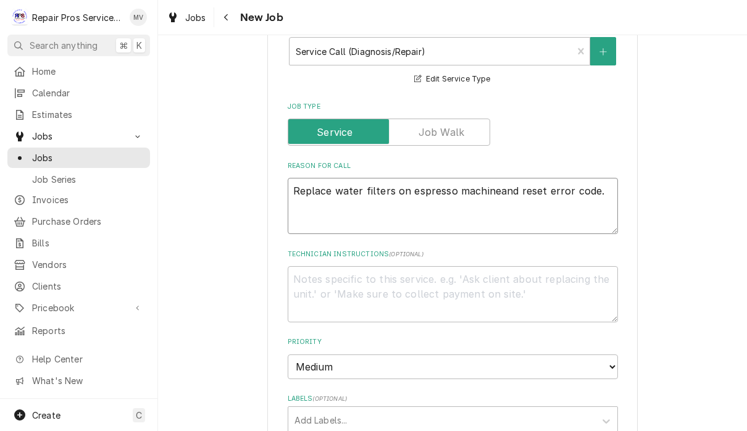
type textarea "x"
type textarea "Replace water filters on espresso machine and reset error code."
type textarea "x"
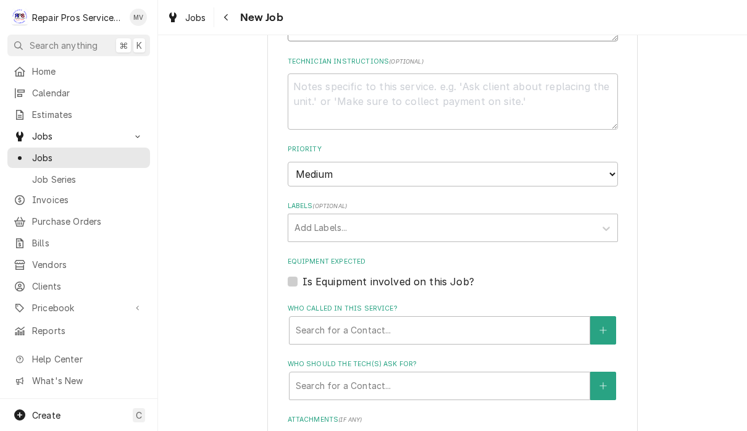
scroll to position [611, 0]
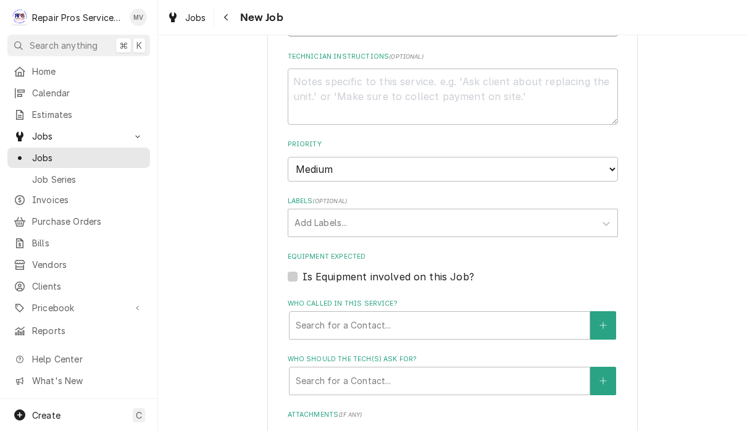
type textarea "Replace water filters on espresso machine and reset error code."
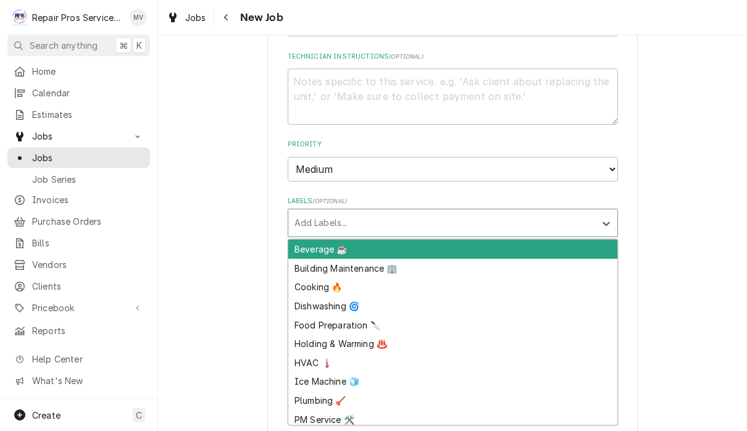
click at [592, 240] on div "Beverage ☕" at bounding box center [452, 249] width 329 height 19
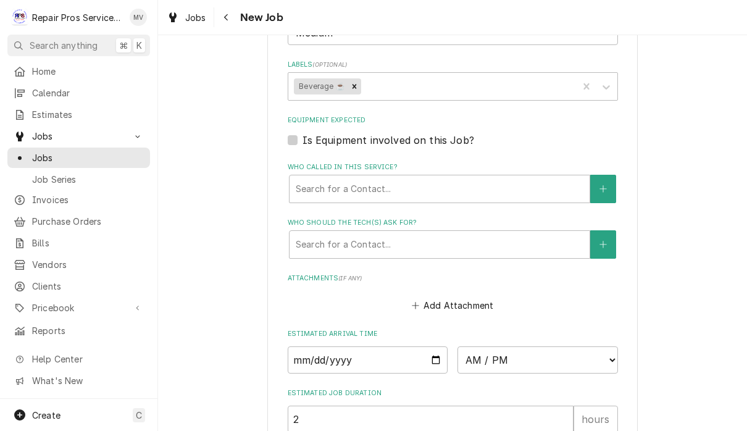
type textarea "x"
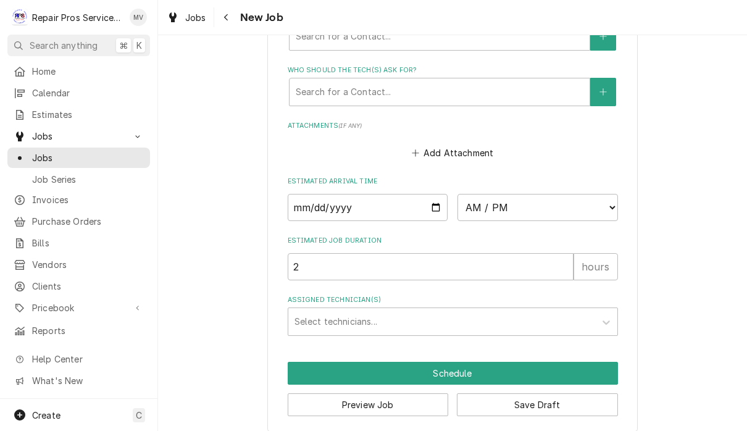
scroll to position [898, 0]
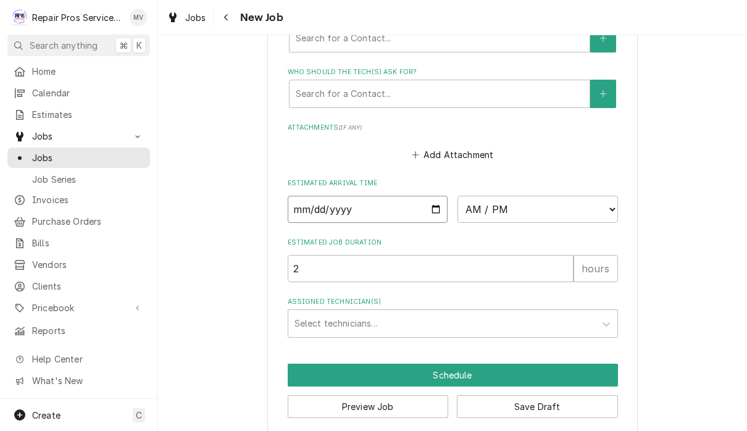
click at [336, 196] on input "Date" at bounding box center [368, 209] width 161 height 27
type input "2025-10-09"
type textarea "x"
type input "2025-10-17"
type textarea "x"
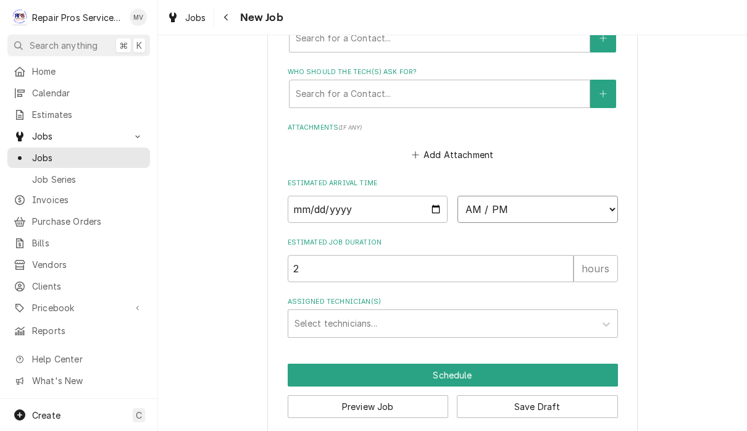
click at [469, 196] on select "AM / PM 6:00 AM 6:15 AM 6:30 AM 6:45 AM 7:00 AM 7:15 AM 7:30 AM 7:45 AM 8:00 AM…" at bounding box center [538, 209] width 161 height 27
select select "08:30:00"
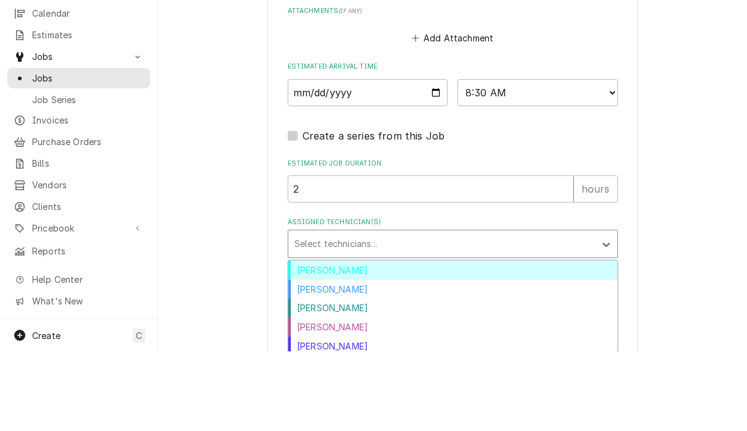
scroll to position [1, 0]
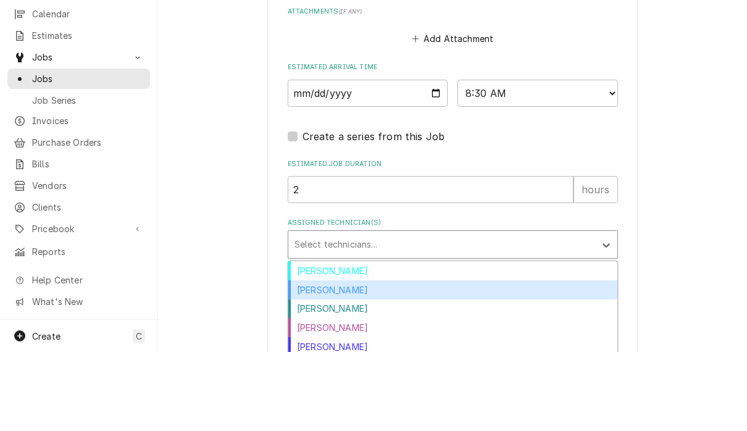
click at [349, 359] on div "Caleb Kvale" at bounding box center [452, 368] width 329 height 19
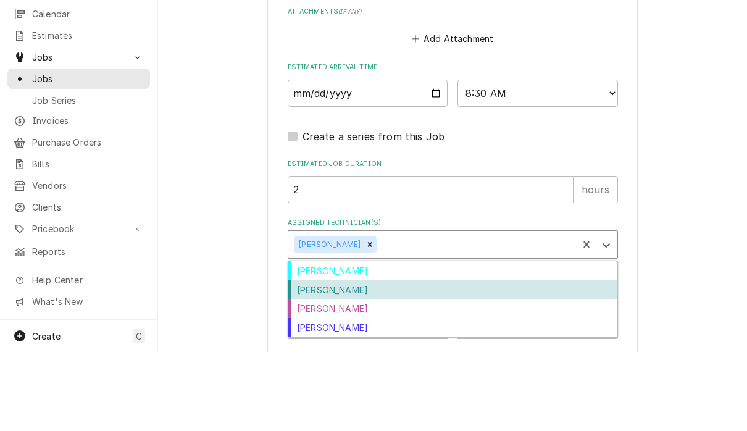
click at [352, 359] on div "Colten McCurry" at bounding box center [452, 368] width 329 height 19
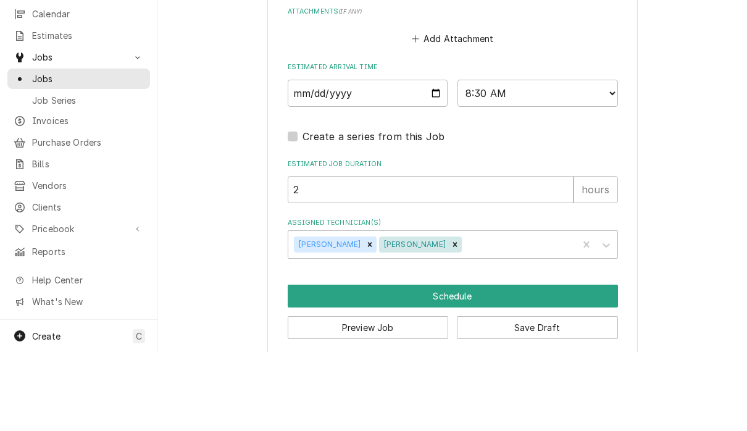
scroll to position [0, 0]
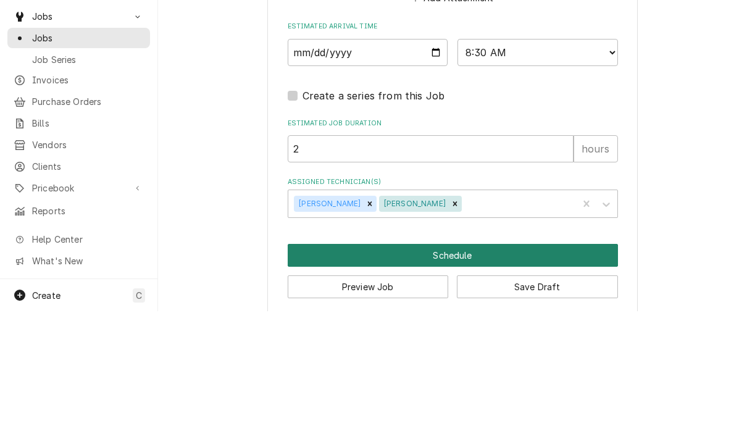
click at [454, 364] on button "Schedule" at bounding box center [453, 375] width 330 height 23
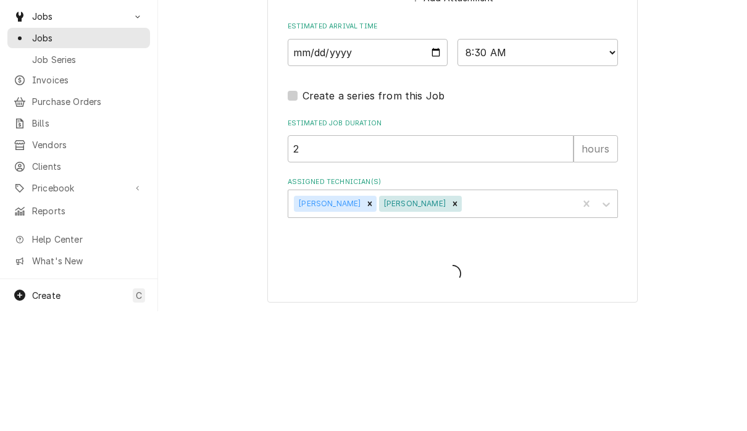
type textarea "x"
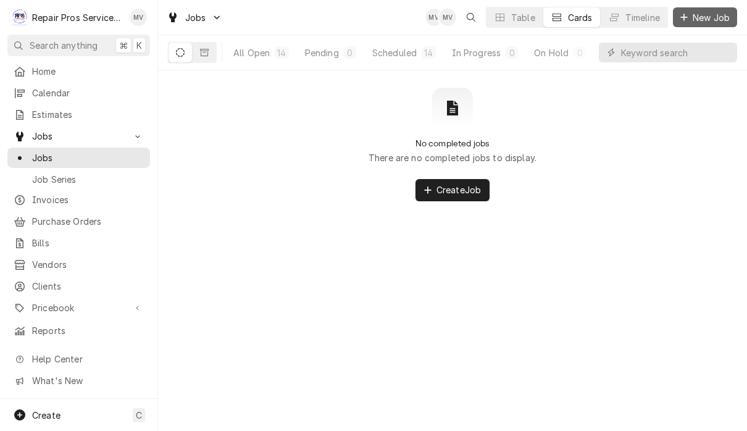
click at [695, 17] on span "New Job" at bounding box center [711, 17] width 42 height 13
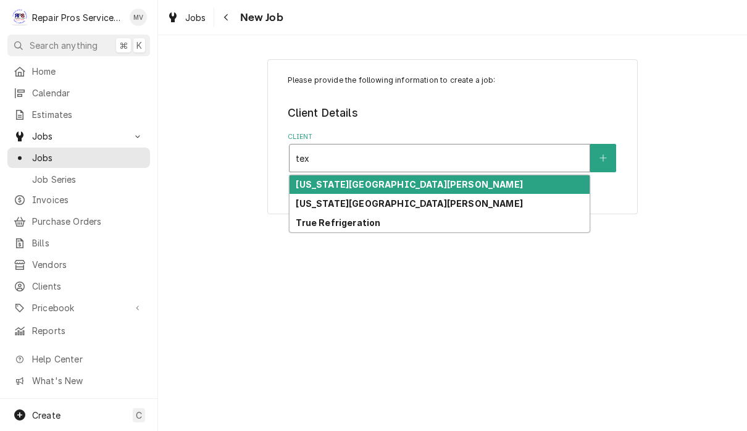
click at [472, 186] on div "[US_STATE][GEOGRAPHIC_DATA][PERSON_NAME]" at bounding box center [440, 184] width 300 height 19
type input "tex"
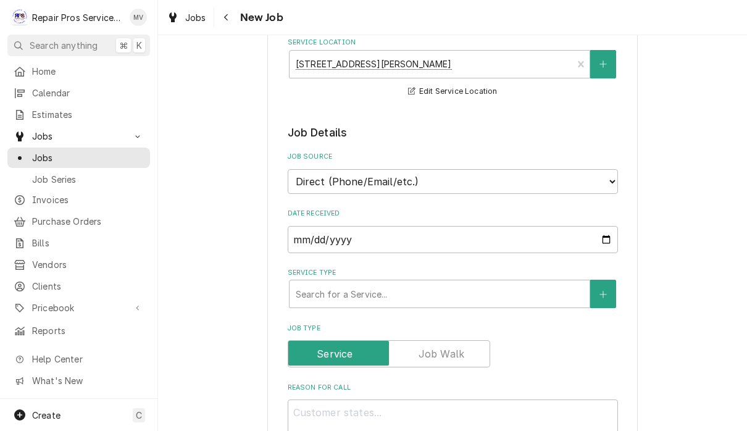
scroll to position [190, 0]
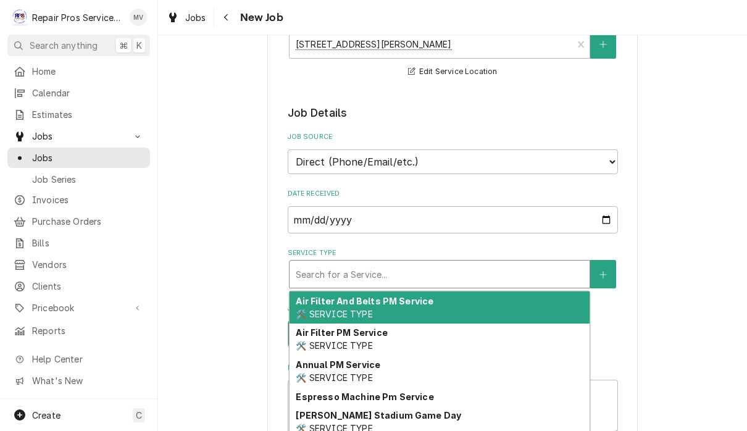
type textarea "x"
type input "d"
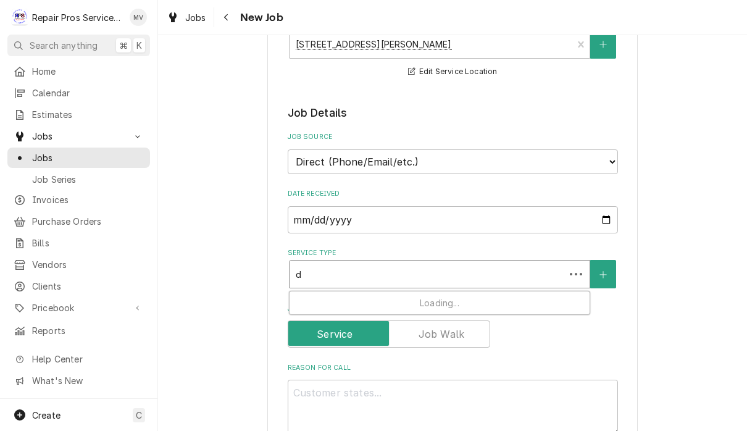
type textarea "x"
type input "di"
type textarea "x"
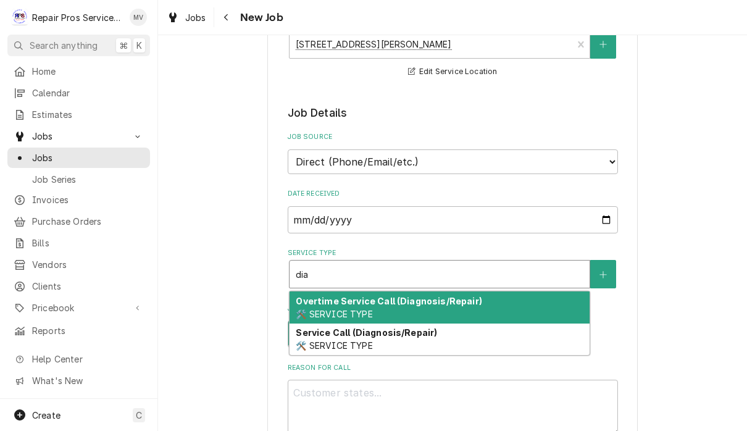
click at [486, 333] on div "Service Call (Diagnosis/Repair) 🛠️ SERVICE TYPE" at bounding box center [440, 340] width 300 height 32
type input "dia"
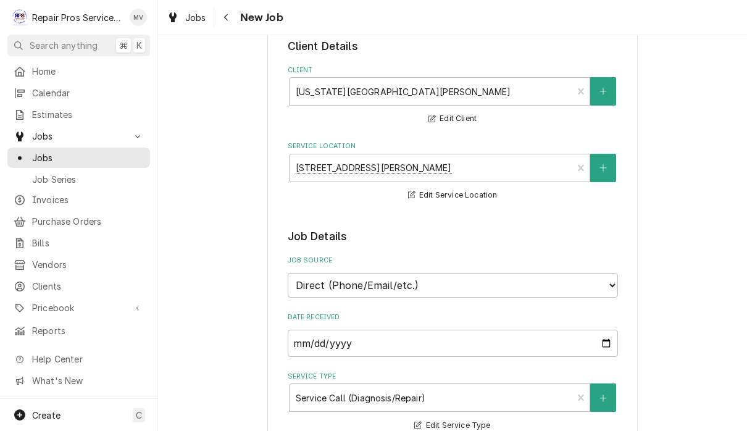
scroll to position [65, 0]
type textarea "x"
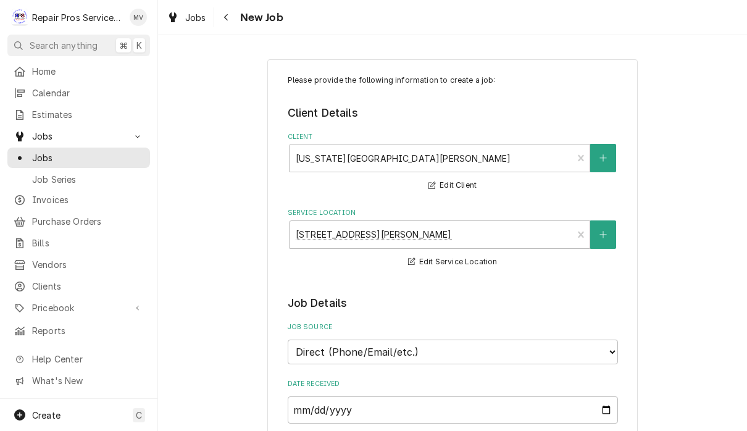
scroll to position [0, 0]
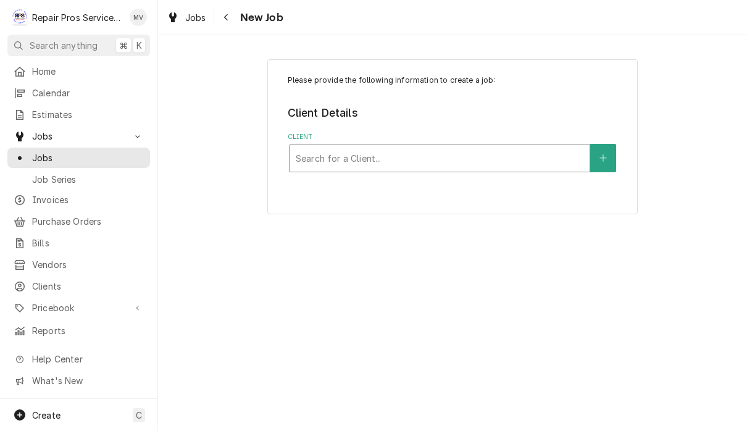
click at [434, 151] on div "Client" at bounding box center [440, 158] width 288 height 22
click at [647, 251] on div "Please provide the following information to create a job: Client Details Client…" at bounding box center [452, 233] width 589 height 396
click at [194, 23] on div "Jobs" at bounding box center [186, 17] width 44 height 15
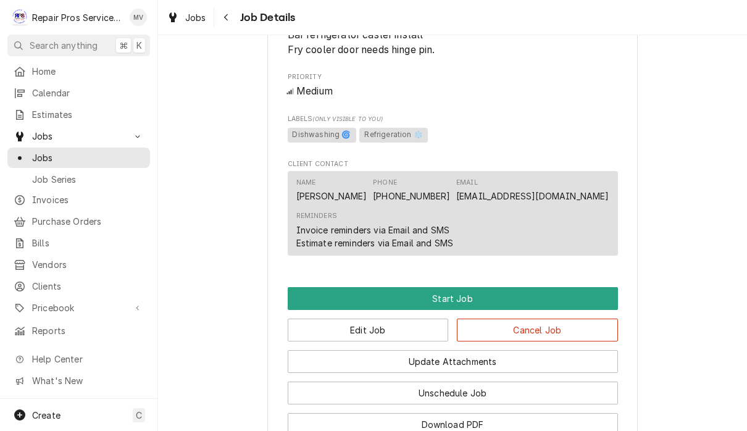
scroll to position [596, 0]
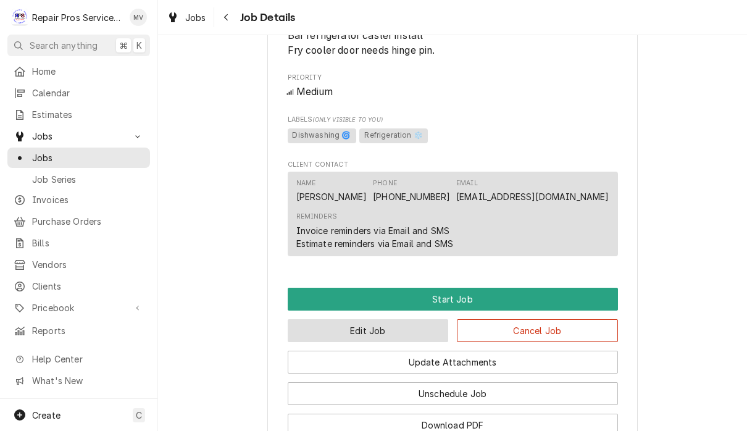
click at [403, 329] on button "Edit Job" at bounding box center [368, 330] width 161 height 23
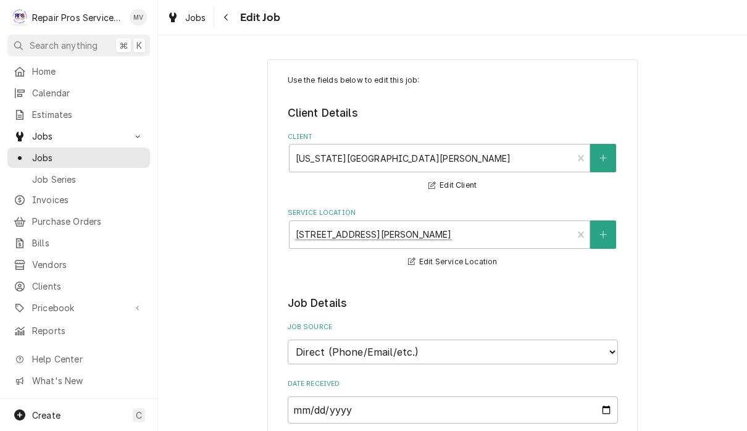
type textarea "x"
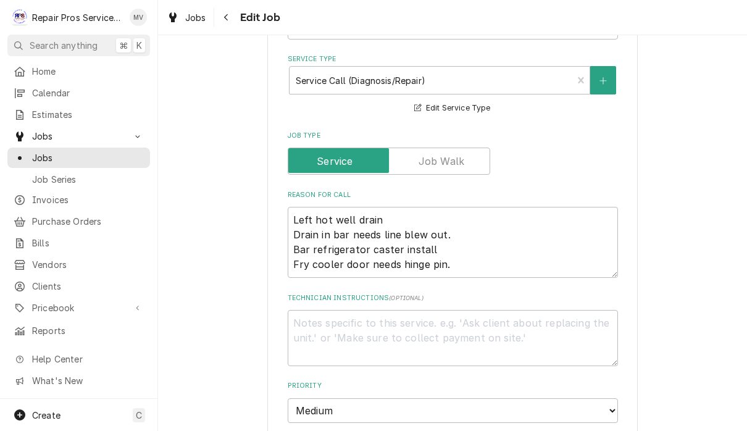
scroll to position [396, 0]
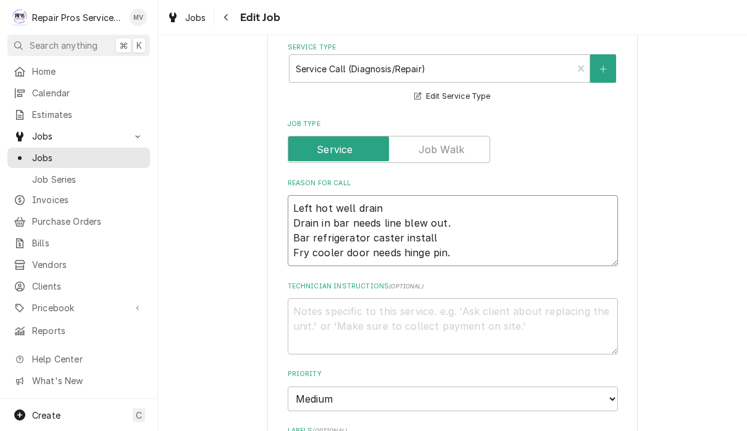
click at [509, 245] on textarea "Left hot well drain Drain in bar needs line blew out. Bar refrigerator caster i…" at bounding box center [453, 230] width 330 height 71
type textarea "Left hot well drain Drain in bar needs line blew out. Bar refrigerator caster i…"
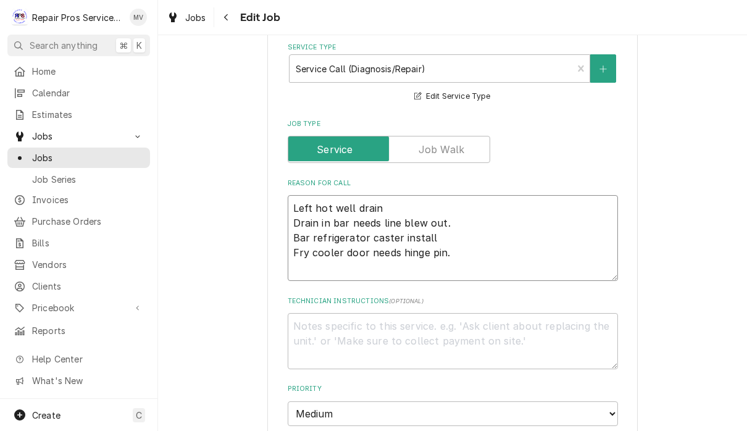
type textarea "x"
type textarea "Left hot well drain Drain in bar needs line blew out. Bar refrigerator caster i…"
type textarea "x"
type textarea "Left hot well drain Drain in bar needs line blew out. Bar refrigerator caster i…"
type textarea "x"
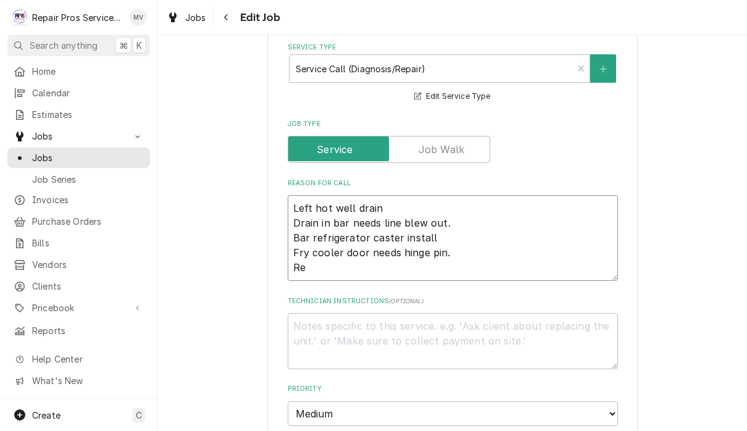
type textarea "Left hot well drain Drain in bar needs line blew out. Bar refrigerator caster i…"
type textarea "x"
type textarea "Left hot well drain Drain in bar needs line blew out. Bar refrigerator caster i…"
type textarea "x"
type textarea "Left hot well drain Drain in bar needs line blew out. Bar refrigerator caster i…"
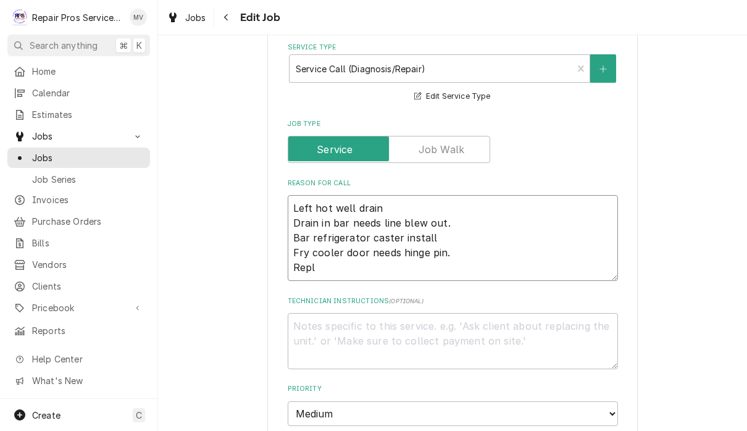
type textarea "x"
type textarea "Left hot well drain Drain in bar needs line blew out. Bar refrigerator caster i…"
type textarea "x"
type textarea "Left hot well drain Drain in bar needs line blew out. Bar refrigerator caster i…"
type textarea "x"
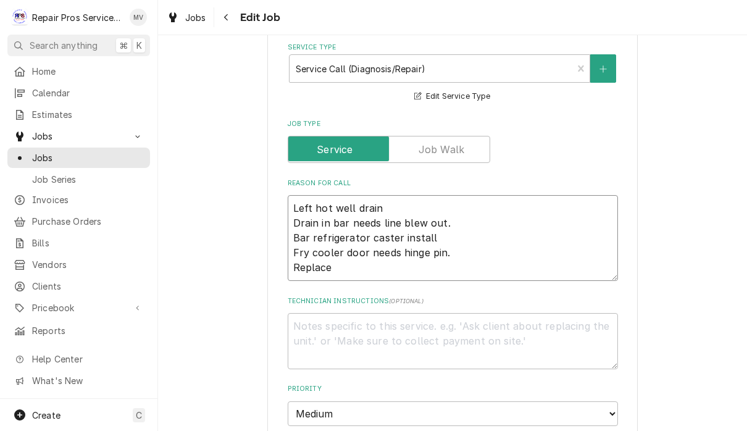
type textarea "Left hot well drain Drain in bar needs line blew out. Bar refrigerator caster i…"
type textarea "x"
type textarea "Left hot well drain Drain in bar needs line blew out. Bar refrigerator caster i…"
type textarea "x"
type textarea "Left hot well drain Drain in bar needs line blew out. Bar refrigerator caster i…"
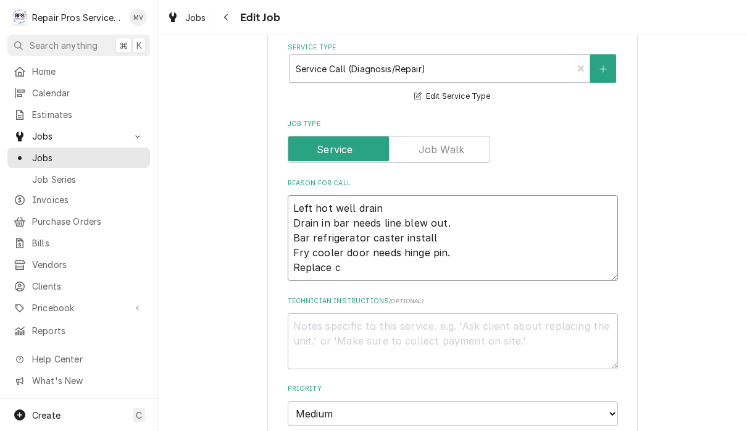
type textarea "x"
type textarea "Left hot well drain Drain in bar needs line blew out. Bar refrigerator caster i…"
type textarea "x"
type textarea "Left hot well drain Drain in bar needs line blew out. Bar refrigerator caster i…"
type textarea "x"
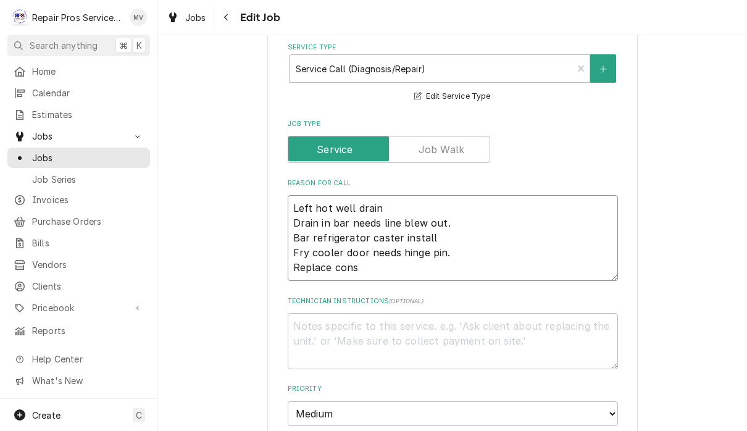
type textarea "Left hot well drain Drain in bar needs line blew out. Bar refrigerator caster i…"
type textarea "x"
type textarea "Left hot well drain Drain in bar needs line blew out. Bar refrigerator caster i…"
type textarea "x"
type textarea "Left hot well drain Drain in bar needs line blew out. Bar refrigerator caster i…"
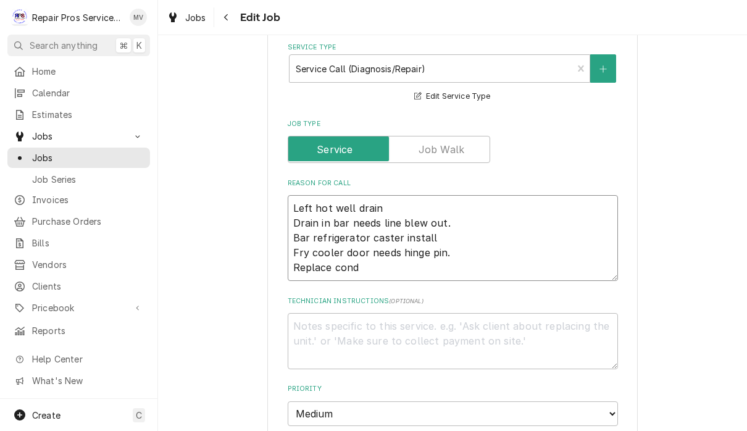
type textarea "x"
type textarea "Left hot well drain Drain in bar needs line blew out. Bar refrigerator caster i…"
type textarea "x"
type textarea "Left hot well drain Drain in bar needs line blew out. Bar refrigerator caster i…"
type textarea "x"
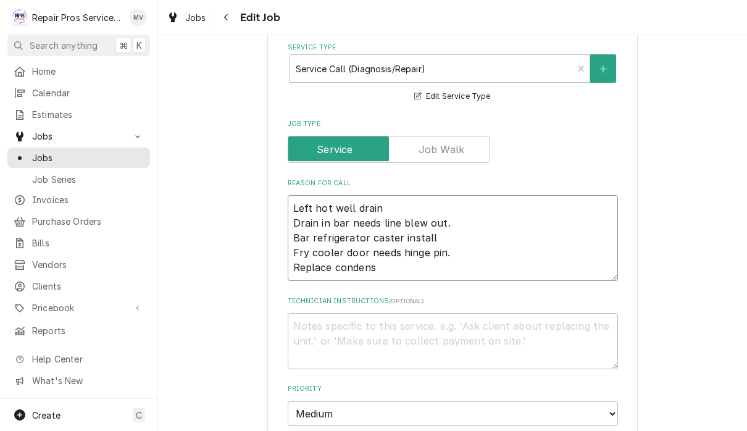
type textarea "Left hot well drain Drain in bar needs line blew out. Bar refrigerator caster i…"
type textarea "x"
type textarea "Left hot well drain Drain in bar needs line blew out. Bar refrigerator caster i…"
type textarea "x"
type textarea "Left hot well drain Drain in bar needs line blew out. Bar refrigerator caster i…"
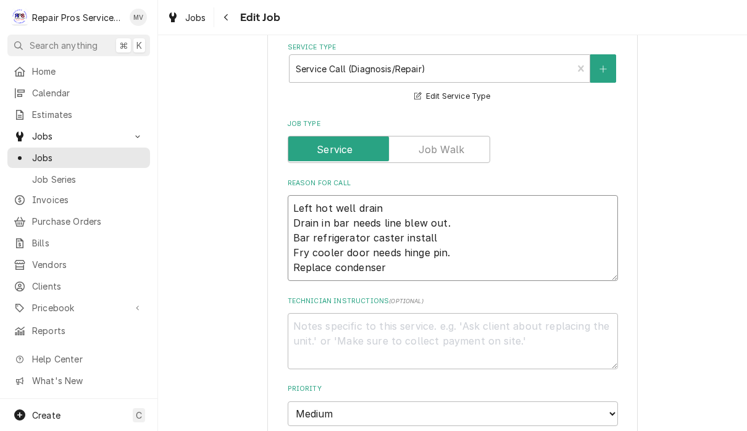
type textarea "x"
type textarea "Left hot well drain Drain in bar needs line blew out. Bar refrigerator caster i…"
type textarea "x"
type textarea "Left hot well drain Drain in bar needs line blew out. Bar refrigerator caster i…"
type textarea "x"
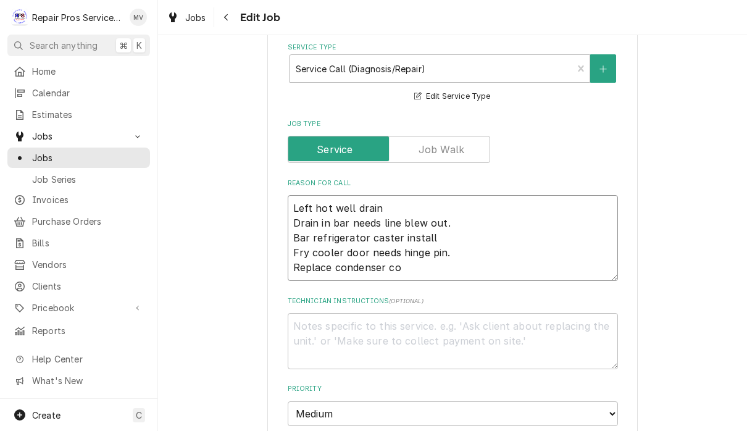
type textarea "Left hot well drain Drain in bar needs line blew out. Bar refrigerator caster i…"
type textarea "x"
type textarea "Left hot well drain Drain in bar needs line blew out. Bar refrigerator caster i…"
type textarea "x"
type textarea "Left hot well drain Drain in bar needs line blew out. Bar refrigerator caster i…"
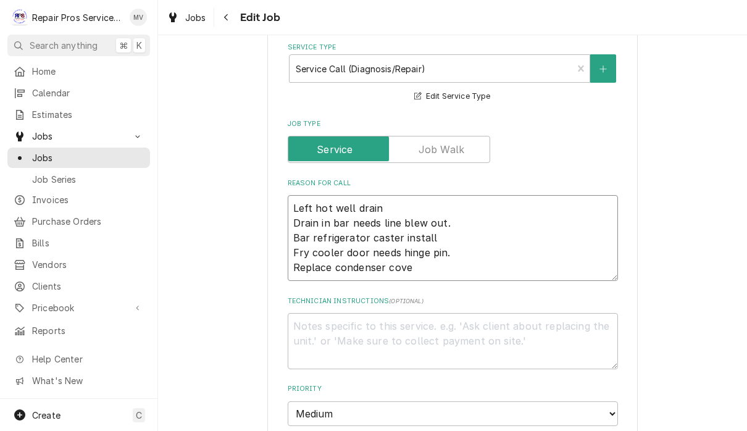
type textarea "x"
type textarea "Left hot well drain Drain in bar needs line blew out. Bar refrigerator caster i…"
type textarea "x"
type textarea "Left hot well drain Drain in bar needs line blew out. Bar refrigerator caster i…"
type textarea "x"
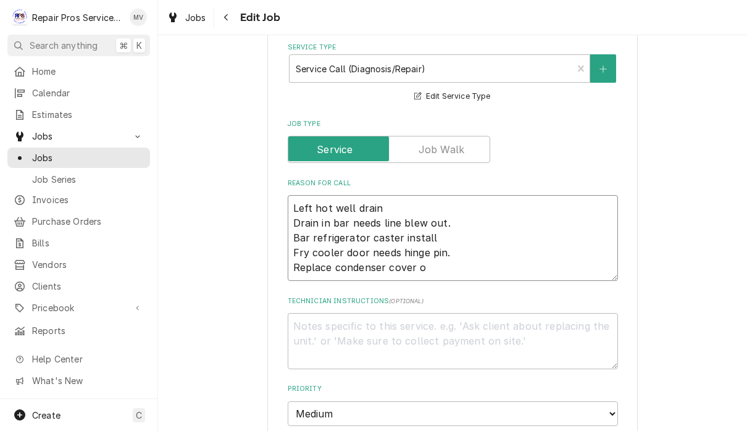
type textarea "Left hot well drain Drain in bar needs line blew out. Bar refrigerator caster i…"
type textarea "x"
type textarea "Left hot well drain Drain in bar needs line blew out. Bar refrigerator caster i…"
type textarea "x"
type textarea "Left hot well drain Drain in bar needs line blew out. Bar refrigerator caster i…"
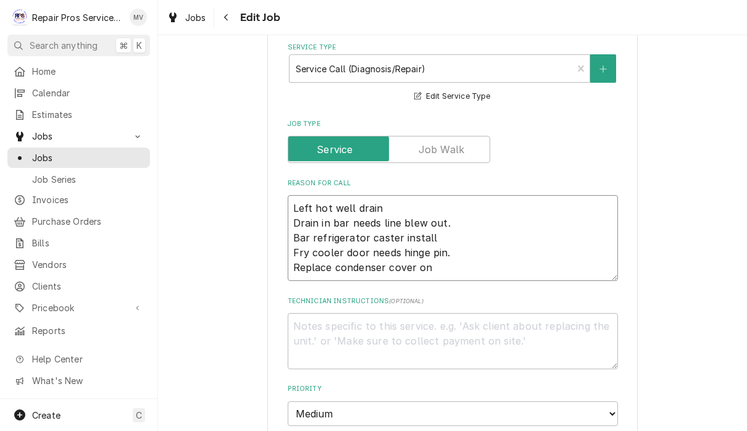
type textarea "x"
type textarea "Left hot well drain Drain in bar needs line blew out. Bar refrigerator caster i…"
type textarea "x"
type textarea "Left hot well drain Drain in bar needs line blew out. Bar refrigerator caster i…"
type textarea "x"
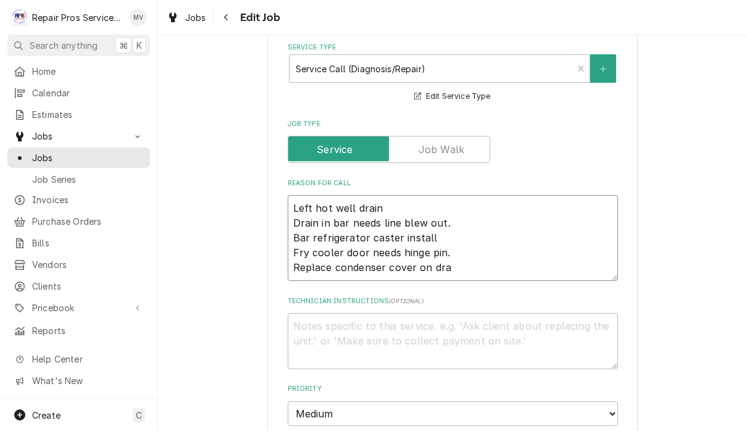
type textarea "Left hot well drain Drain in bar needs line blew out. Bar refrigerator caster i…"
type textarea "x"
type textarea "Left hot well drain Drain in bar needs line blew out. Bar refrigerator caster i…"
type textarea "x"
type textarea "Left hot well drain Drain in bar needs line blew out. Bar refrigerator caster i…"
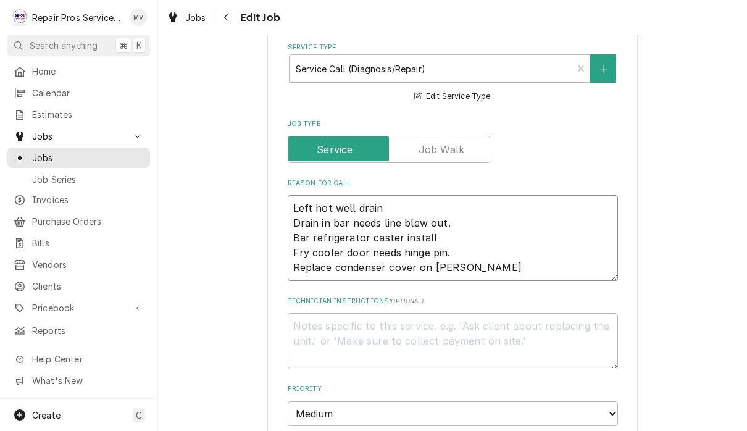
type textarea "x"
type textarea "Left hot well drain Drain in bar needs line blew out. Bar refrigerator caster i…"
type textarea "x"
type textarea "Left hot well drain Drain in bar needs line blew out. Bar refrigerator caster i…"
type textarea "x"
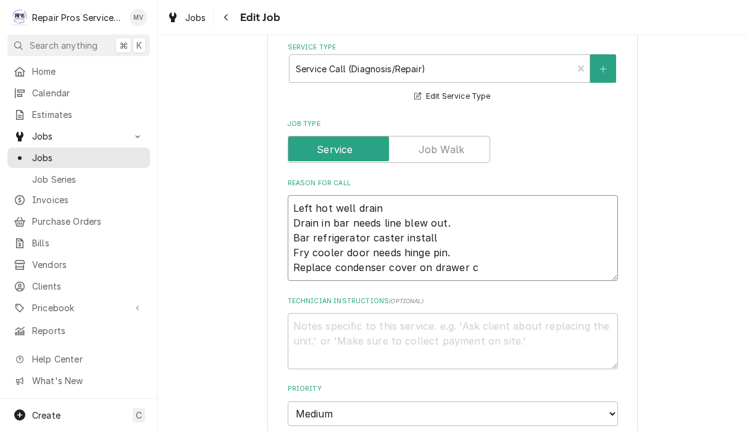
type textarea "Left hot well drain Drain in bar needs line blew out. Bar refrigerator caster i…"
type textarea "x"
type textarea "Left hot well drain Drain in bar needs line blew out. Bar refrigerator caster i…"
type textarea "x"
type textarea "Left hot well drain Drain in bar needs line blew out. Bar refrigerator caster i…"
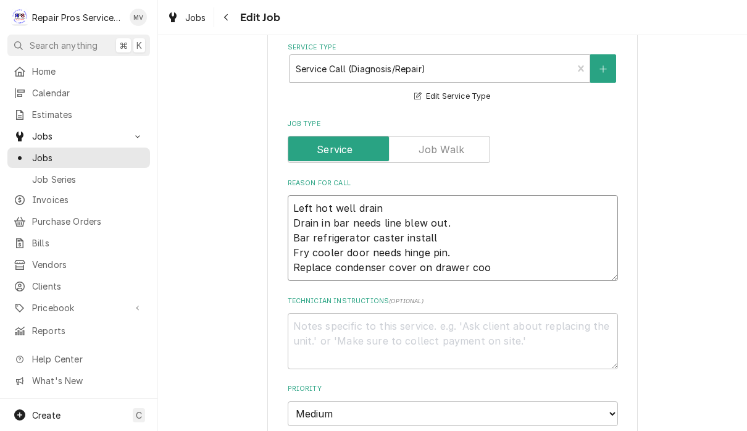
type textarea "x"
type textarea "Left hot well drain Drain in bar needs line blew out. Bar refrigerator caster i…"
type textarea "x"
type textarea "Left hot well drain Drain in bar needs line blew out. Bar refrigerator caster i…"
type textarea "x"
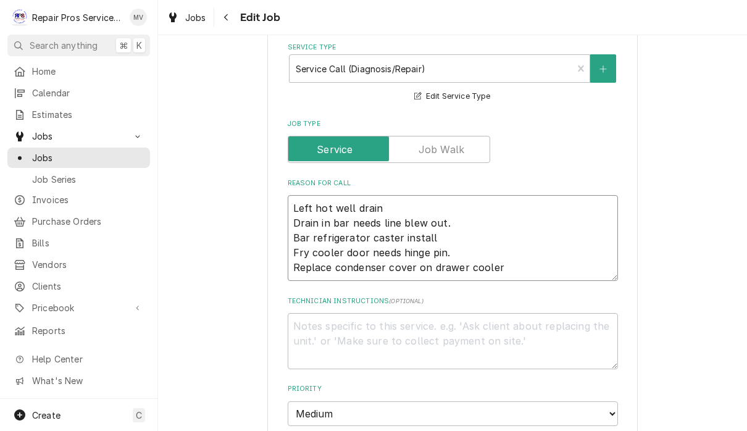
type textarea "Left hot well drain Drain in bar needs line blew out. Bar refrigerator caster i…"
type textarea "x"
type textarea "Left hot well drain Drain in bar needs line blew out. Bar refrigerator caster i…"
type textarea "x"
type textarea "Left hot well drain Drain in bar needs line blew out. Bar refrigerator caster i…"
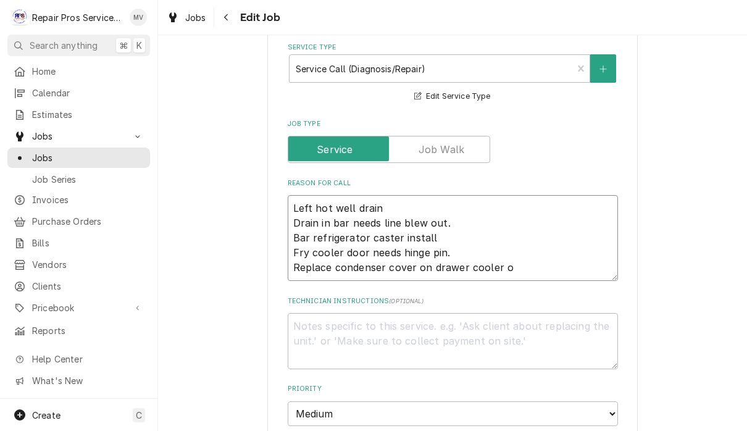
type textarea "x"
type textarea "Left hot well drain Drain in bar needs line blew out. Bar refrigerator caster i…"
type textarea "x"
type textarea "Left hot well drain Drain in bar needs line blew out. Bar refrigerator caster i…"
type textarea "x"
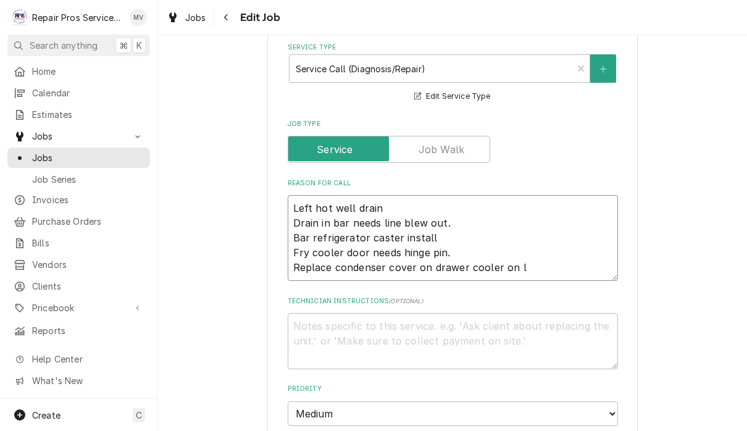
type textarea "Left hot well drain Drain in bar needs line blew out. Bar refrigerator caster i…"
type textarea "x"
type textarea "Left hot well drain Drain in bar needs line blew out. Bar refrigerator caster i…"
type textarea "x"
type textarea "Left hot well drain Drain in bar needs line blew out. Bar refrigerator caster i…"
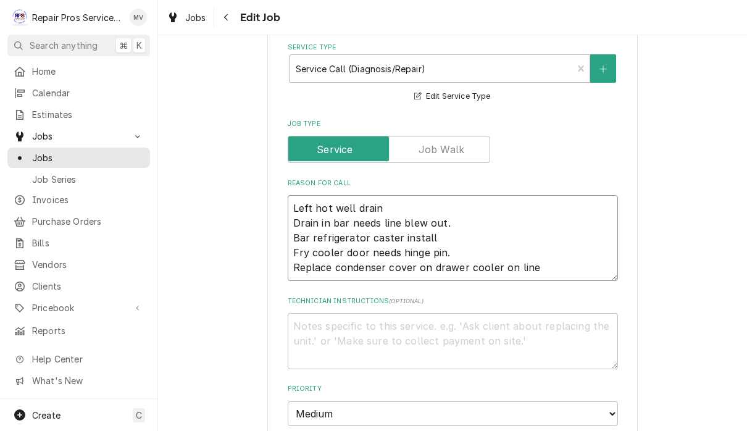
type textarea "x"
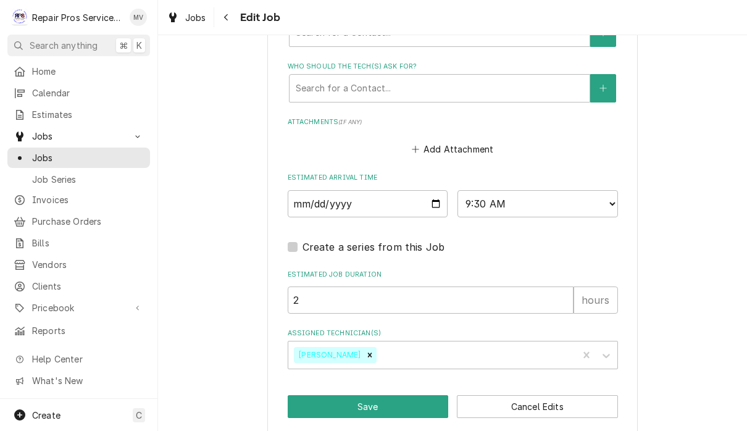
scroll to position [932, 0]
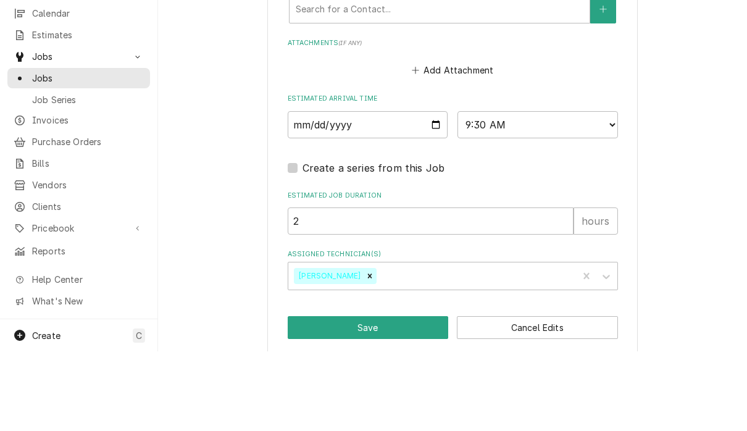
type textarea "Left hot well drain Drain in bar needs line blew out. Bar refrigerator caster i…"
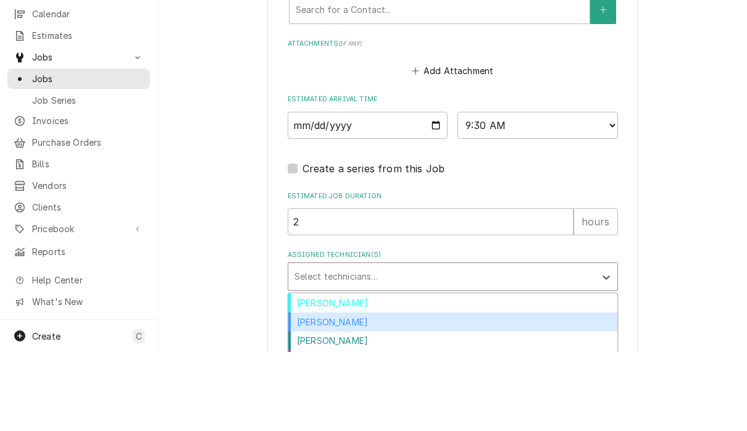
click at [445, 391] on div "Caleb Kvale" at bounding box center [452, 400] width 329 height 19
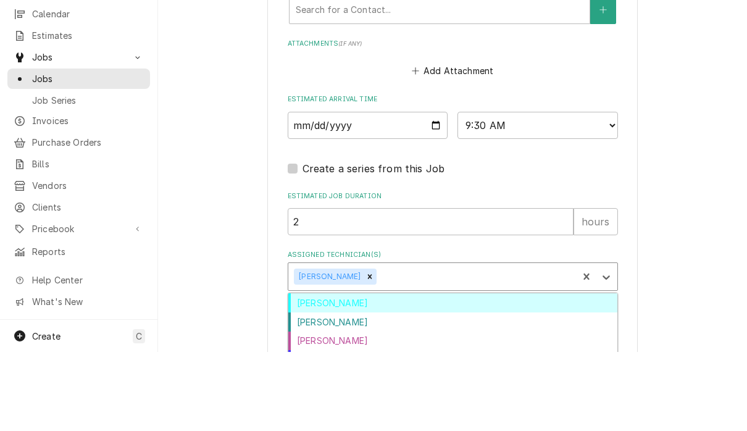
click at [372, 391] on div "Colten McCurry" at bounding box center [452, 400] width 329 height 19
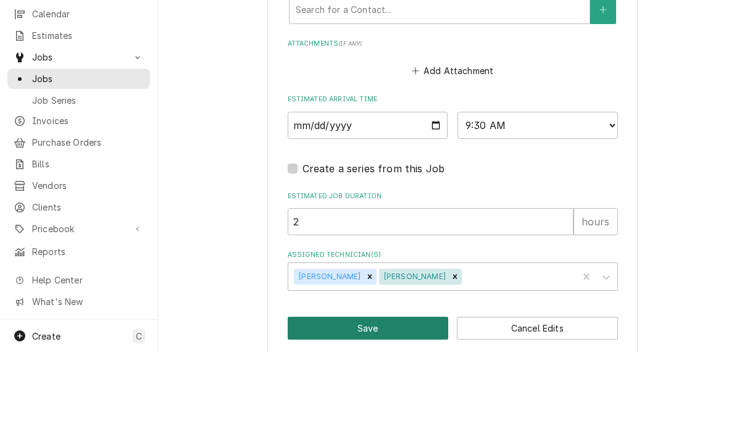
click at [386, 396] on button "Save" at bounding box center [368, 407] width 161 height 23
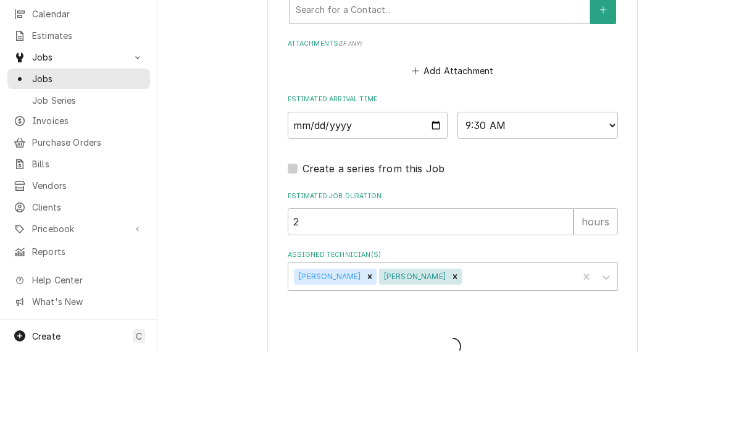
type textarea "x"
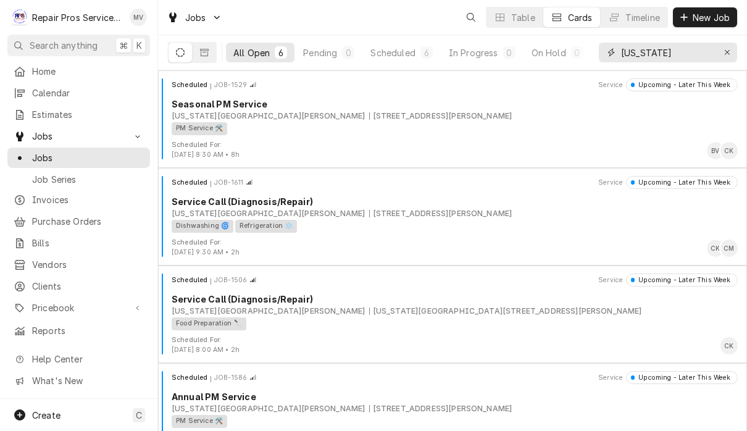
click at [682, 55] on input "[US_STATE]" at bounding box center [667, 53] width 93 height 20
click at [725, 51] on icon "Erase input" at bounding box center [727, 52] width 7 height 9
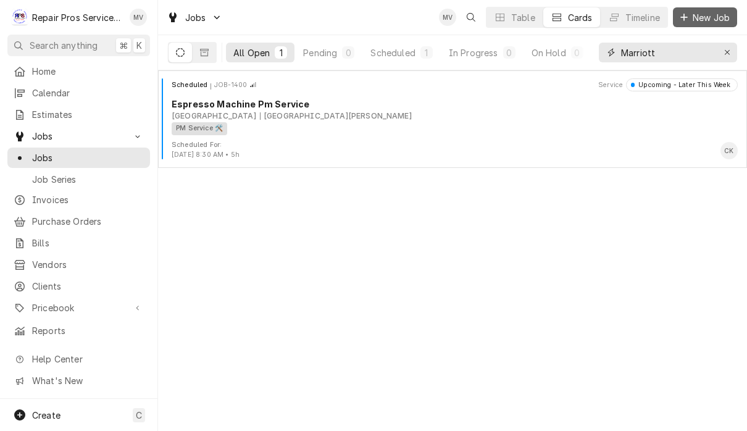
type input "Marriott"
click at [688, 13] on div "Dynamic Content Wrapper" at bounding box center [684, 17] width 12 height 12
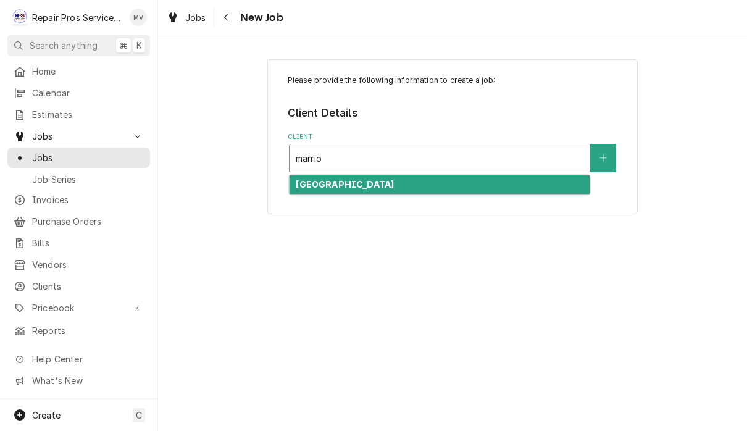
click at [514, 182] on div "[GEOGRAPHIC_DATA]" at bounding box center [440, 184] width 300 height 19
type input "marrio"
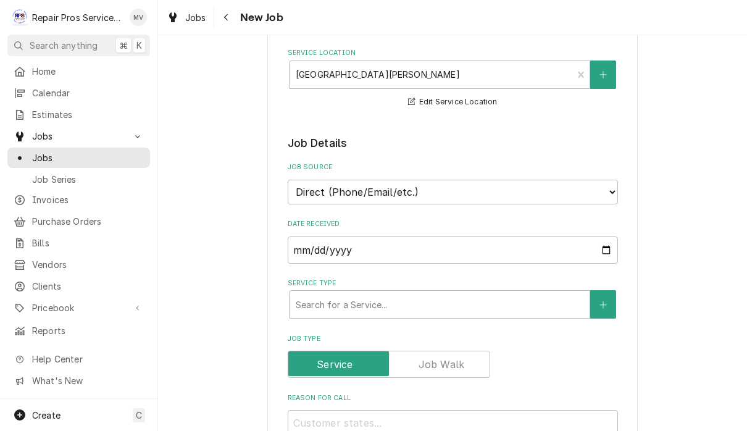
scroll to position [167, 0]
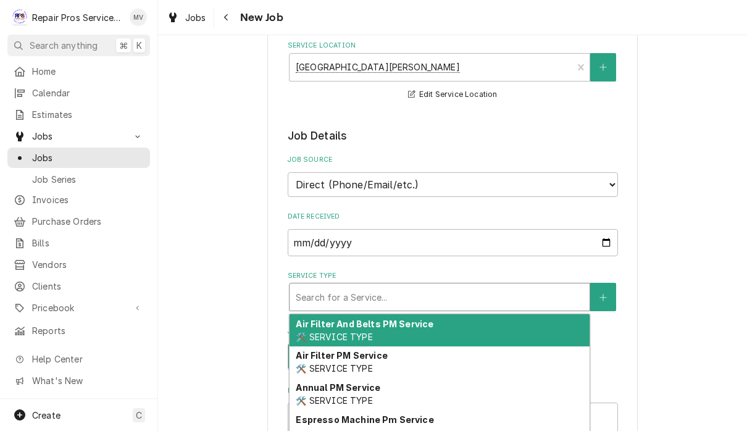
type textarea "x"
type input "d"
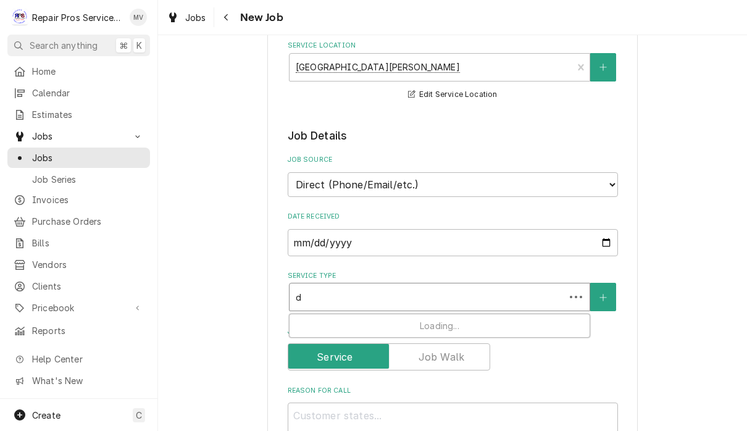
type textarea "x"
type input "di"
type textarea "x"
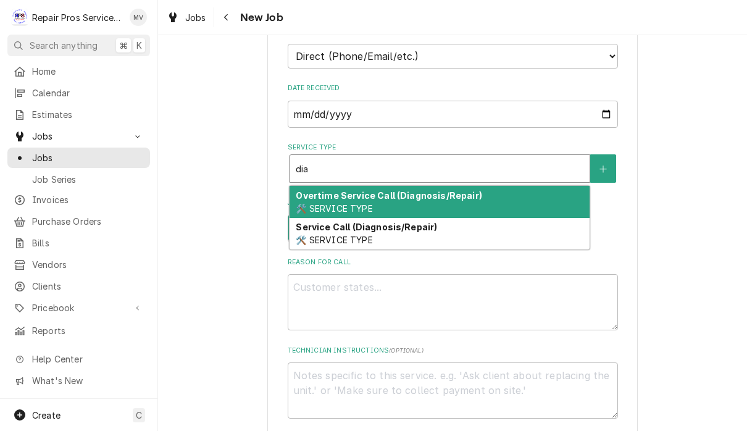
scroll to position [296, 0]
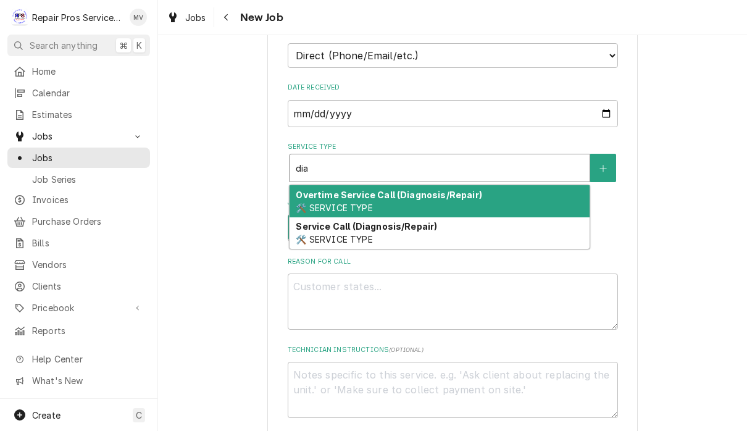
click at [401, 228] on div "Service Call (Diagnosis/Repair) 🛠️ SERVICE TYPE" at bounding box center [440, 233] width 300 height 32
type input "dia"
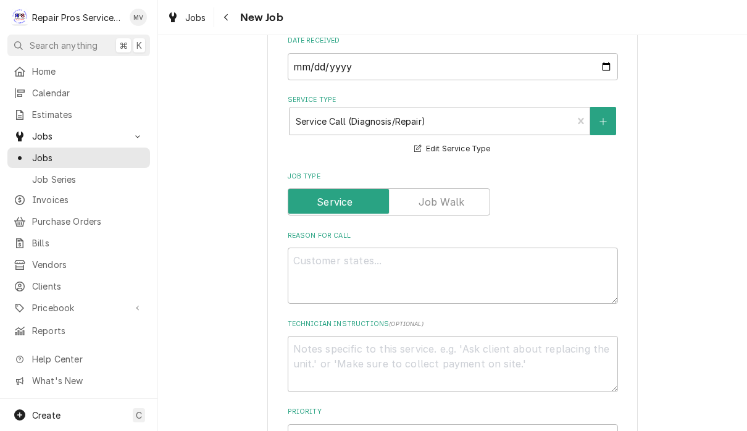
scroll to position [351, 0]
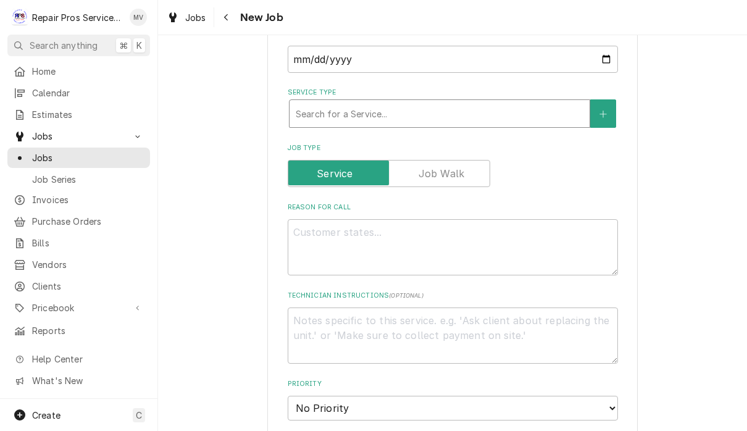
type textarea "x"
type input "i"
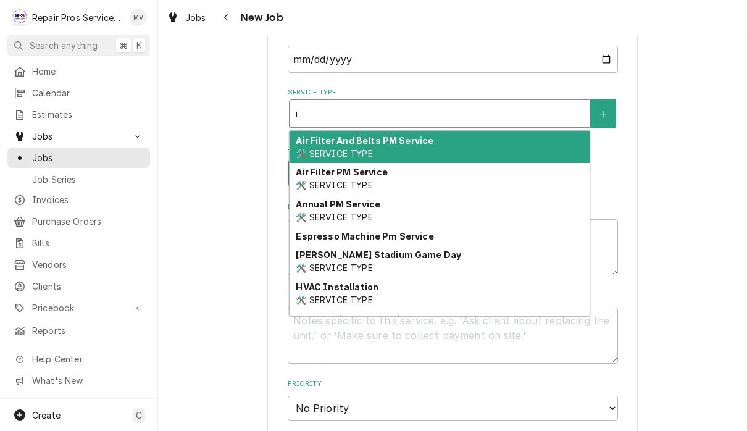
type textarea "x"
type input "ic"
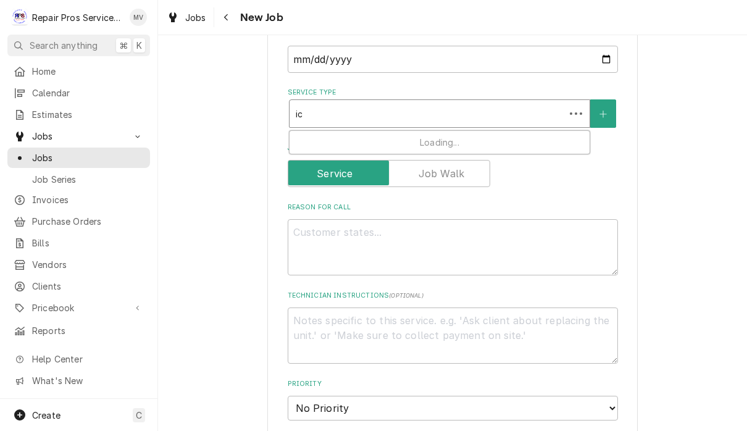
type textarea "x"
type input "ice"
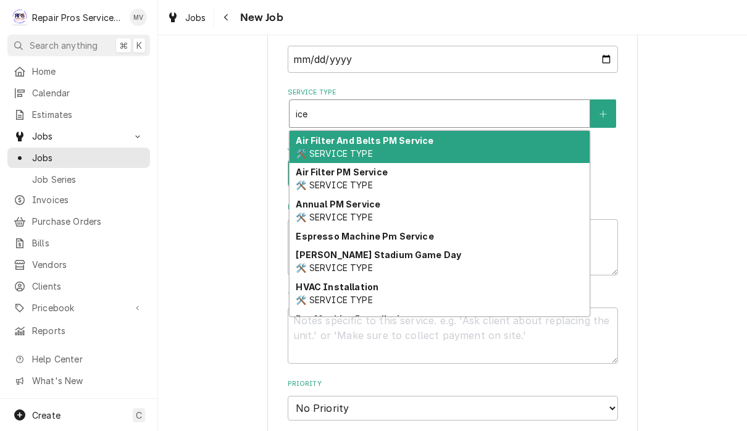
type textarea "x"
type input "ice"
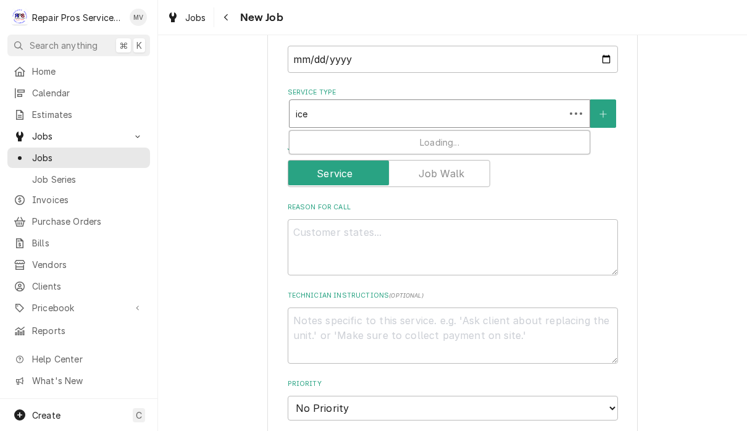
type textarea "x"
type input "ice m"
type textarea "x"
type input "ice ma"
type textarea "x"
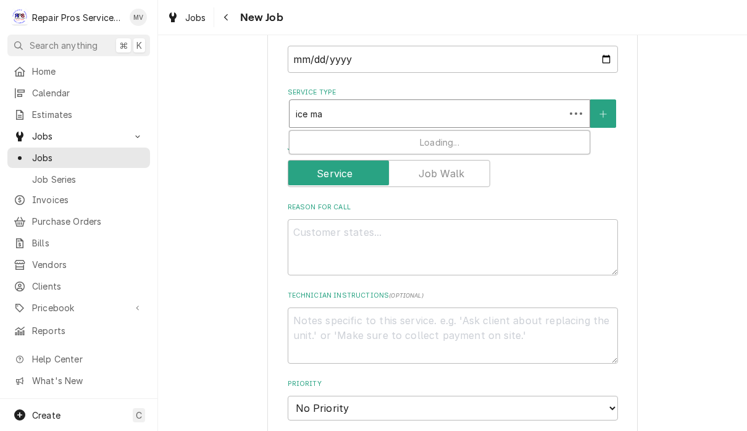
type input "ice mac"
type textarea "x"
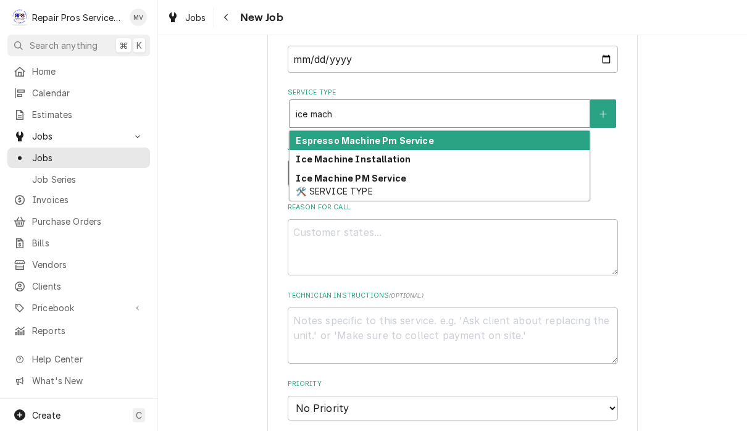
click at [393, 186] on div "Ice Machine PM Service 🛠️ SERVICE TYPE" at bounding box center [440, 185] width 300 height 32
type input "ice mach"
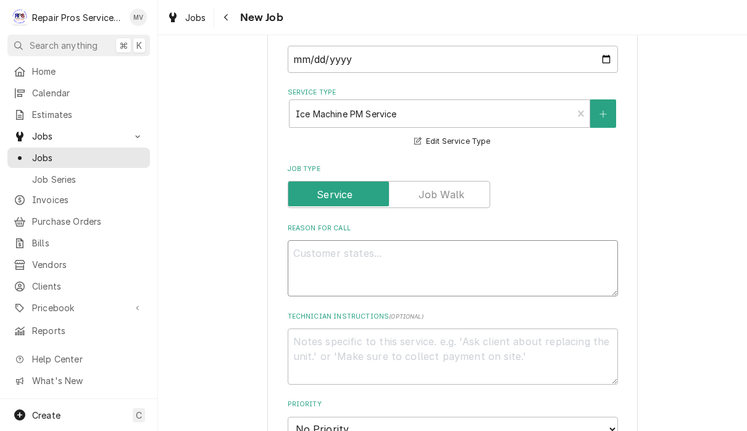
click at [470, 256] on textarea "Reason For Call" at bounding box center [453, 268] width 330 height 56
type textarea "x"
type textarea "R"
type textarea "x"
type textarea "Re"
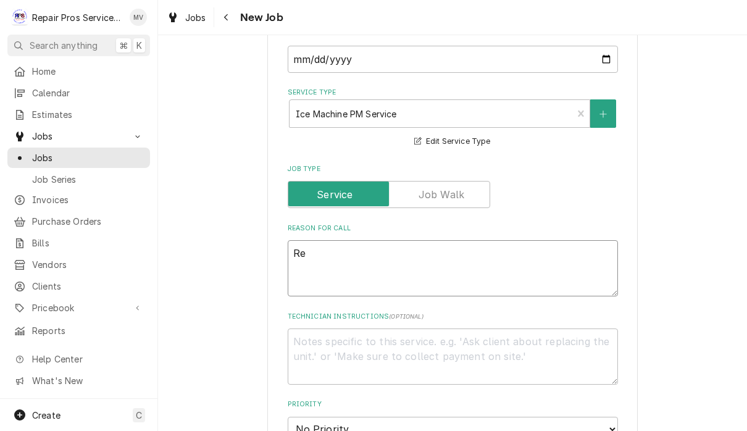
type textarea "x"
type textarea "Rep"
type textarea "x"
type textarea "Repl"
type textarea "x"
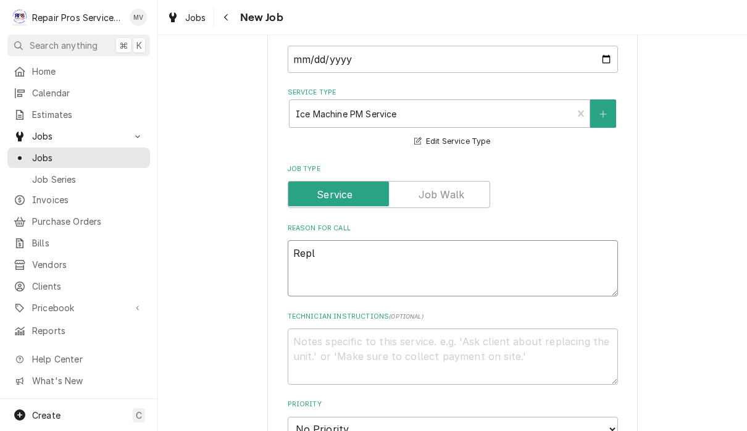
type textarea "Repla"
type textarea "x"
type textarea "Replac"
type textarea "x"
type textarea "Replace"
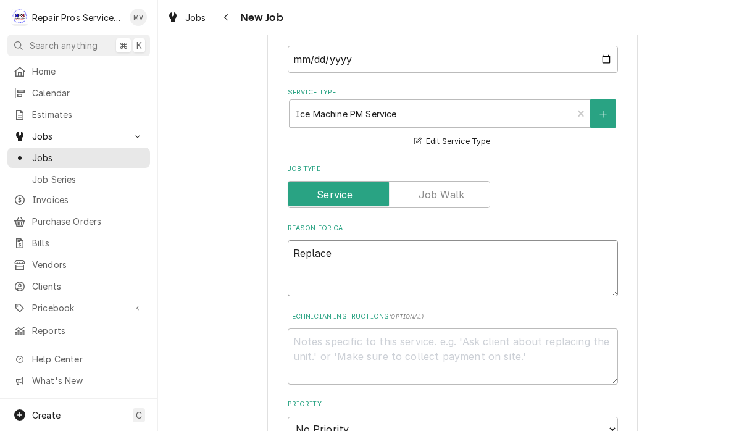
type textarea "x"
type textarea "Replace"
type textarea "x"
type textarea "Replace f"
type textarea "x"
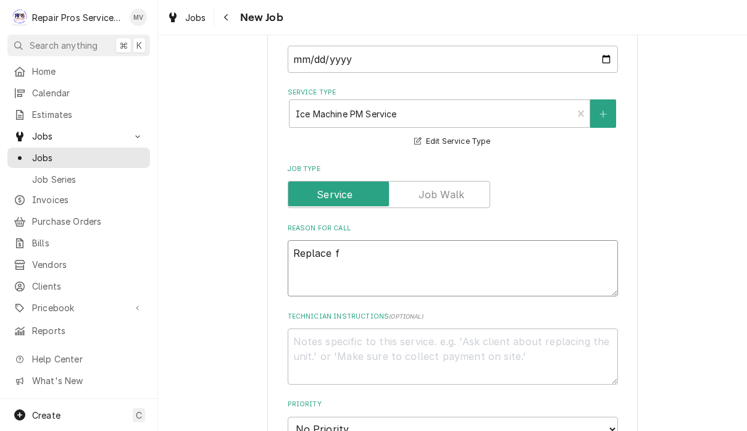
type textarea "Replace fi"
type textarea "x"
type textarea "Replace fin"
type textarea "x"
type textarea "Replace fina"
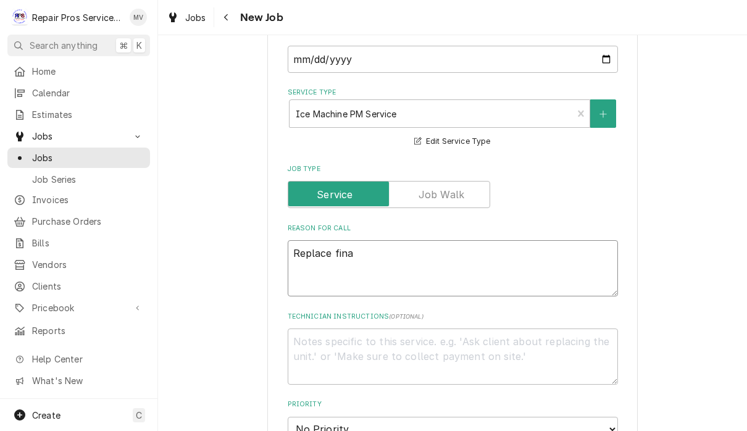
type textarea "x"
type textarea "Replace final"
type textarea "x"
type textarea "Replace final"
type textarea "x"
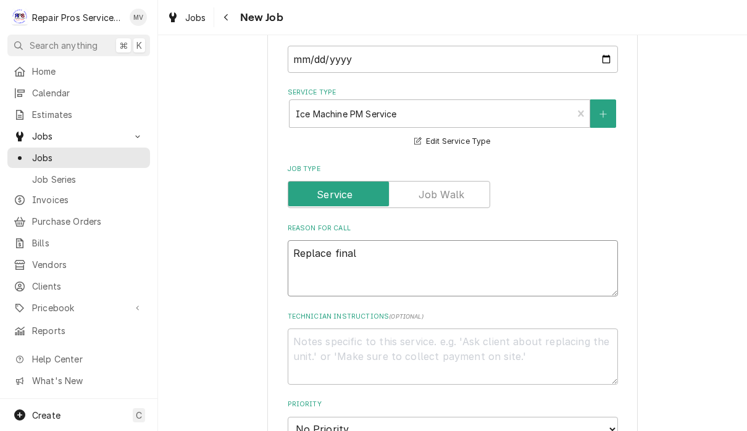
type textarea "Replace final 3"
type textarea "x"
type textarea "Replace final 3"
type textarea "x"
type textarea "Replace final 3 w"
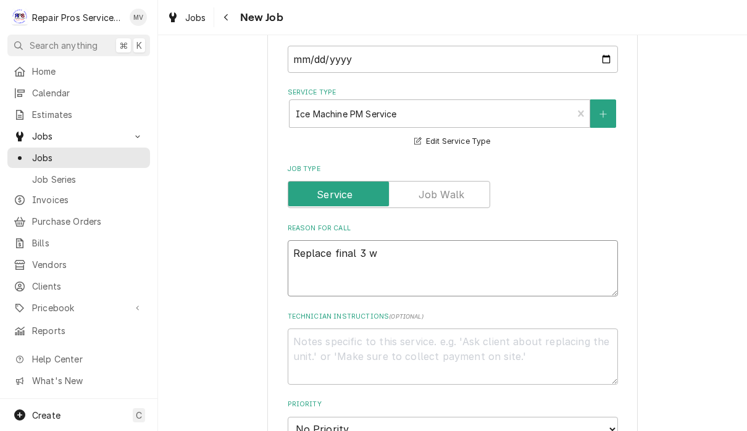
type textarea "x"
type textarea "Replace final 3 wa"
type textarea "x"
type textarea "Replace final 3 wat"
type textarea "x"
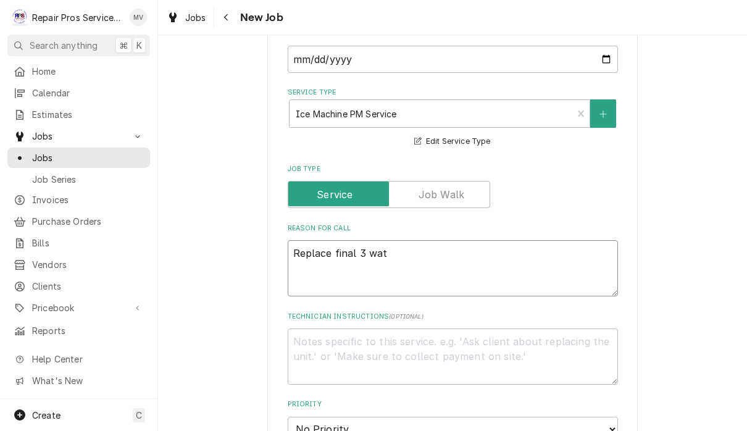
type textarea "Replace final 3 wate"
type textarea "x"
type textarea "Replace final 3 water"
type textarea "x"
type textarea "Replace final 3 water"
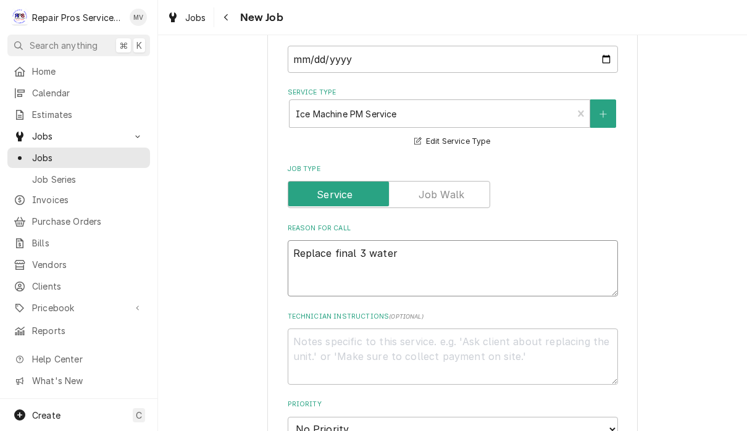
type textarea "x"
type textarea "Replace final 3 water f"
type textarea "x"
type textarea "Replace final 3 water fi"
type textarea "x"
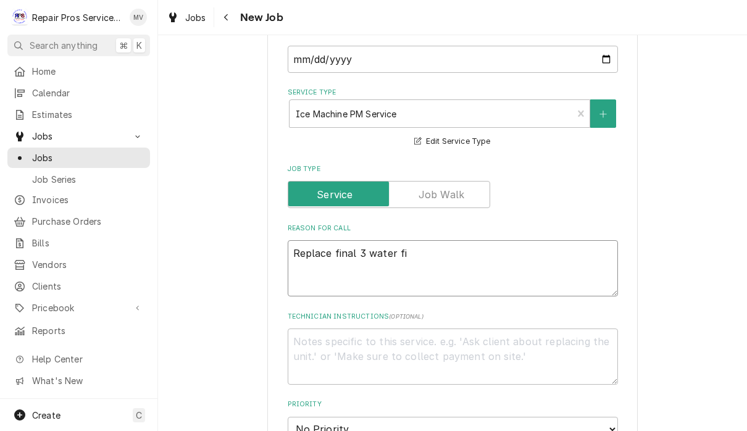
type textarea "Replace final 3 water fil"
type textarea "x"
type textarea "Replace final 3 water filt"
type textarea "x"
type textarea "Replace final 3 water filte"
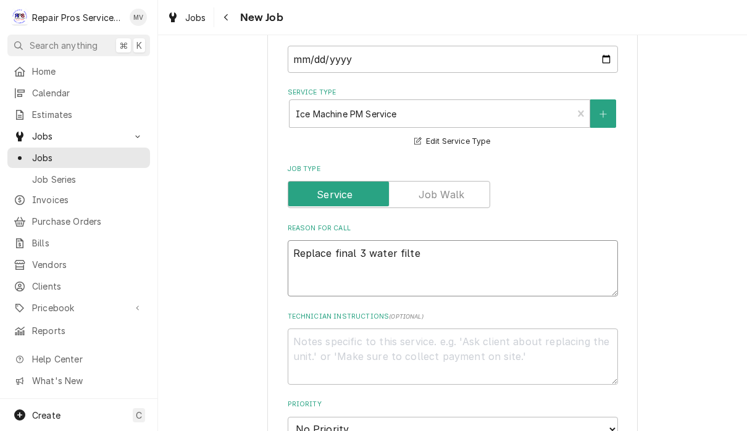
type textarea "x"
type textarea "Replace final 3 water filter"
type textarea "x"
type textarea "Replace final 3 water filter"
type textarea "x"
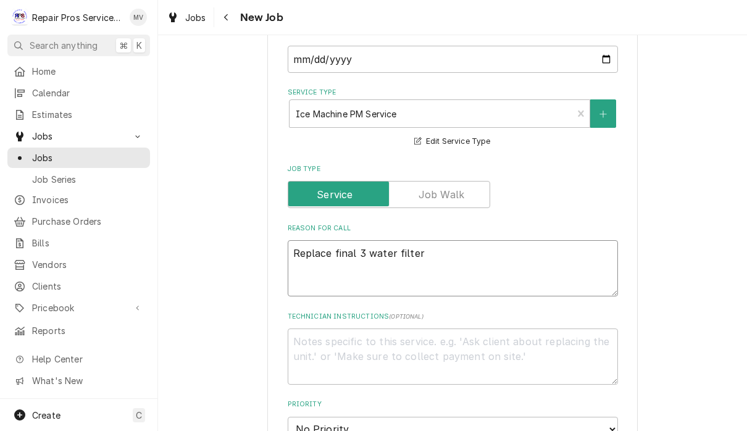
type textarea "Replace final 3 water filter s"
type textarea "x"
type textarea "Replace final 3 water filter sy"
type textarea "x"
type textarea "Replace final 3 water filter sys"
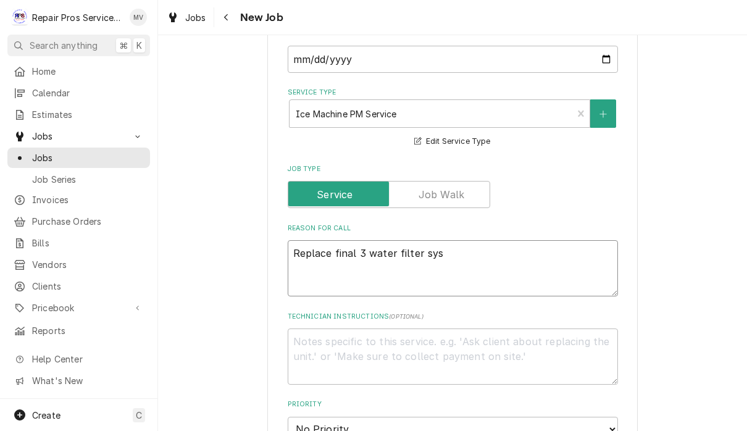
type textarea "x"
type textarea "Replace final 3 water filter syst"
type textarea "x"
type textarea "Replace final 3 water filter syste"
type textarea "x"
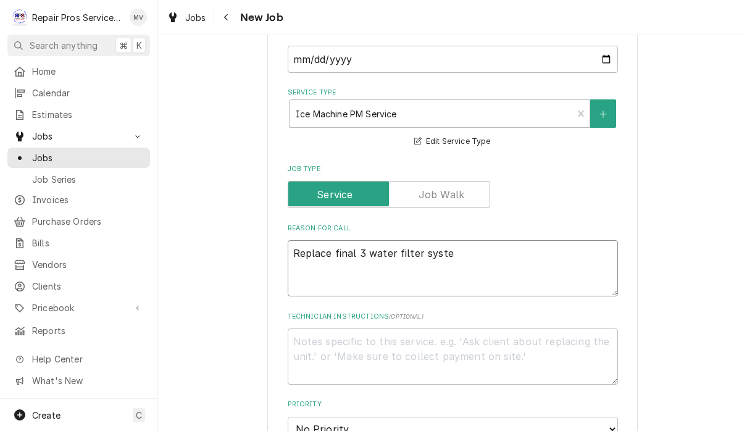
type textarea "Replace final 3 water filter system"
type textarea "x"
type textarea "Replace final 3 water filter systemw"
type textarea "x"
type textarea "Replace final 3 water filter systemws"
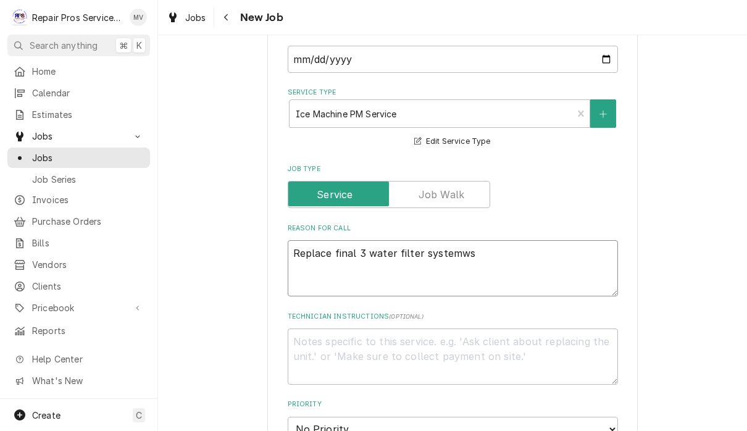
type textarea "x"
type textarea "Replace final 3 water filter systemw"
type textarea "x"
type textarea "Replace final 3 water filter systems"
type textarea "x"
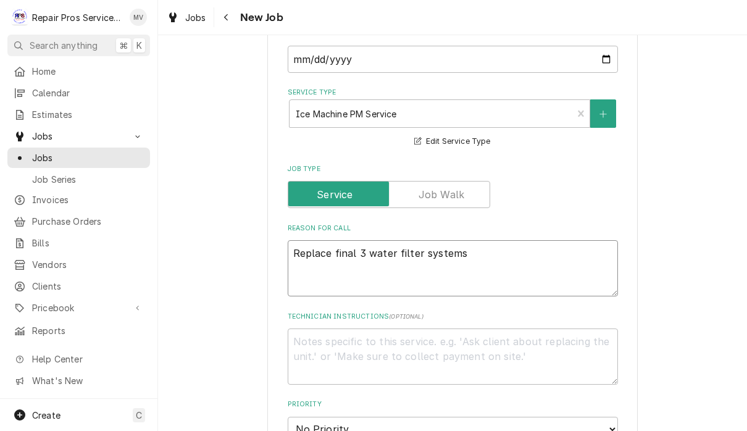
type textarea "Replace final 3 water filter systems"
type textarea "x"
type textarea "Replace final 3 water filter systems M"
type textarea "x"
type textarea "Replace final 3 water filter systems Mo"
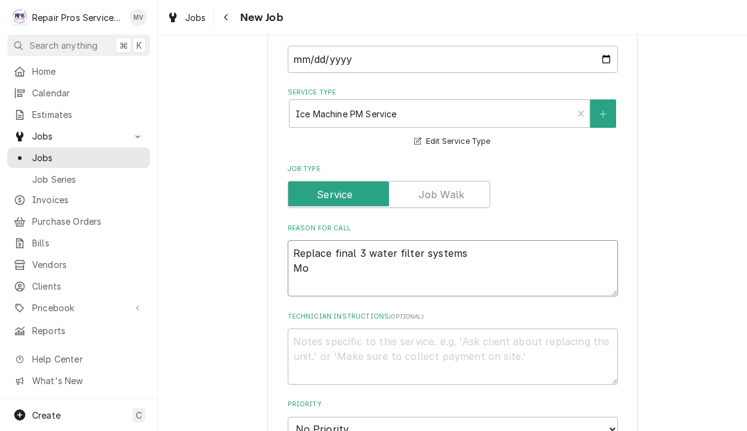
type textarea "x"
type textarea "Replace final 3 water filter systems Mov"
type textarea "x"
type textarea "Replace final 3 water filter systems Move"
type textarea "x"
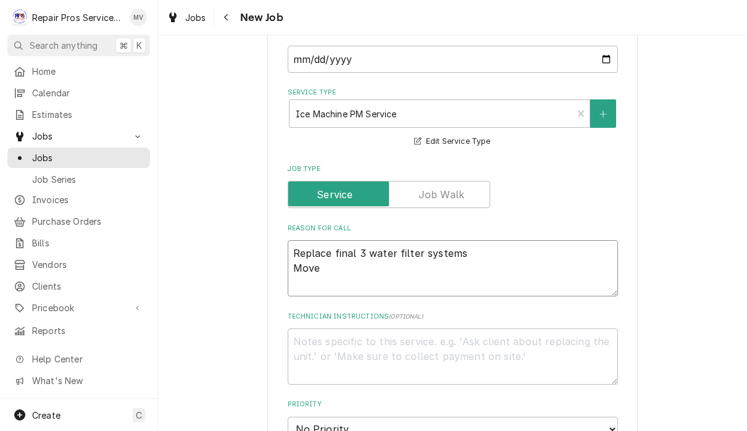
type textarea "Replace final 3 water filter systems Move w"
type textarea "x"
type textarea "Replace final 3 water filter systems Move wa"
type textarea "x"
type textarea "Replace final 3 water filter systems Move wat"
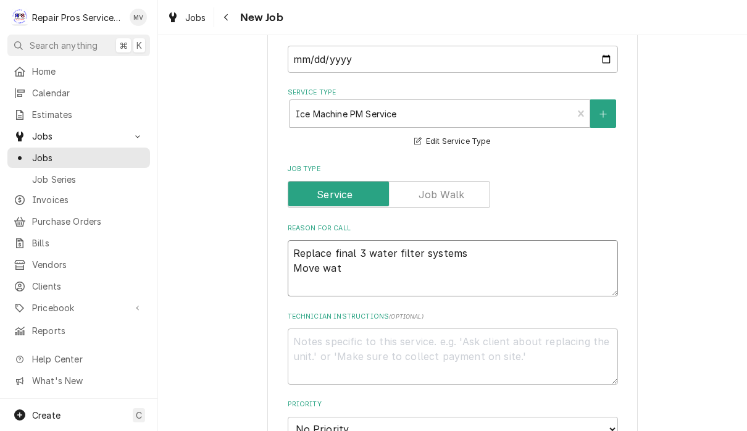
type textarea "x"
type textarea "Replace final 3 water filter systems Move wate"
type textarea "x"
type textarea "Replace final 3 water filter systems Move water"
type textarea "x"
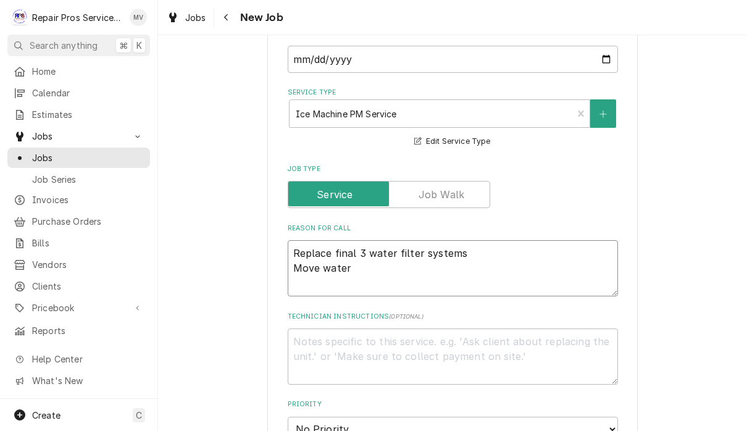
type textarea "Replace final 3 water filter systems Move water"
type textarea "x"
type textarea "Replace final 3 water filter systems Move water f"
type textarea "x"
type textarea "Replace final 3 water filter systems Move water fi"
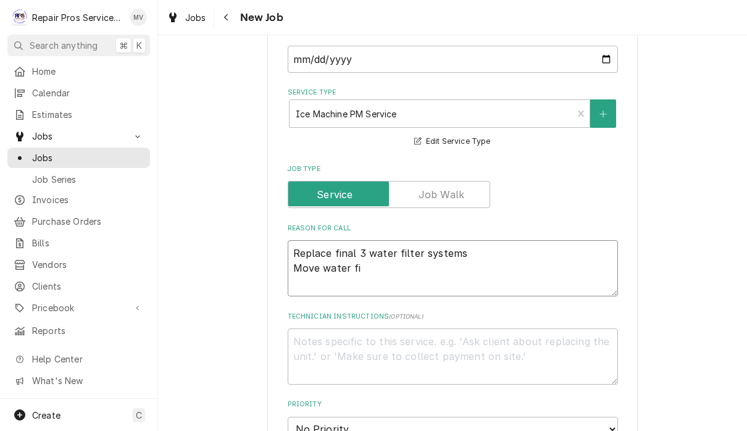
type textarea "x"
type textarea "Replace final 3 water filter systems Move water fil"
type textarea "x"
type textarea "Replace final 3 water filter systems Move water filt"
type textarea "x"
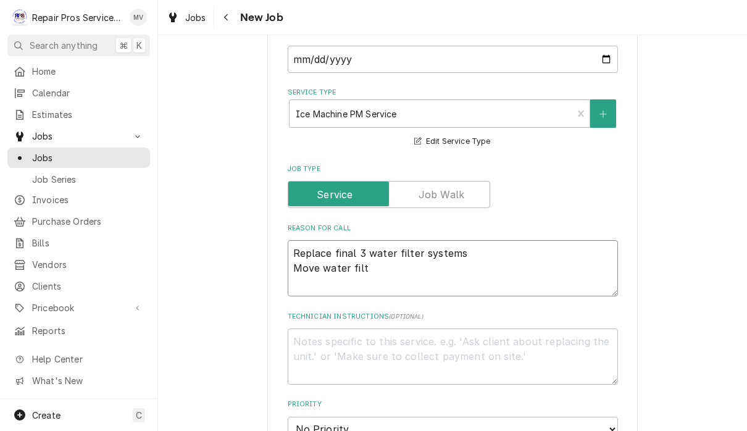
type textarea "Replace final 3 water filter systems Move water filte"
type textarea "x"
type textarea "Replace final 3 water filter systems Move water filter"
type textarea "x"
type textarea "Replace final 3 water filter systems Move water filter"
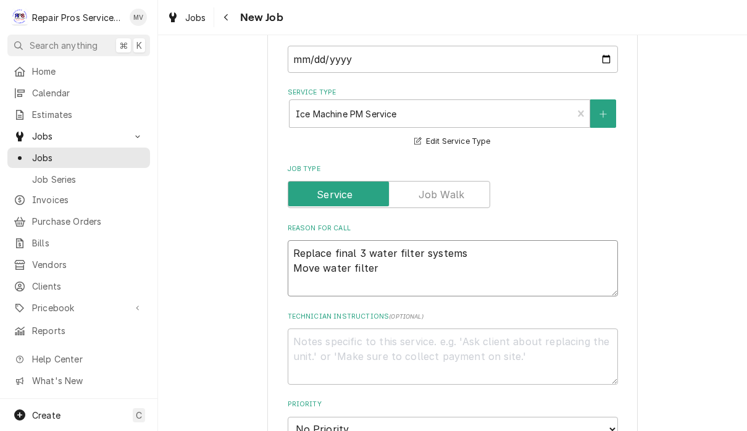
type textarea "x"
type textarea "Replace final 3 water filter systems Move water filter fo"
type textarea "x"
type textarea "Replace final 3 water filter systems Move water filter for"
type textarea "x"
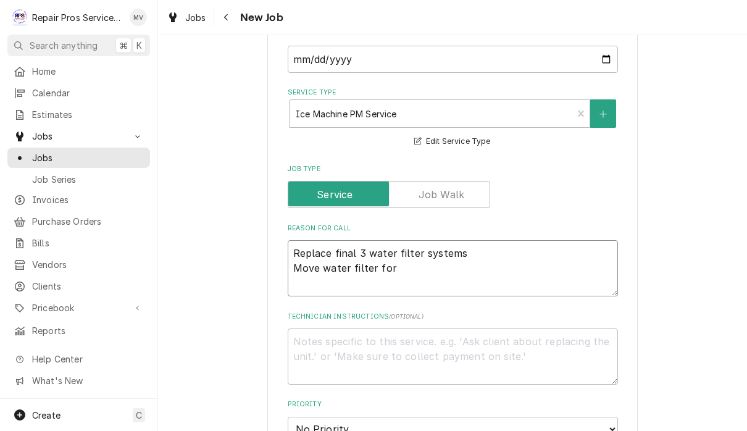
type textarea "Replace final 3 water filter systems Move water filter for"
type textarea "x"
type textarea "Replace final 3 water filter systems Move water filter for k"
type textarea "x"
type textarea "Replace final 3 water filter systems Move water filter for ki"
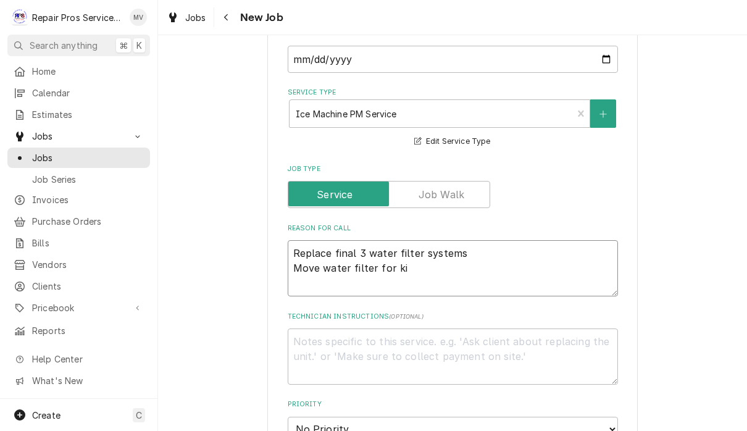
type textarea "x"
type textarea "Replace final 3 water filter systems Move water filter for kit"
type textarea "x"
type textarea "Replace final 3 water filter systems Move water filter for kitc"
type textarea "x"
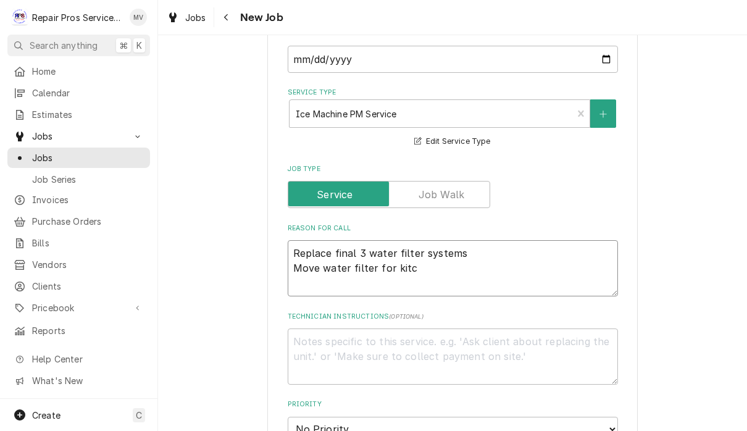
type textarea "Replace final 3 water filter systems Move water filter for kitch"
type textarea "x"
type textarea "Replace final 3 water filter systems Move water filter for kitche"
type textarea "x"
type textarea "Replace final 3 water filter systems Move water filter for kitchen"
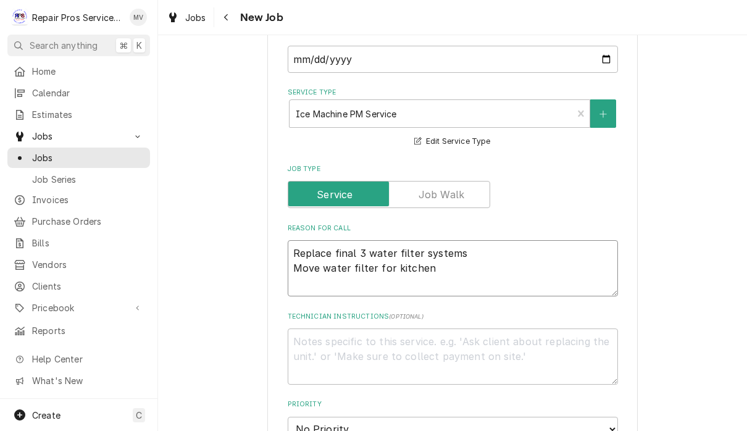
type textarea "x"
type textarea "Replace final 3 water filter systems Move water filter for kitchen"
type textarea "x"
type textarea "Replace final 3 water filter systems Move water filter for kitchen i"
type textarea "x"
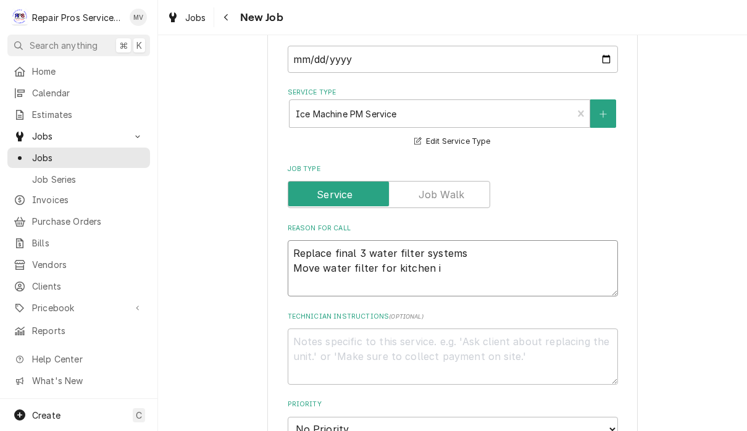
type textarea "Replace final 3 water filter systems Move water filter for kitchen ic"
type textarea "x"
type textarea "Replace final 3 water filter systems Move water filter for kitchen ice"
type textarea "x"
type textarea "Replace final 3 water filter systems Move water filter for kitchen ice"
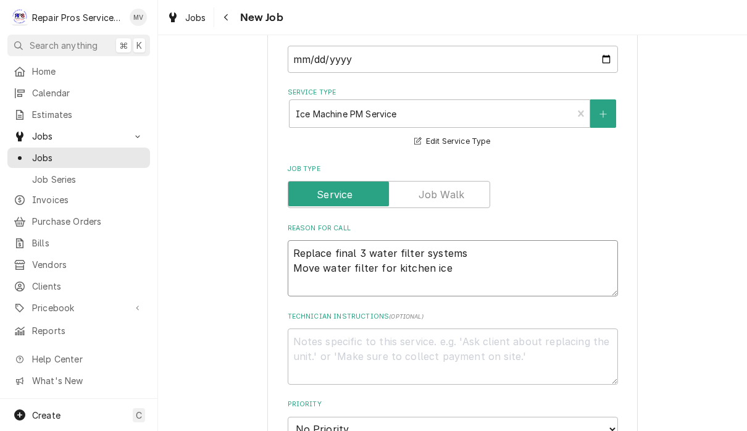
type textarea "x"
type textarea "Replace final 3 water filter systems Move water filter for kitchen ice m"
type textarea "x"
type textarea "Replace final 3 water filter systems Move water filter for kitchen ice ma"
type textarea "x"
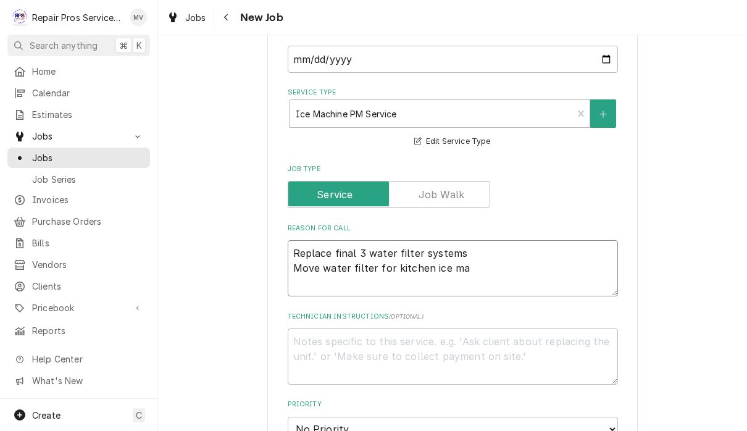
type textarea "Replace final 3 water filter systems Move water filter for kitchen ice mac"
type textarea "x"
type textarea "Replace final 3 water filter systems Move water filter for kitchen ice mach"
type textarea "x"
type textarea "Replace final 3 water filter systems Move water filter for kitchen ice machi"
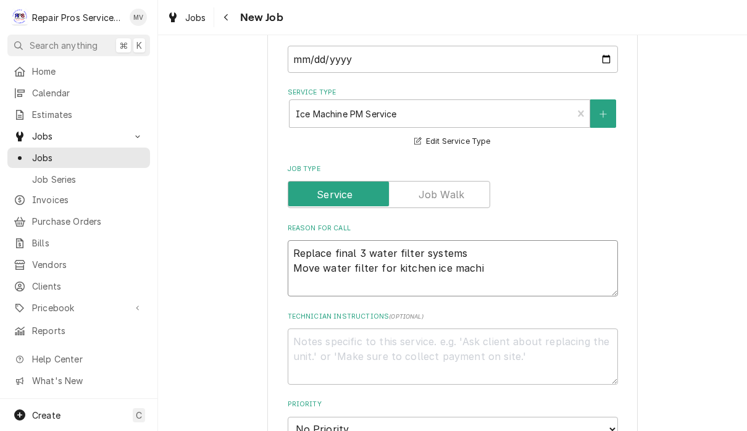
type textarea "x"
type textarea "Replace final 3 water filter systems Move water filter for kitchen ice machin"
type textarea "x"
type textarea "Replace final 3 water filter systems Move water filter for kitchen ice machine"
type textarea "x"
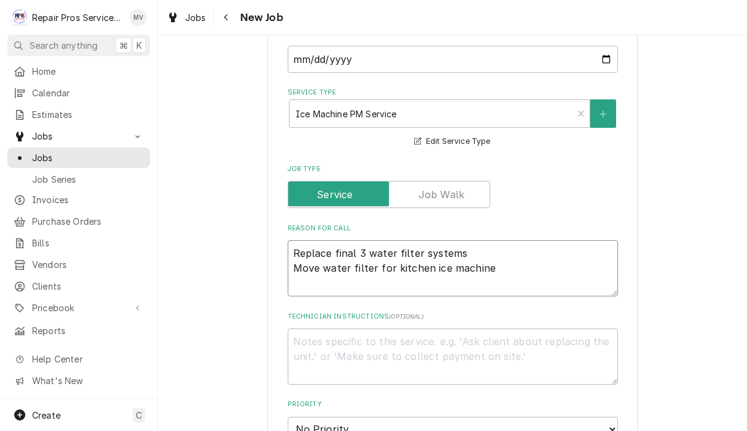
type textarea "Replace final 3 water filter systems Move water filter for kitchen ice machine"
type textarea "x"
type textarea "Replace final 3 water filter systems Move water filter for kitchen ice machine t"
type textarea "x"
type textarea "Replace final 3 water filter systems Move water filter for kitchen ice machine …"
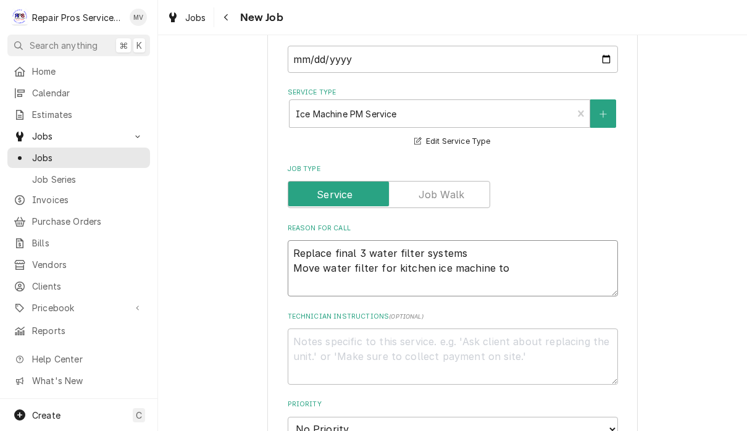
type textarea "x"
type textarea "Replace final 3 water filter systems Move water filter for kitchen ice machine …"
type textarea "x"
type textarea "Replace final 3 water filter systems Move water filter for kitchen ice machine …"
type textarea "x"
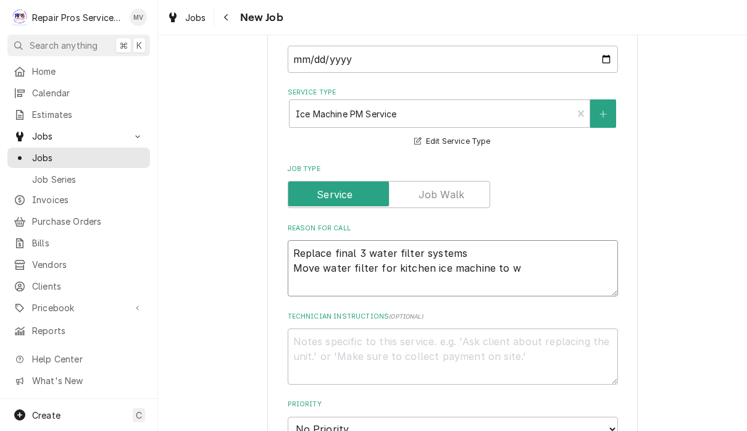
type textarea "Replace final 3 water filter systems Move water filter for kitchen ice machine …"
type textarea "x"
type textarea "Replace final 3 water filter systems Move water filter for kitchen ice machine …"
type textarea "x"
type textarea "Replace final 3 water filter systems Move water filter for kitchen ice machine …"
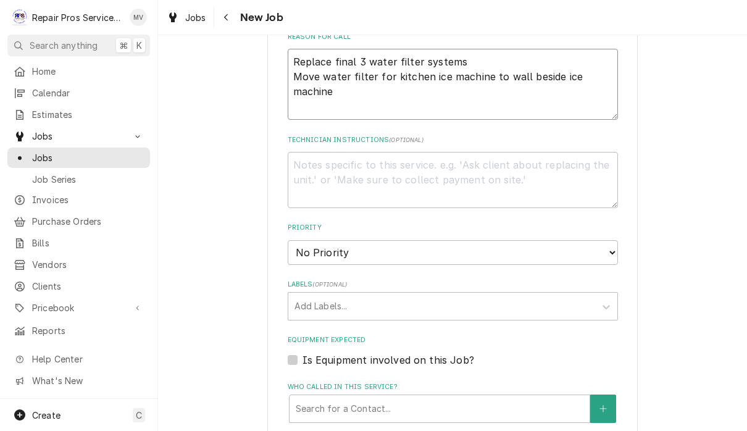
scroll to position [569, 0]
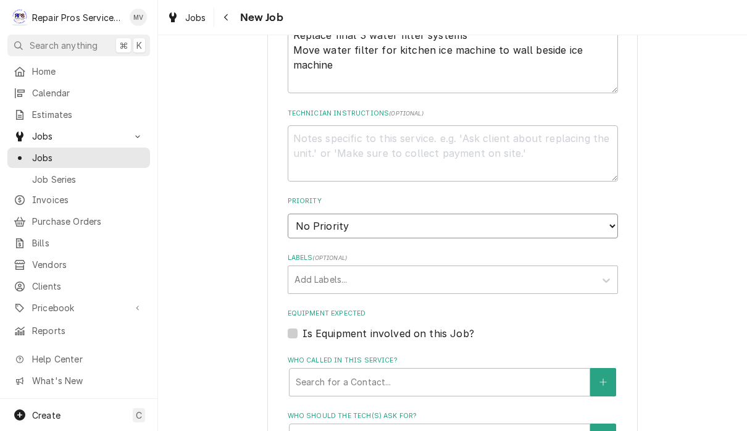
click at [555, 214] on select "No Priority Urgent High Medium Low" at bounding box center [453, 226] width 330 height 25
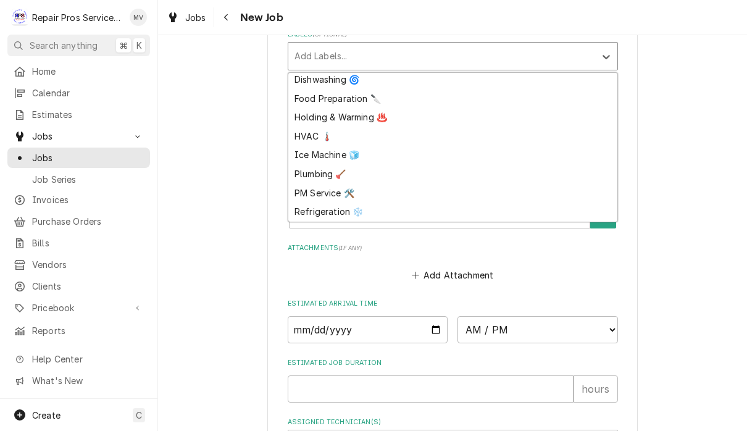
scroll to position [801, 0]
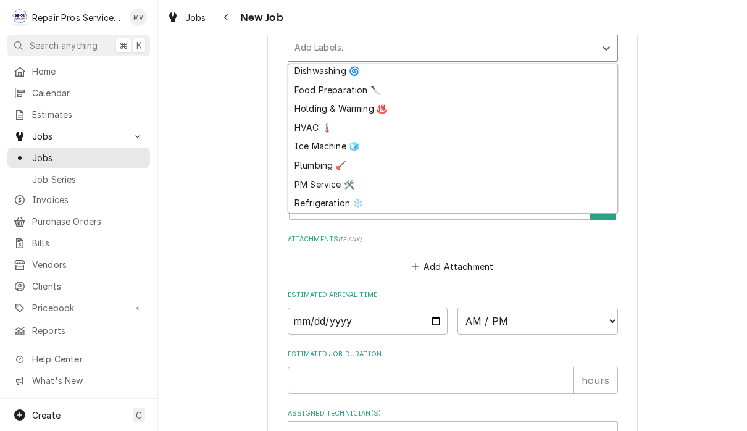
click at [338, 137] on div "Ice Machine 🧊" at bounding box center [452, 146] width 329 height 19
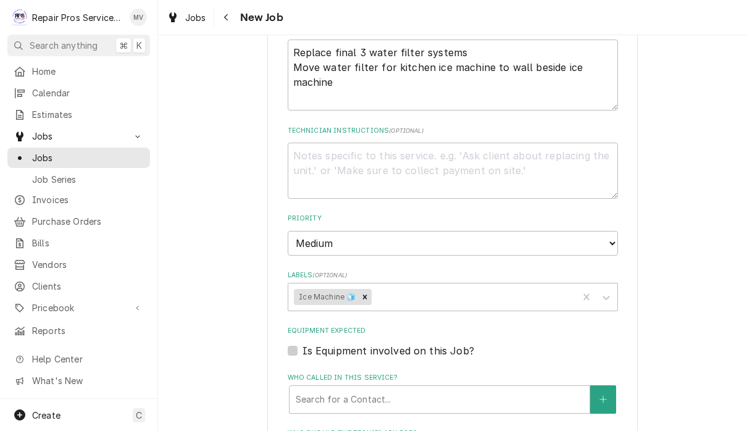
scroll to position [650, 0]
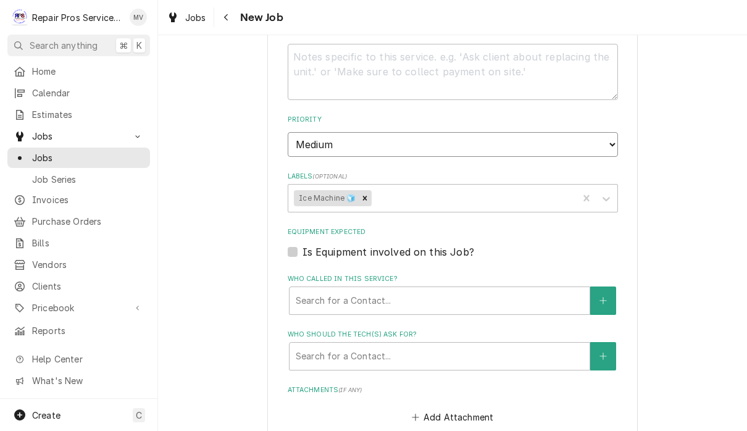
click at [570, 133] on select "No Priority Urgent High Medium Low" at bounding box center [453, 144] width 330 height 25
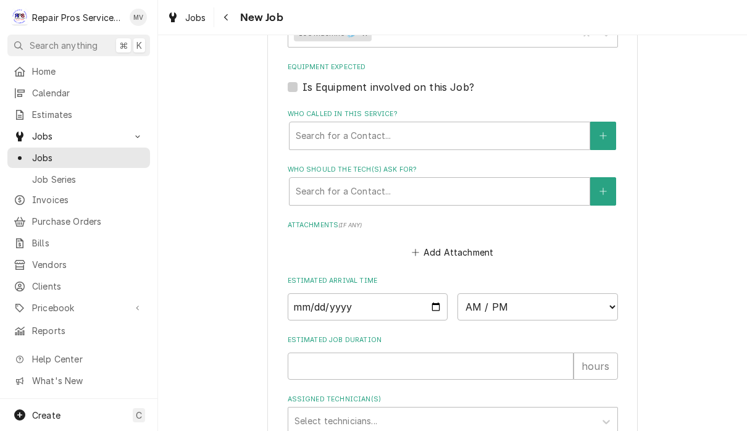
scroll to position [814, 0]
click at [323, 295] on input "Date" at bounding box center [368, 307] width 161 height 27
click at [467, 295] on select "AM / PM 6:00 AM 6:15 AM 6:30 AM 6:45 AM 7:00 AM 7:15 AM 7:30 AM 7:45 AM 8:00 AM…" at bounding box center [538, 307] width 161 height 27
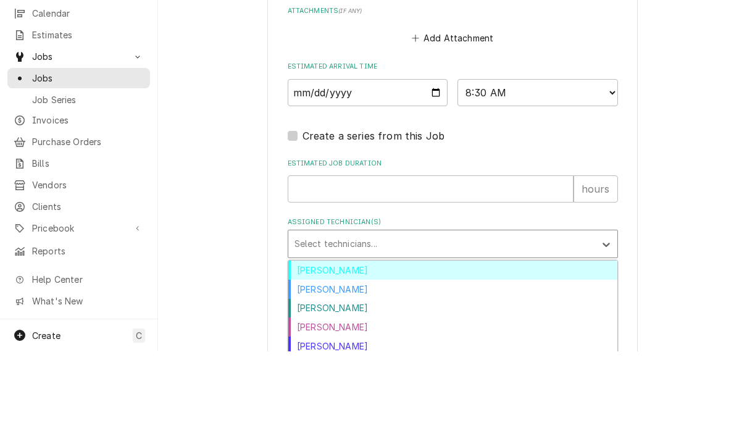
scroll to position [1, 0]
click at [345, 359] on div "Caleb Kvale" at bounding box center [452, 368] width 329 height 19
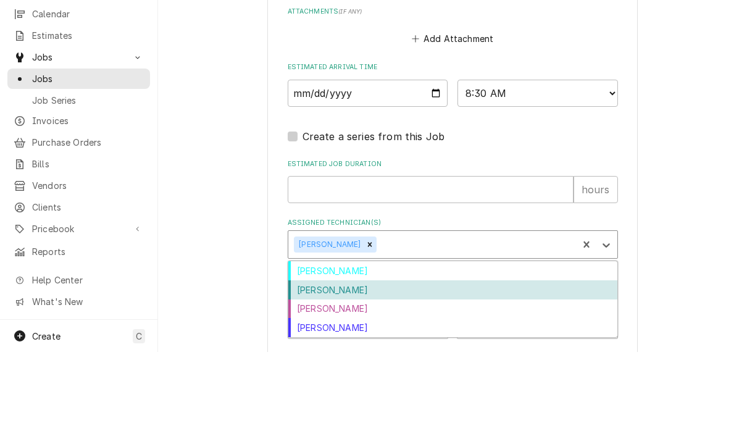
click at [361, 359] on div "Colten McCurry" at bounding box center [452, 368] width 329 height 19
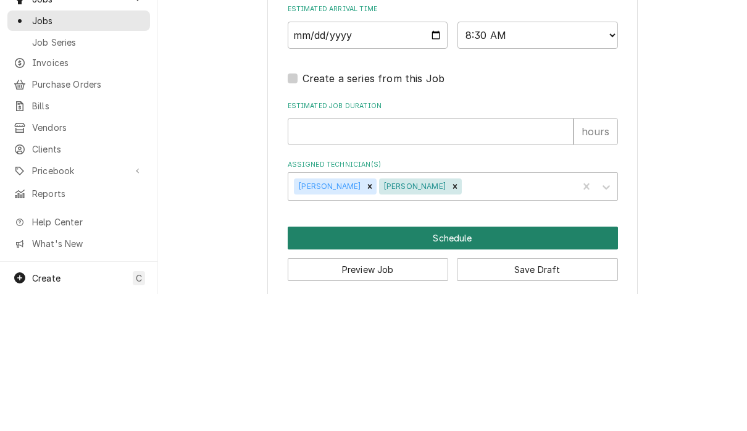
click at [452, 364] on button "Schedule" at bounding box center [453, 375] width 330 height 23
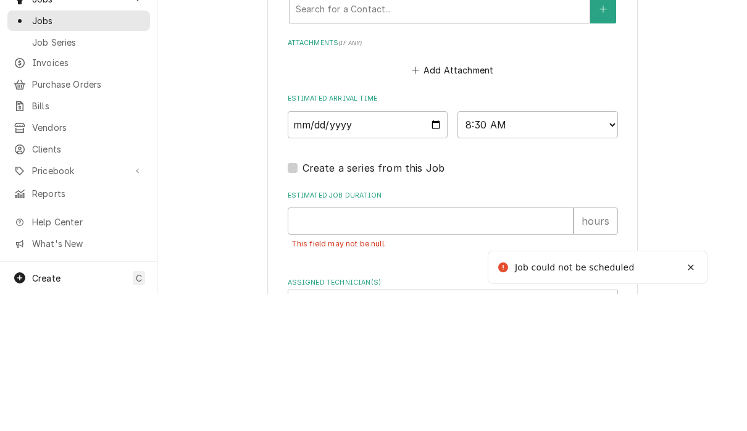
scroll to position [870, 0]
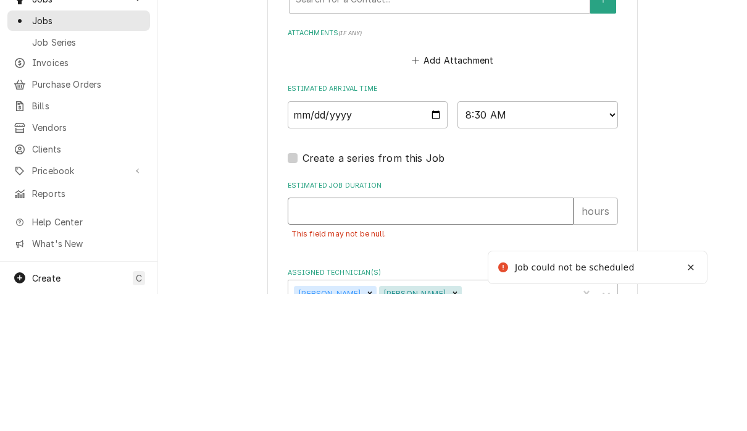
click at [341, 335] on input "Estimated Job Duration" at bounding box center [431, 348] width 286 height 27
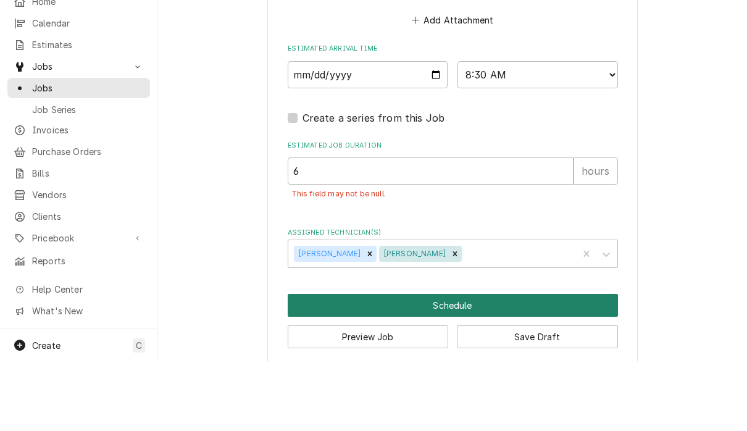
click at [492, 364] on button "Schedule" at bounding box center [453, 375] width 330 height 23
